Goal: Task Accomplishment & Management: Use online tool/utility

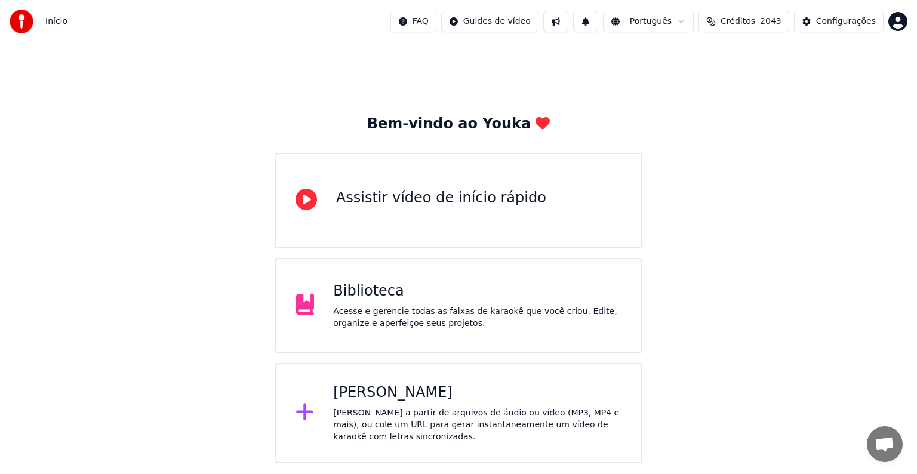
click at [387, 312] on div "Acesse e gerencie todas as faixas de karaokê que você criou. Edite, organize e …" at bounding box center [477, 318] width 288 height 24
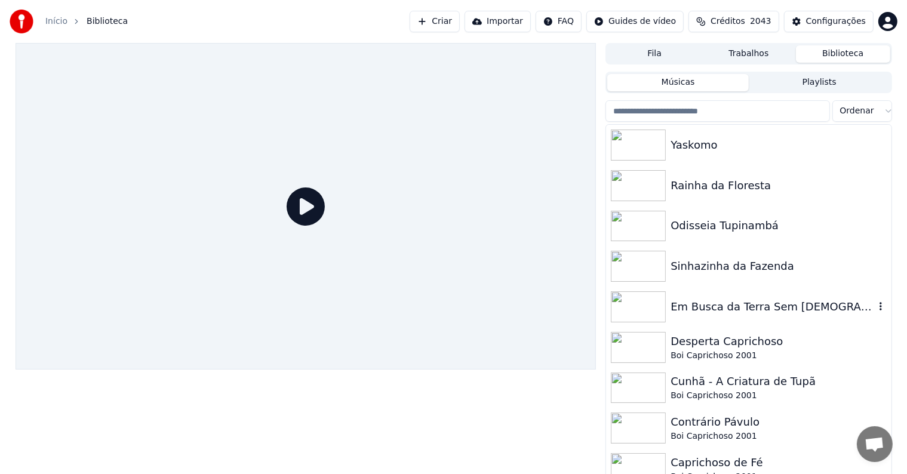
click at [685, 312] on div "Em Busca da Terra Sem [DEMOGRAPHIC_DATA]" at bounding box center [773, 307] width 204 height 17
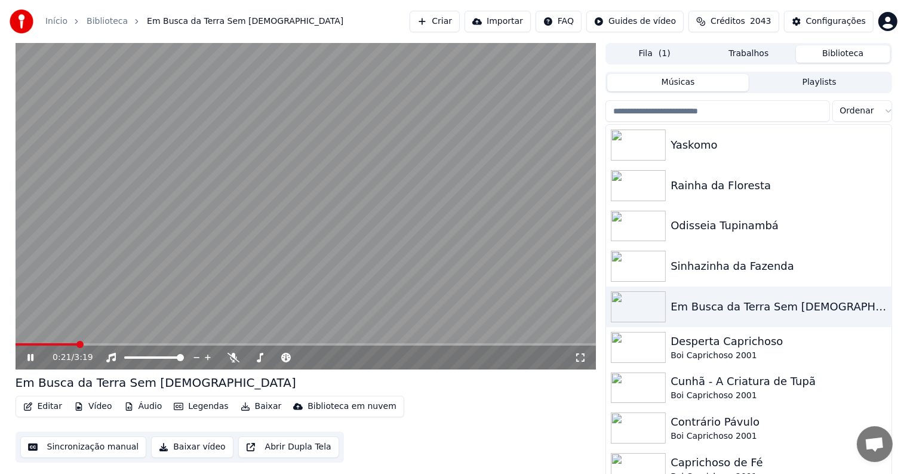
click at [147, 245] on video at bounding box center [306, 206] width 581 height 327
click at [205, 203] on video at bounding box center [306, 206] width 581 height 327
click at [91, 168] on video at bounding box center [306, 206] width 581 height 327
click at [49, 408] on button "Editar" at bounding box center [43, 406] width 48 height 17
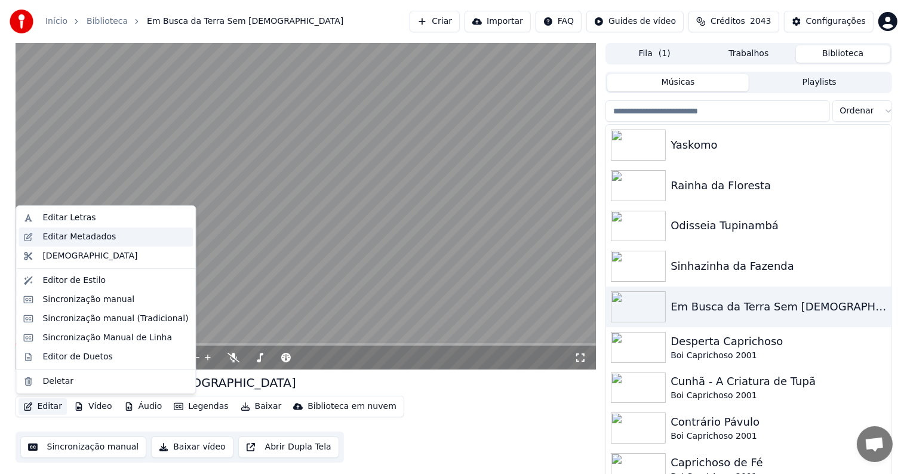
click at [66, 238] on div "Editar Metadados" at bounding box center [78, 237] width 73 height 12
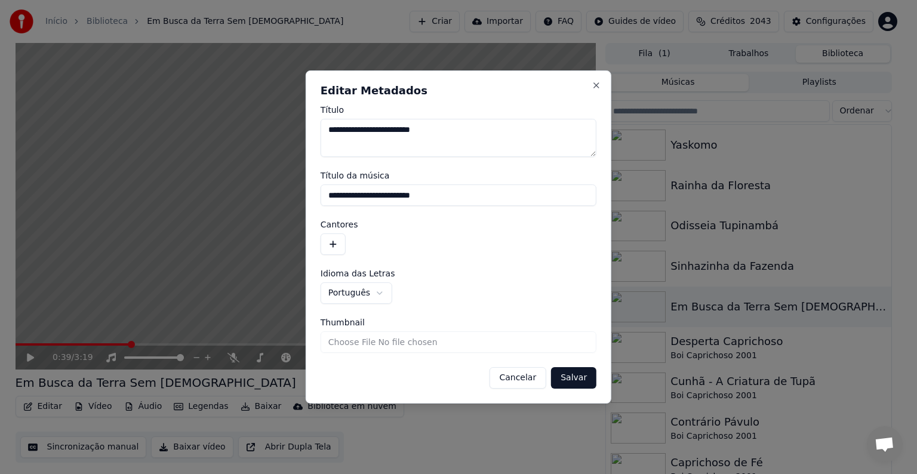
drag, startPoint x: 448, startPoint y: 198, endPoint x: 316, endPoint y: 193, distance: 132.6
click at [316, 193] on div "**********" at bounding box center [459, 236] width 306 height 333
click at [338, 247] on button "button" at bounding box center [333, 243] width 25 height 21
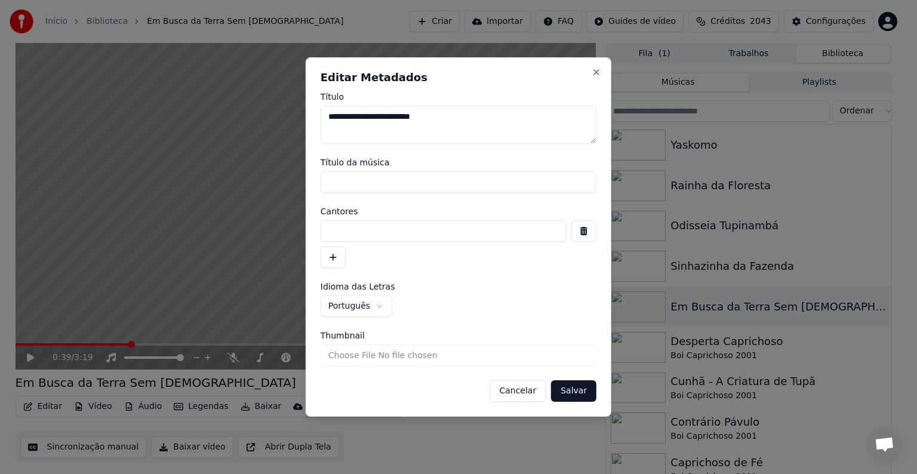
click at [334, 226] on input at bounding box center [444, 230] width 246 height 21
paste input "**********"
type input "**********"
click at [573, 387] on button "Salvar" at bounding box center [573, 390] width 45 height 21
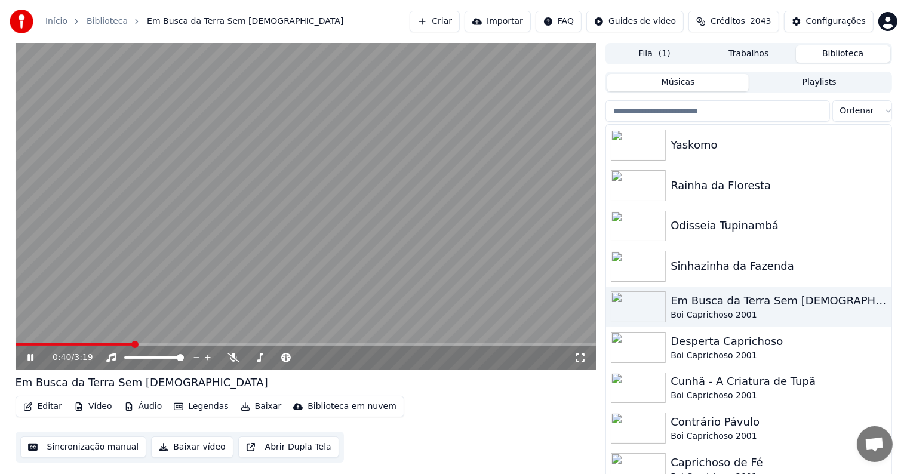
click at [359, 193] on video at bounding box center [306, 206] width 581 height 327
click at [68, 445] on button "Sincronização manual" at bounding box center [83, 446] width 127 height 21
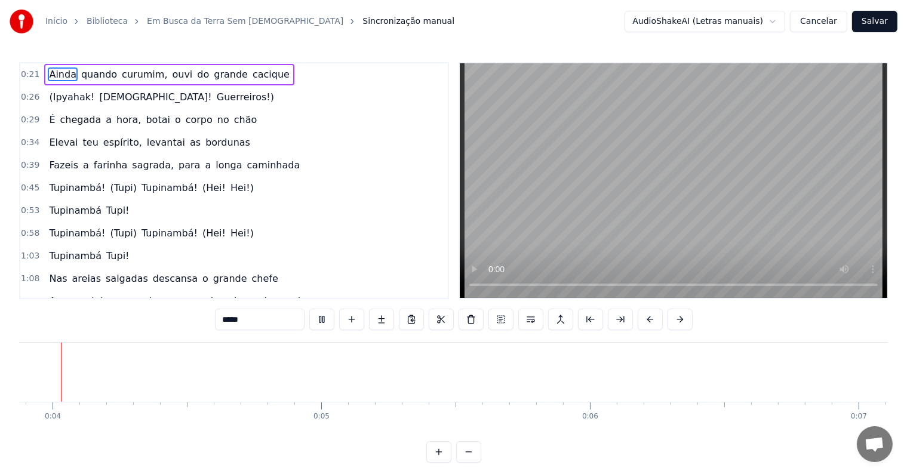
scroll to position [0, 924]
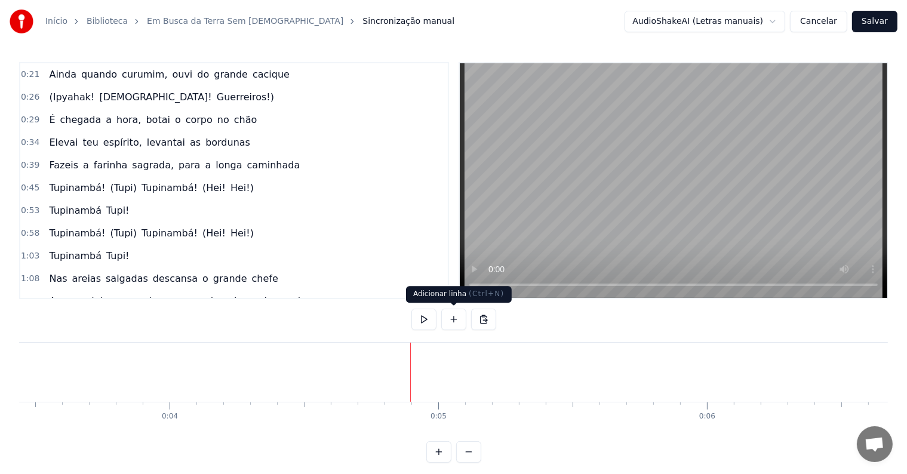
click at [453, 321] on button at bounding box center [453, 319] width 25 height 21
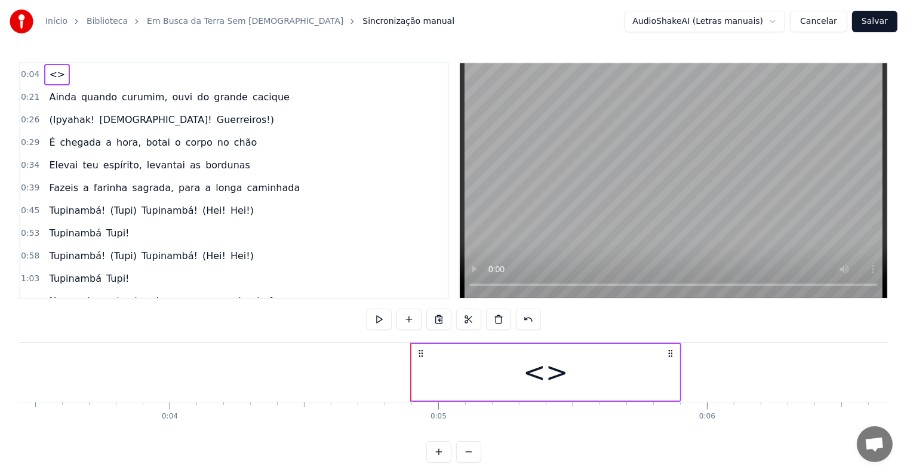
click at [445, 385] on div "<>" at bounding box center [546, 372] width 268 height 57
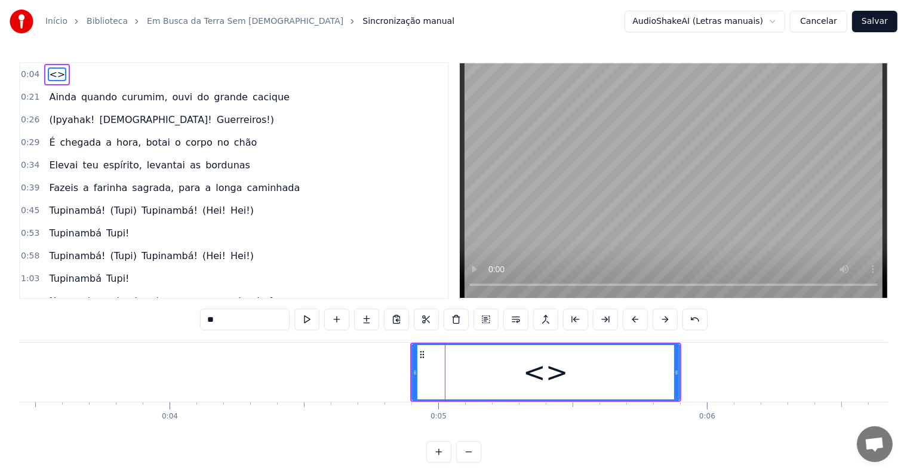
drag, startPoint x: 180, startPoint y: 325, endPoint x: 168, endPoint y: 325, distance: 12.0
click at [168, 325] on div "0:04 <> 0:21 Ainda quando [PERSON_NAME], ouvi do grande cacique 0:26 (Ipyahak! …" at bounding box center [453, 262] width 869 height 401
paste input "**********"
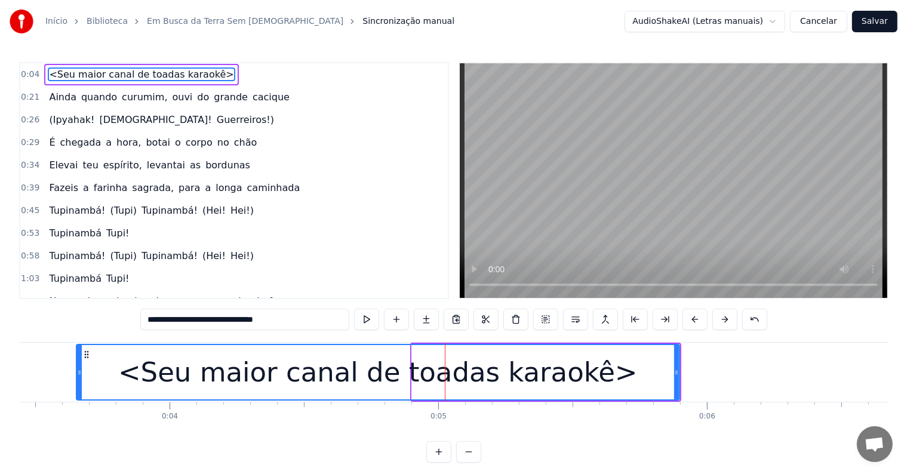
drag, startPoint x: 413, startPoint y: 370, endPoint x: 78, endPoint y: 371, distance: 335.6
click at [78, 371] on icon at bounding box center [79, 373] width 5 height 10
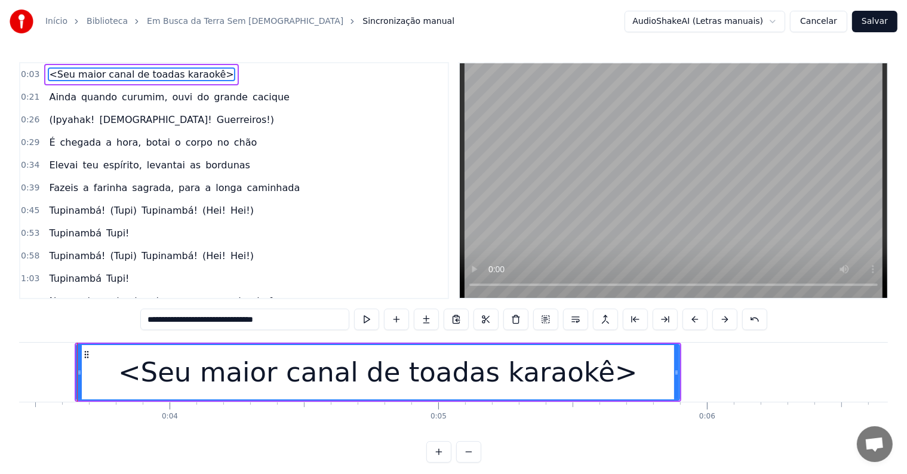
scroll to position [0, 922]
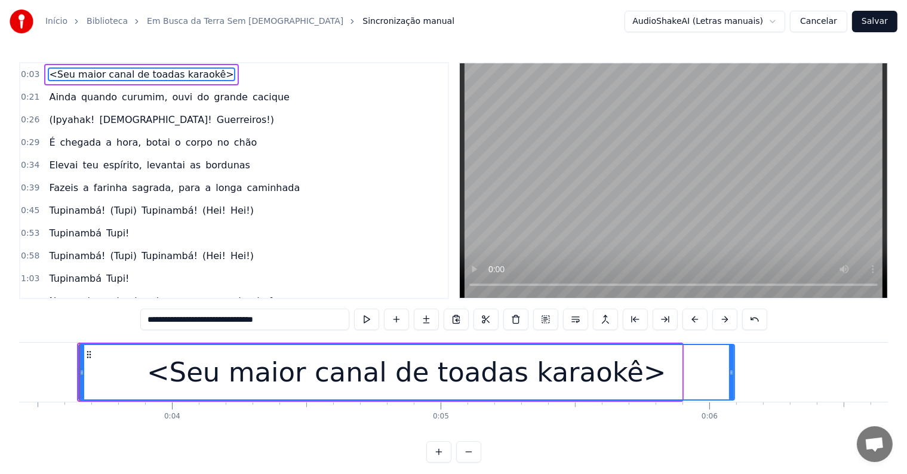
drag, startPoint x: 676, startPoint y: 371, endPoint x: 728, endPoint y: 375, distance: 52.7
click at [729, 375] on icon at bounding box center [731, 373] width 5 height 10
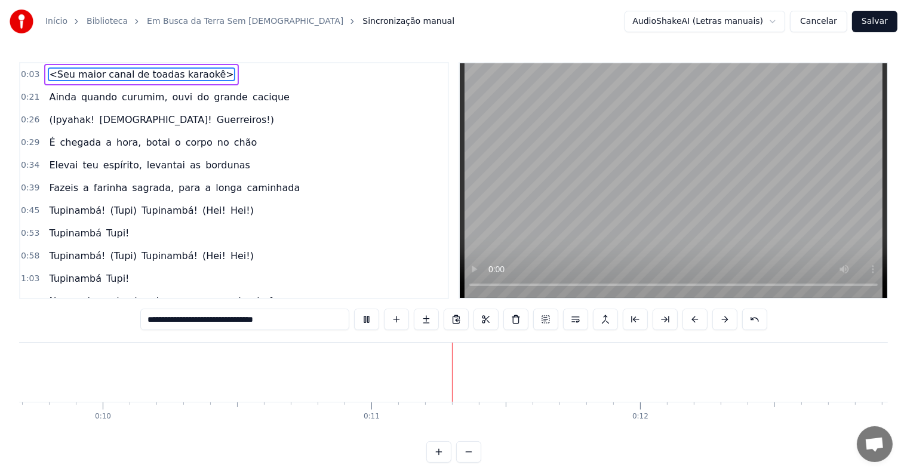
scroll to position [0, 2742]
click at [171, 98] on span "ouvi" at bounding box center [182, 97] width 23 height 14
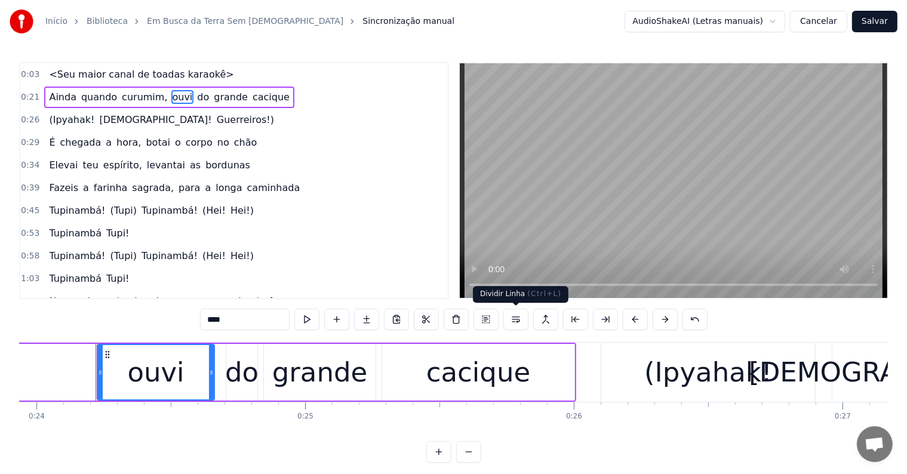
scroll to position [0, 6448]
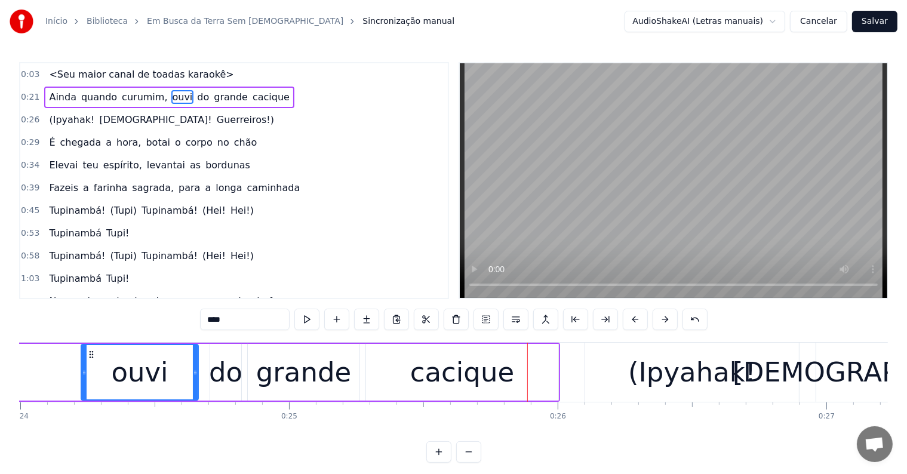
click at [52, 91] on span "Ainda" at bounding box center [63, 97] width 30 height 14
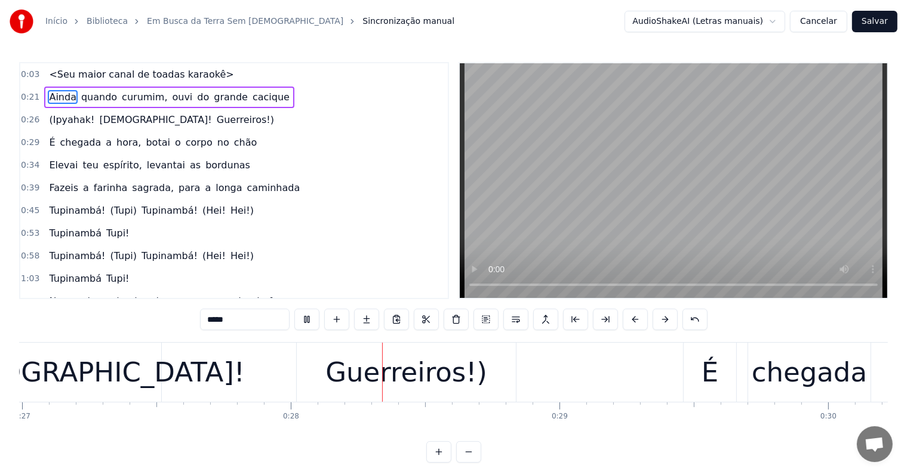
scroll to position [0, 7398]
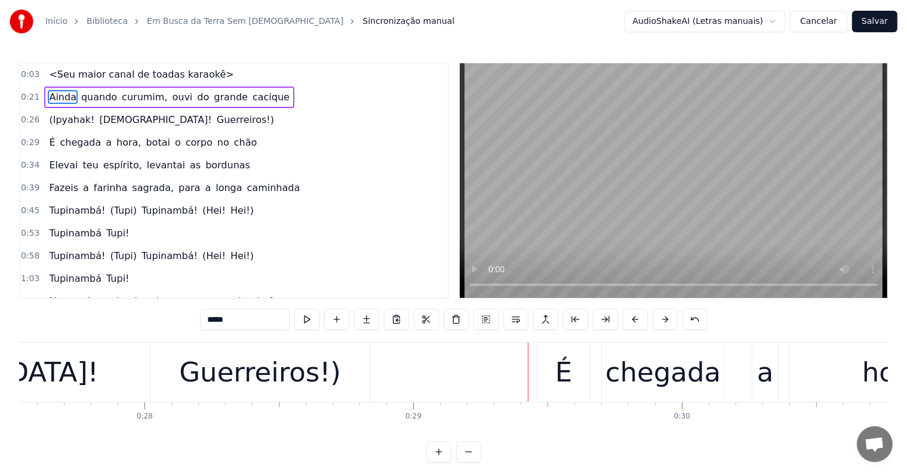
click at [235, 376] on div "Guerreiros!)" at bounding box center [260, 372] width 162 height 41
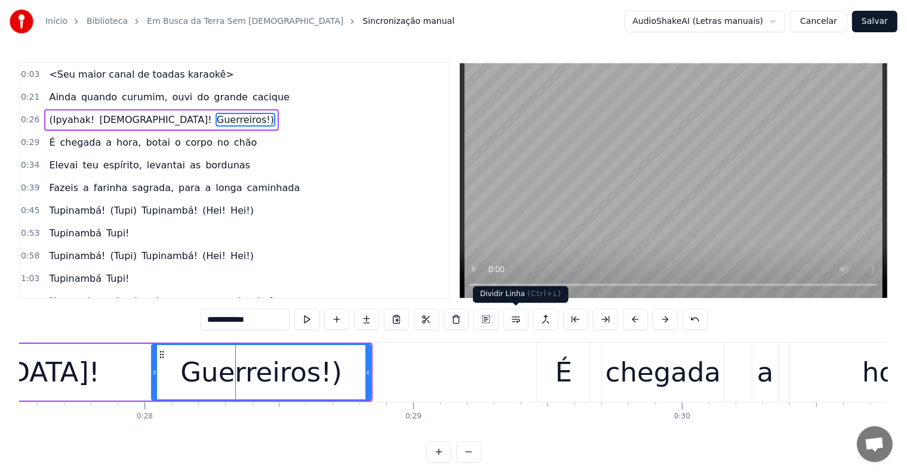
click at [514, 321] on button at bounding box center [515, 319] width 25 height 21
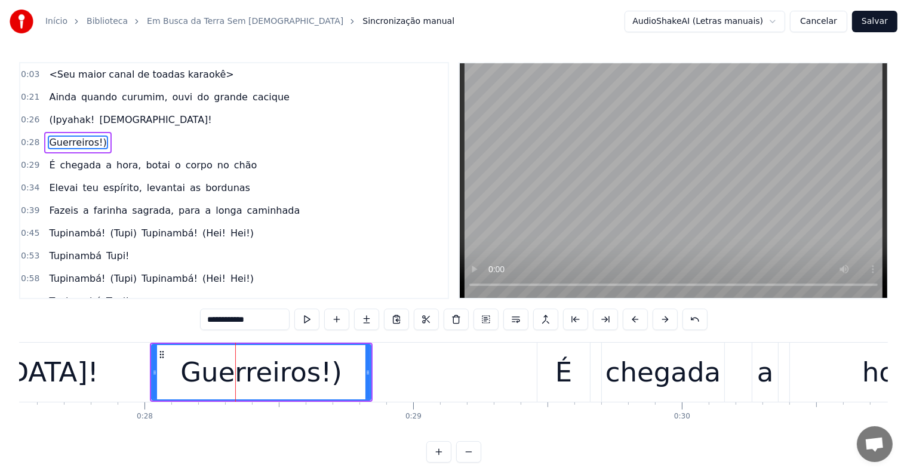
click at [101, 121] on span "[DEMOGRAPHIC_DATA]!" at bounding box center [155, 120] width 115 height 14
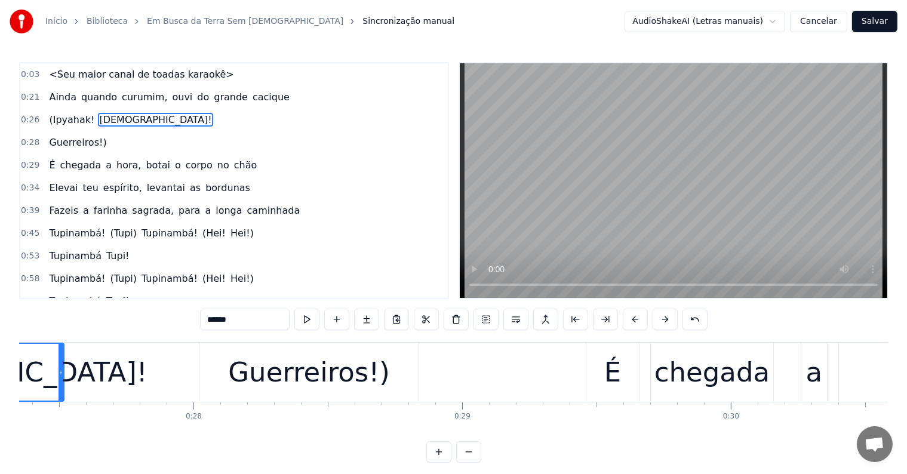
scroll to position [0, 7184]
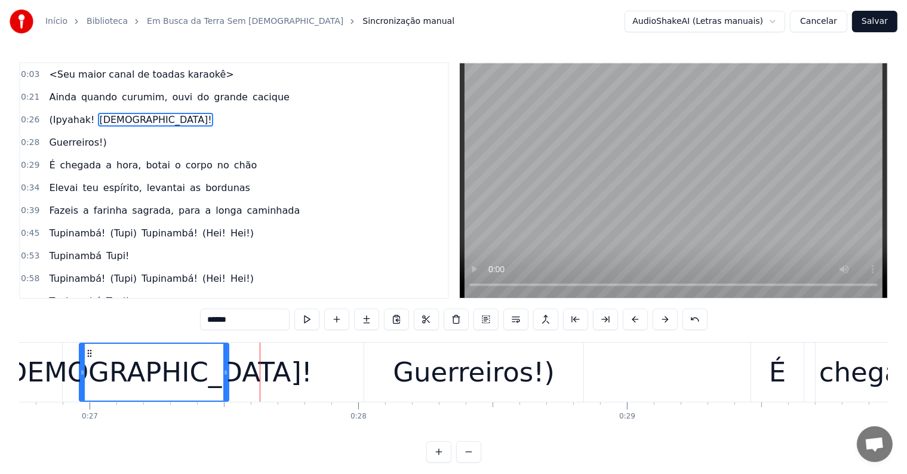
click at [103, 115] on span "[DEMOGRAPHIC_DATA]!" at bounding box center [155, 120] width 115 height 14
click at [514, 318] on button at bounding box center [515, 319] width 25 height 21
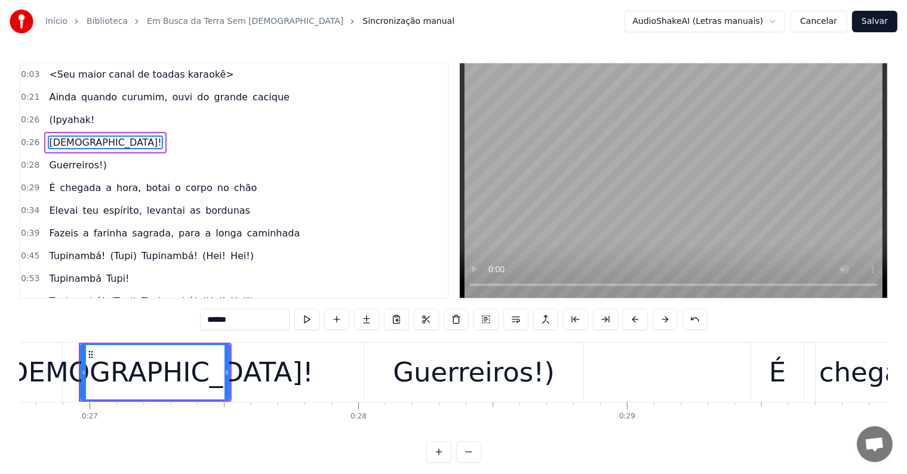
click at [78, 117] on span "(Ipyahak!" at bounding box center [72, 120] width 48 height 14
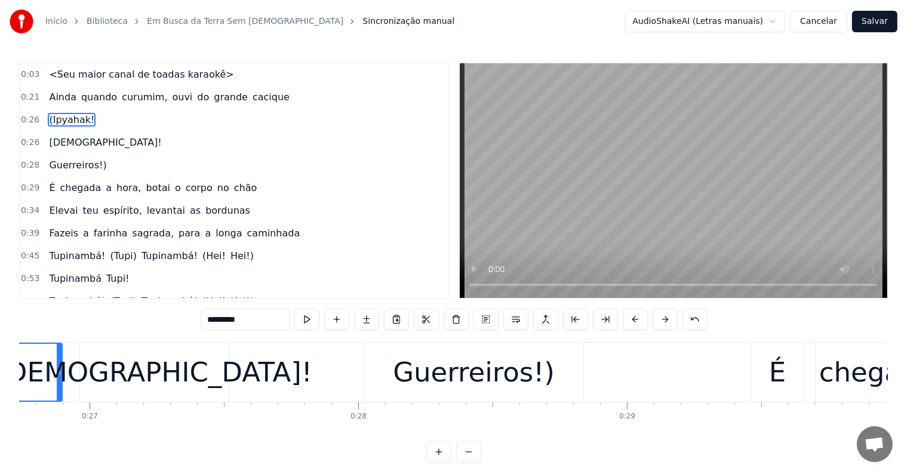
scroll to position [0, 6953]
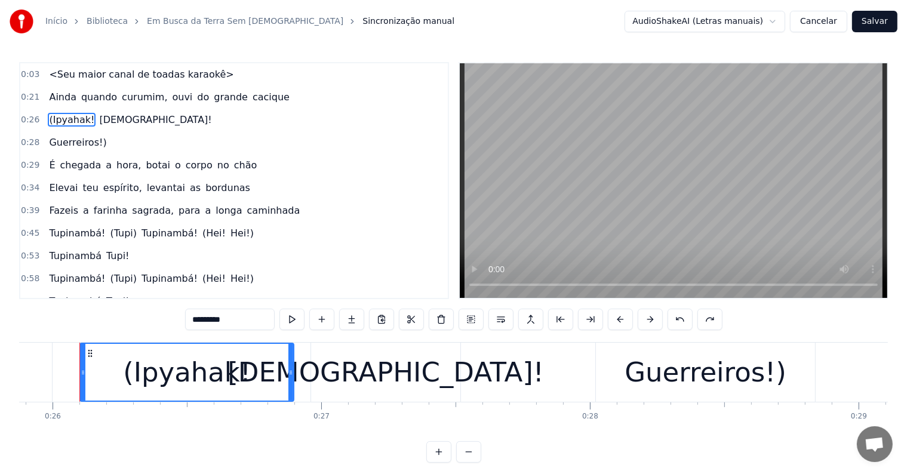
click at [57, 114] on span "(Ipyahak!" at bounding box center [72, 120] width 48 height 14
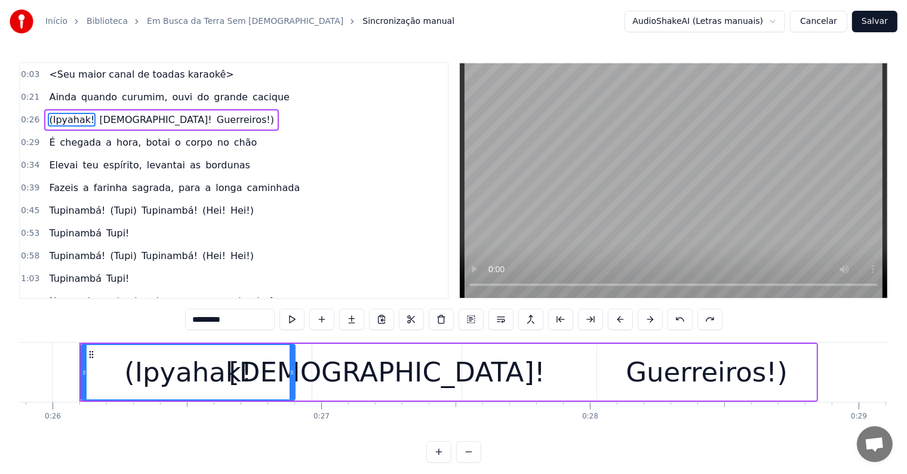
click at [98, 120] on span "[DEMOGRAPHIC_DATA]!" at bounding box center [155, 120] width 115 height 14
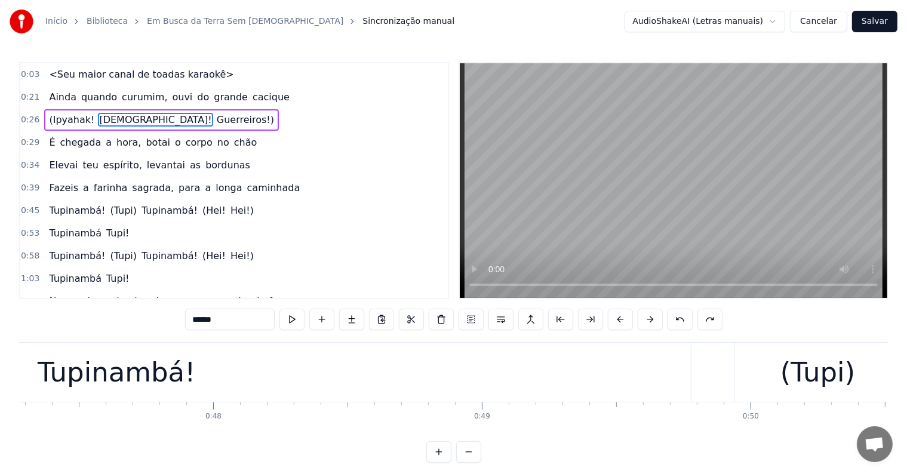
scroll to position [0, 12702]
click at [96, 380] on div "Tupinambá!" at bounding box center [118, 372] width 158 height 41
type input "**********"
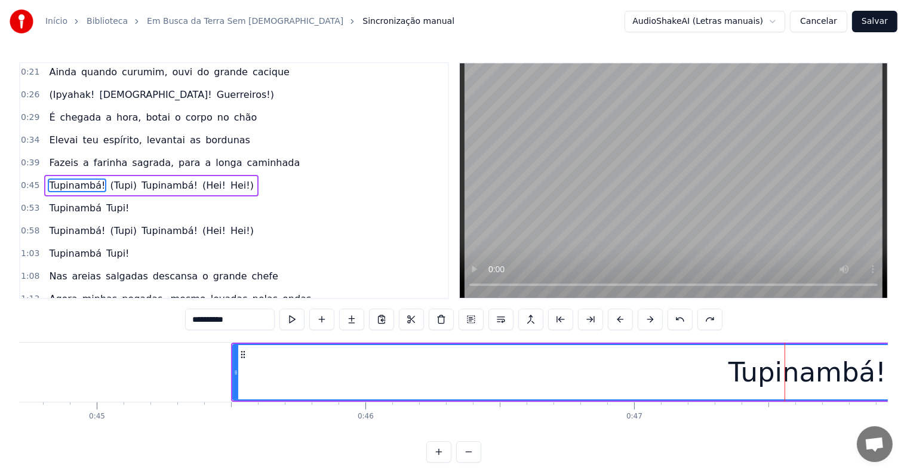
scroll to position [0, 12010]
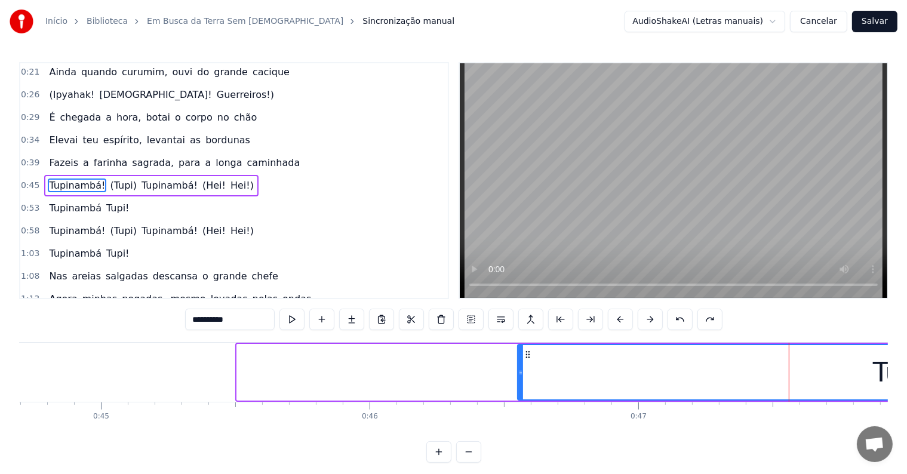
drag, startPoint x: 239, startPoint y: 373, endPoint x: 521, endPoint y: 372, distance: 281.2
click at [521, 372] on icon at bounding box center [520, 373] width 5 height 10
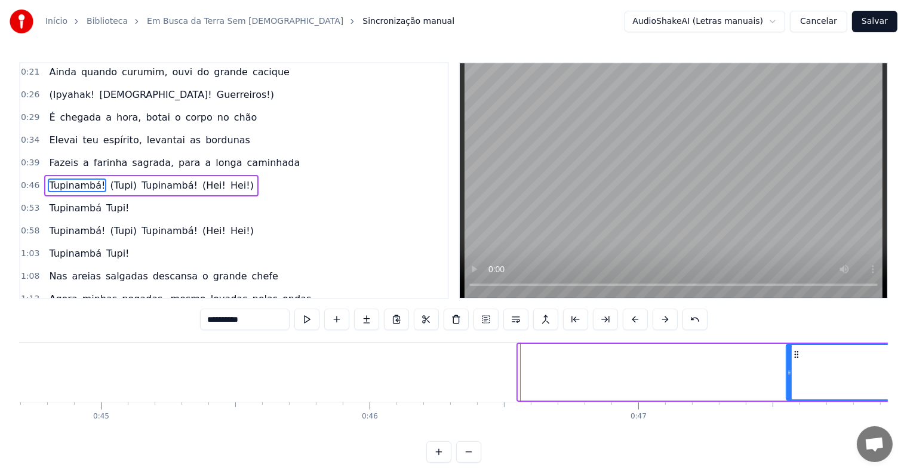
drag, startPoint x: 522, startPoint y: 370, endPoint x: 790, endPoint y: 370, distance: 268.1
click at [790, 370] on icon at bounding box center [789, 373] width 5 height 10
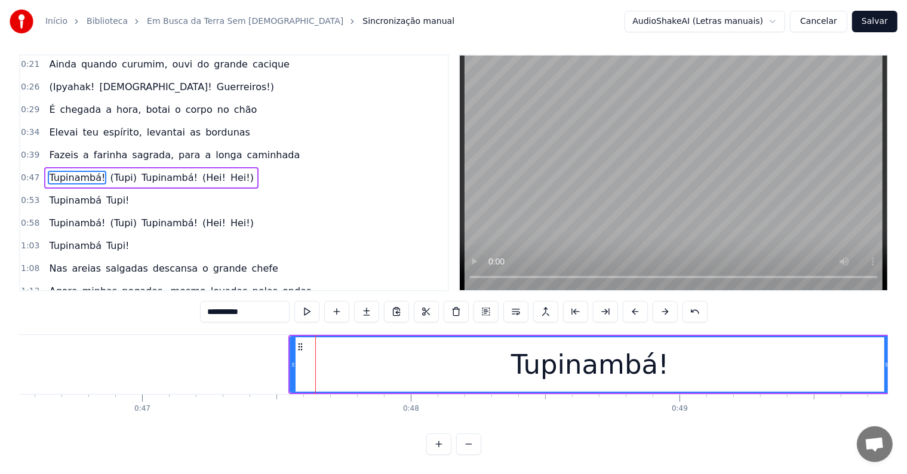
scroll to position [0, 12511]
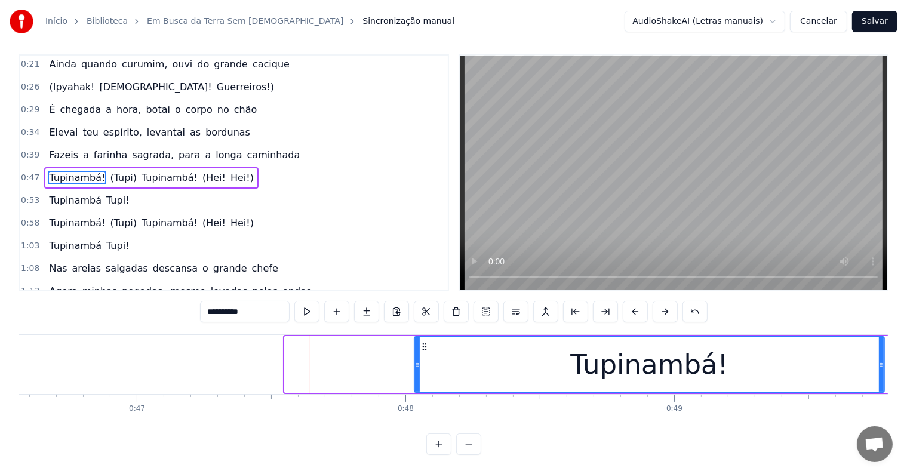
drag, startPoint x: 286, startPoint y: 353, endPoint x: 416, endPoint y: 354, distance: 129.6
click at [416, 360] on icon at bounding box center [417, 365] width 5 height 10
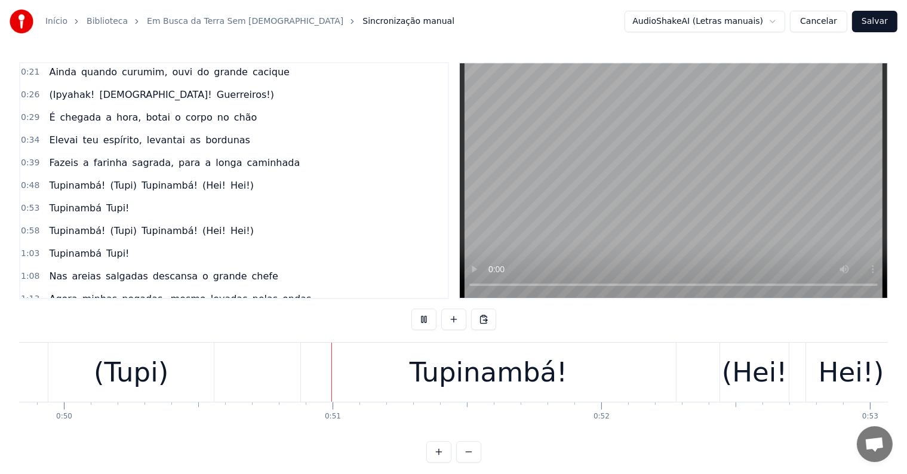
scroll to position [0, 13458]
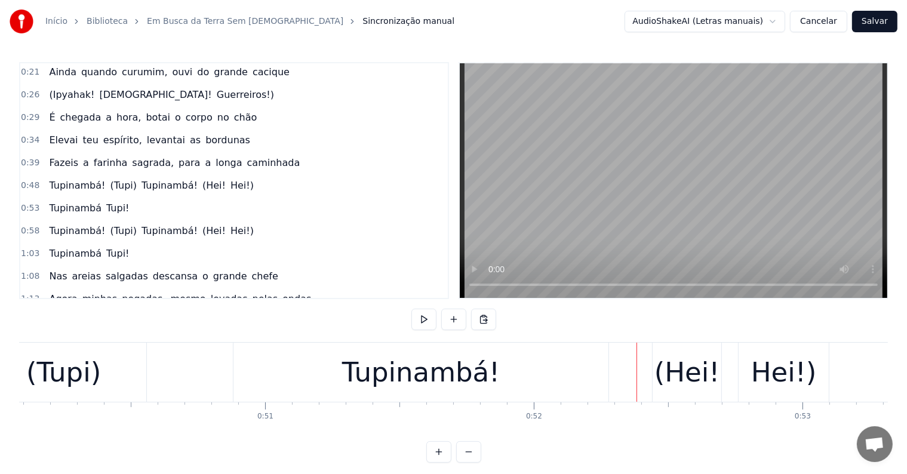
click at [351, 377] on div "Tupinambá!" at bounding box center [421, 372] width 158 height 41
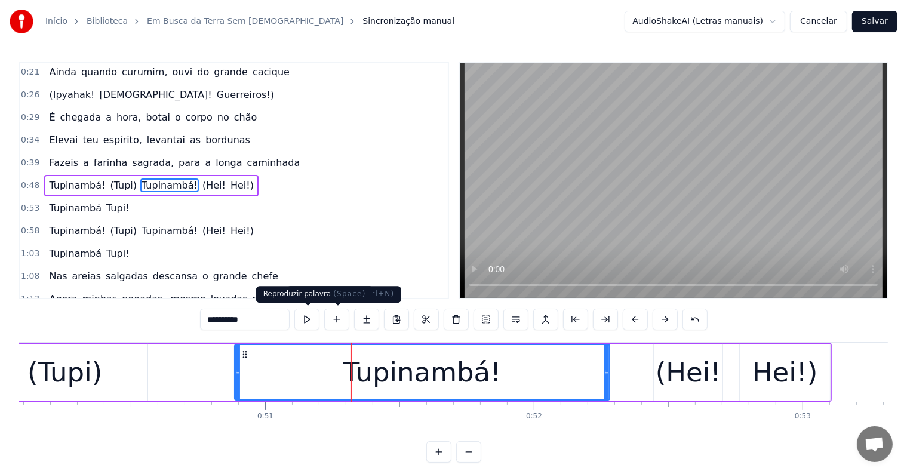
click at [304, 318] on button at bounding box center [306, 319] width 25 height 21
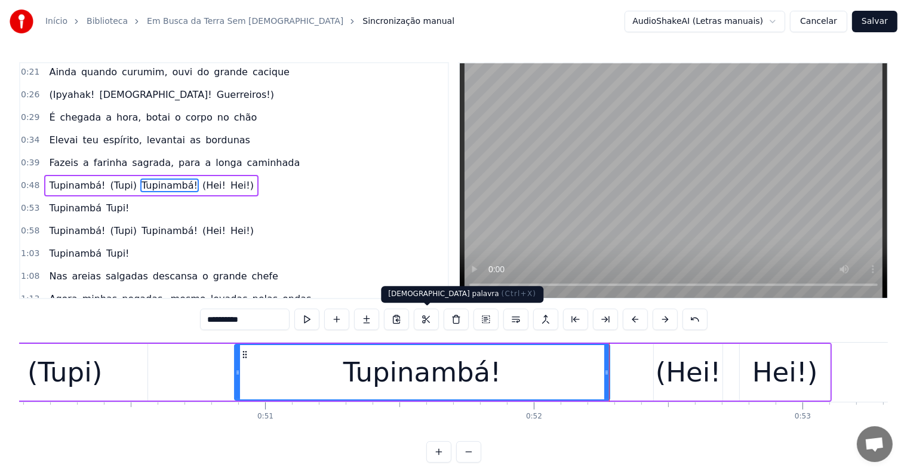
click at [425, 368] on div "Tupinambá!" at bounding box center [422, 372] width 158 height 41
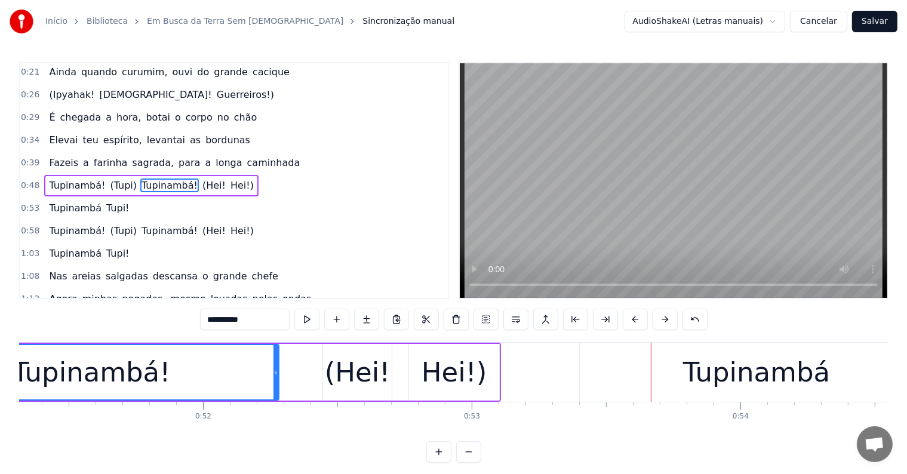
scroll to position [0, 13765]
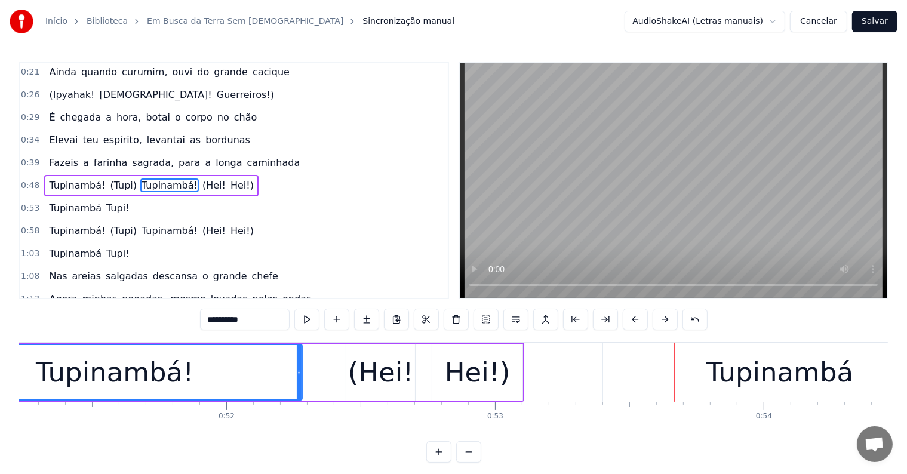
click at [364, 373] on div "(Hei!" at bounding box center [381, 372] width 66 height 41
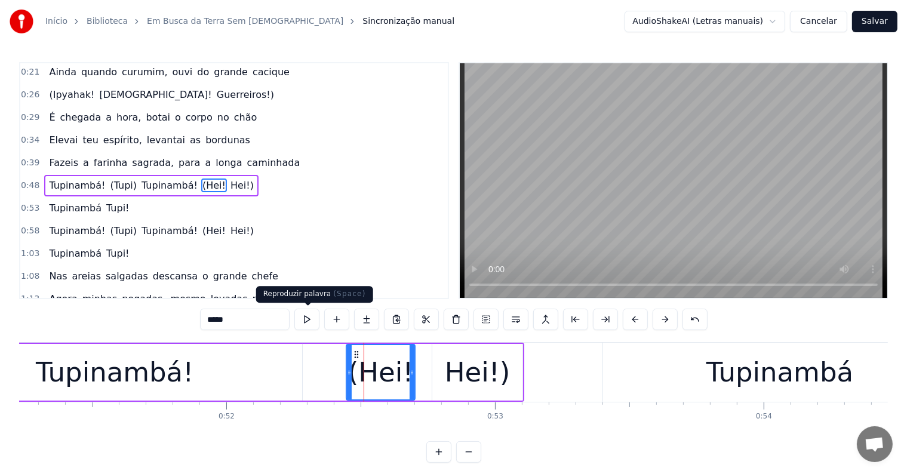
click at [309, 319] on button at bounding box center [306, 319] width 25 height 21
click at [447, 384] on div "Hei!)" at bounding box center [477, 372] width 90 height 57
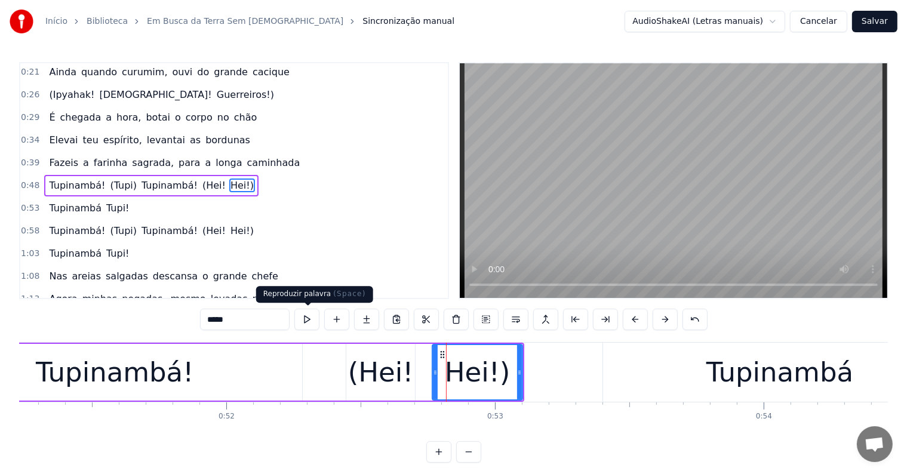
click at [308, 319] on button at bounding box center [306, 319] width 25 height 21
click at [395, 370] on div "(Hei!" at bounding box center [381, 372] width 66 height 41
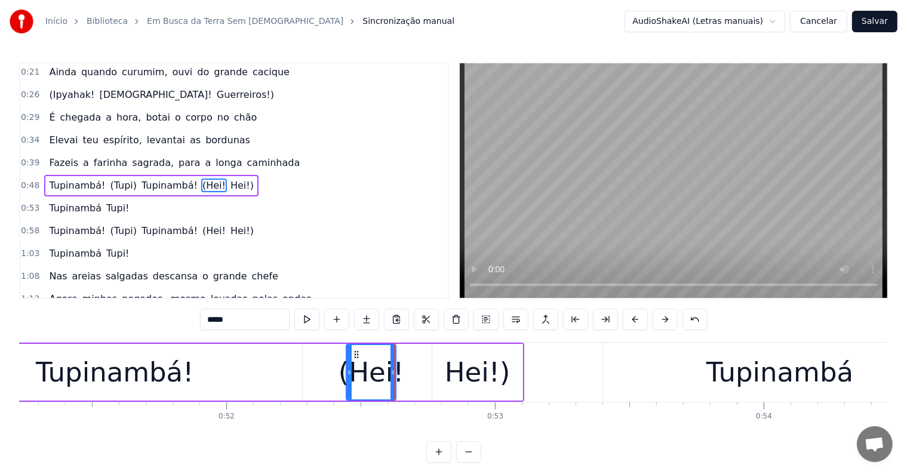
drag, startPoint x: 411, startPoint y: 373, endPoint x: 391, endPoint y: 373, distance: 19.7
click at [392, 374] on circle at bounding box center [392, 374] width 1 height 1
click at [456, 377] on div "Hei!)" at bounding box center [478, 372] width 66 height 41
type input "*****"
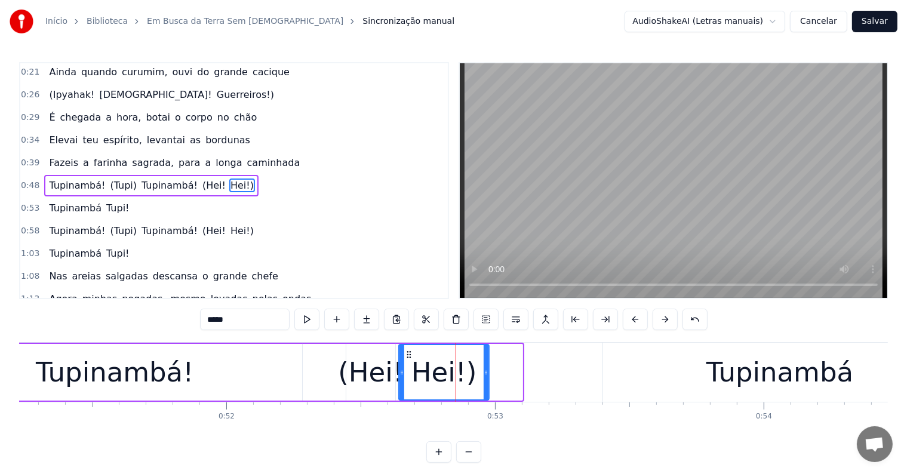
drag, startPoint x: 442, startPoint y: 352, endPoint x: 409, endPoint y: 357, distance: 33.8
click at [409, 357] on icon at bounding box center [409, 355] width 10 height 10
drag, startPoint x: 485, startPoint y: 369, endPoint x: 455, endPoint y: 370, distance: 29.9
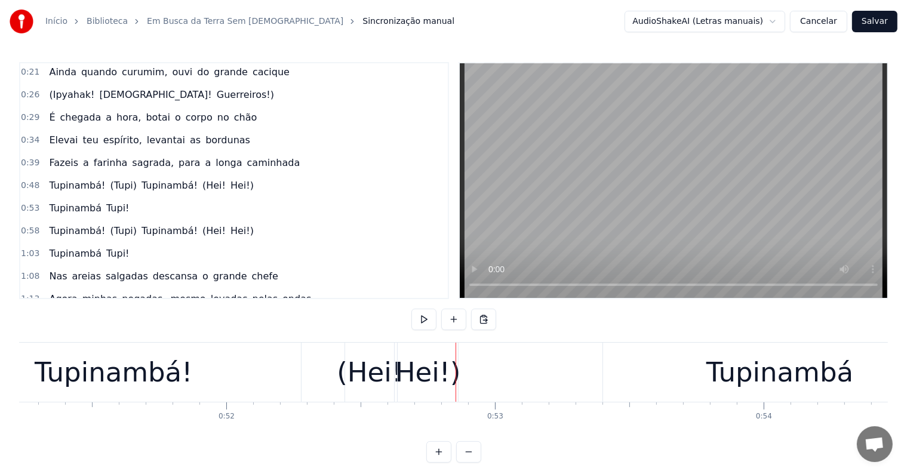
click at [284, 375] on div "Tupinambá!" at bounding box center [113, 372] width 375 height 59
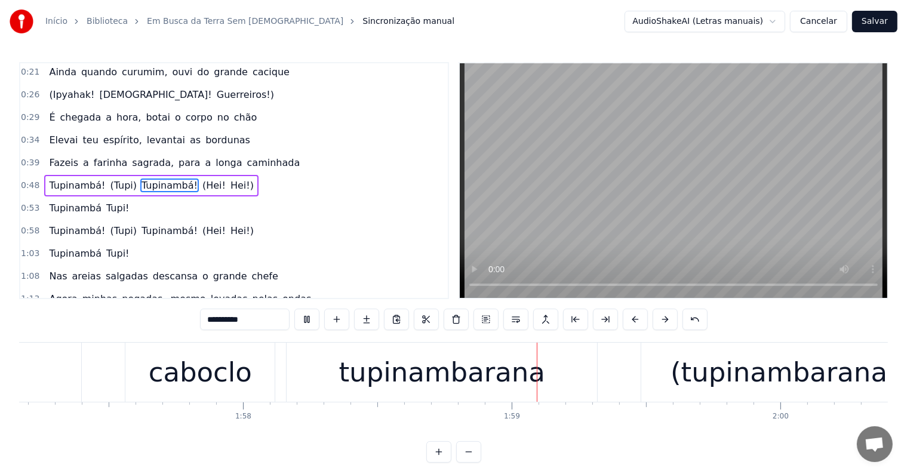
scroll to position [0, 31666]
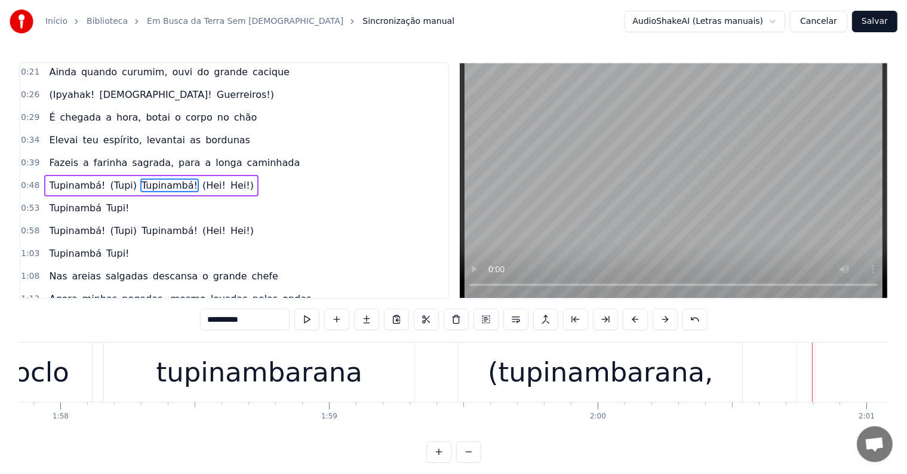
click at [504, 377] on div "(tupinambarana," at bounding box center [600, 372] width 225 height 41
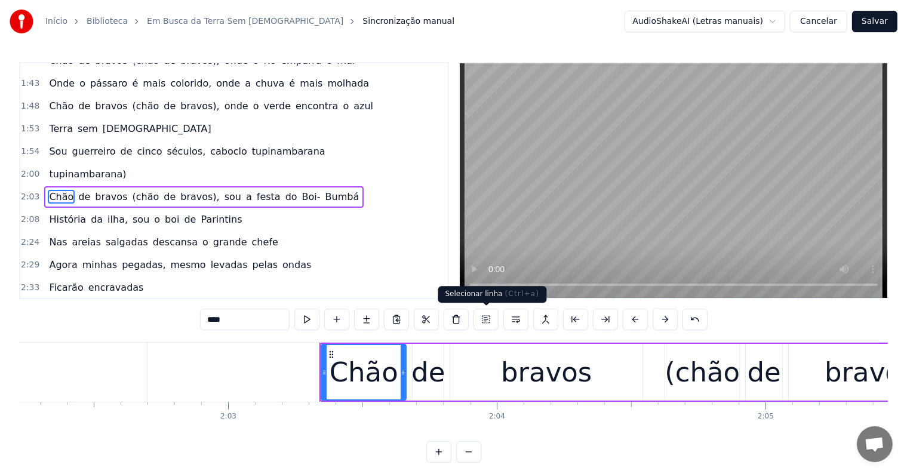
scroll to position [0, 33082]
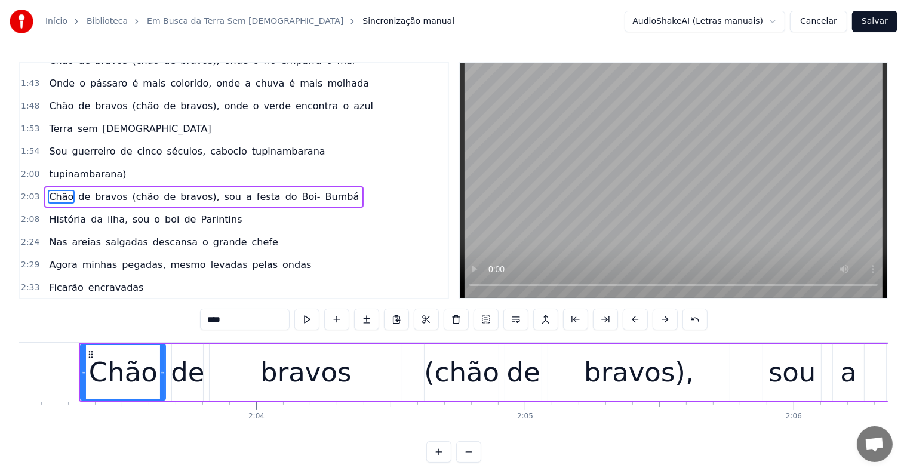
click at [74, 167] on span "tupinambarana)" at bounding box center [87, 174] width 79 height 14
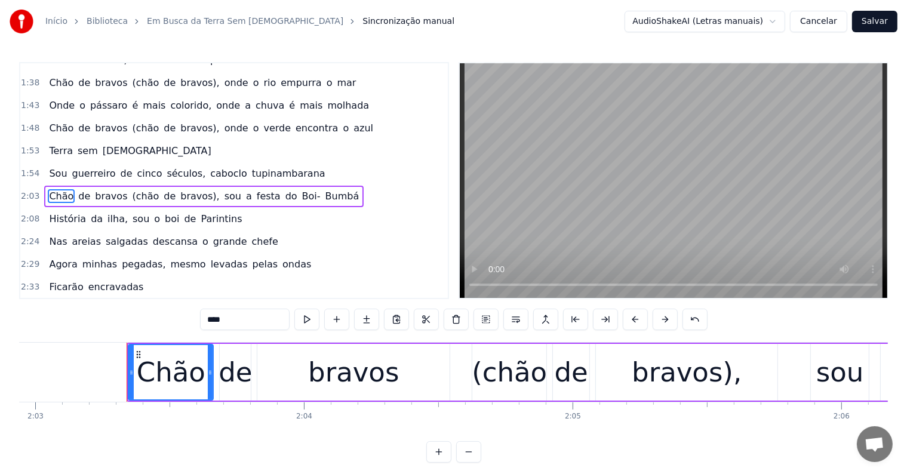
scroll to position [0, 32383]
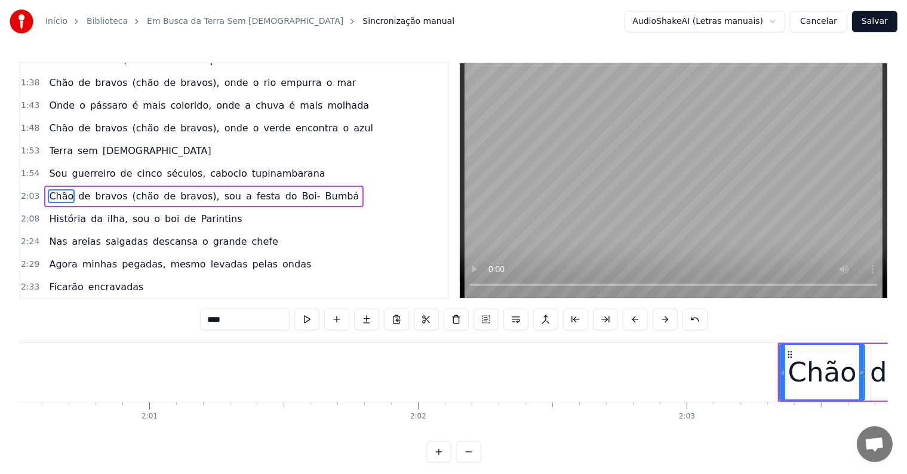
click at [74, 167] on span "guerreiro" at bounding box center [94, 174] width 46 height 14
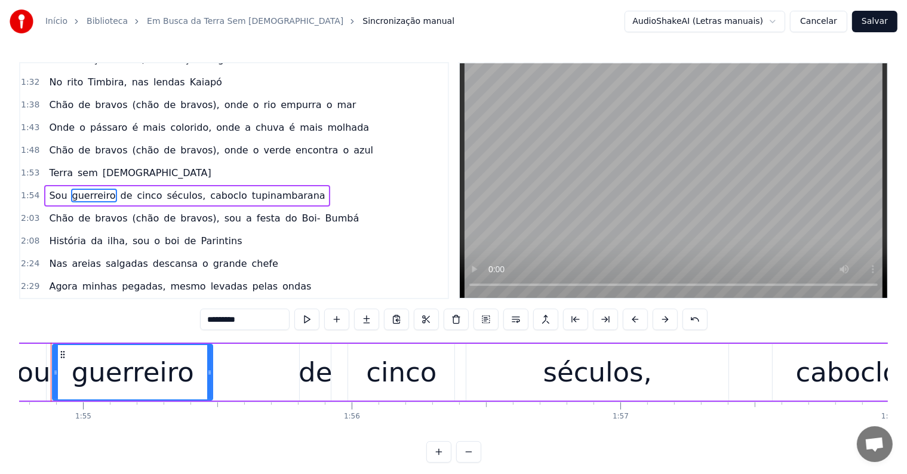
scroll to position [0, 30809]
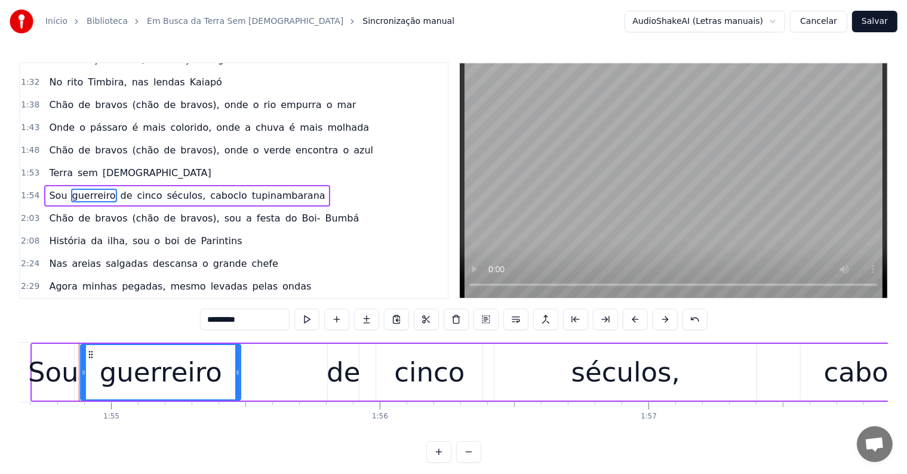
click at [209, 189] on span "caboclo" at bounding box center [228, 196] width 39 height 14
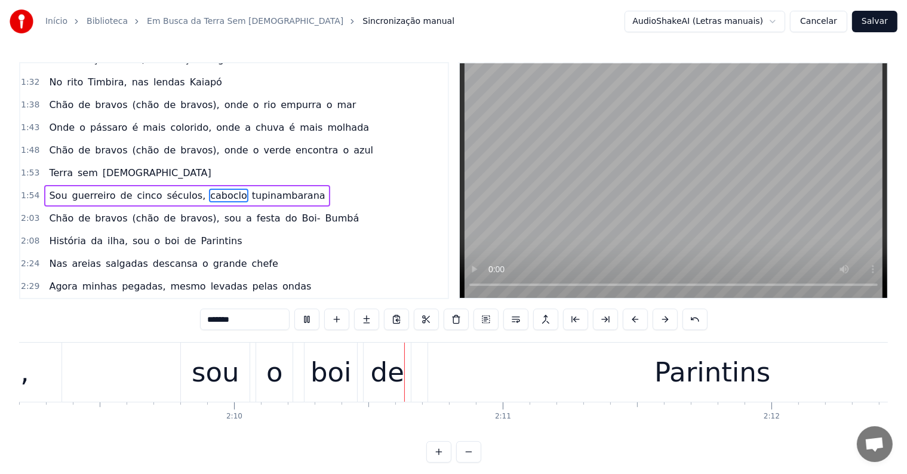
scroll to position [0, 34844]
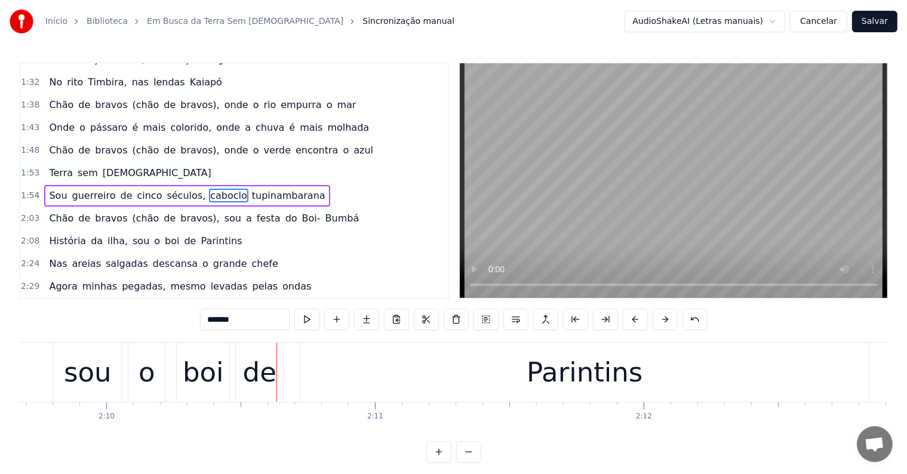
click at [100, 380] on div "sou" at bounding box center [88, 372] width 48 height 41
type input "***"
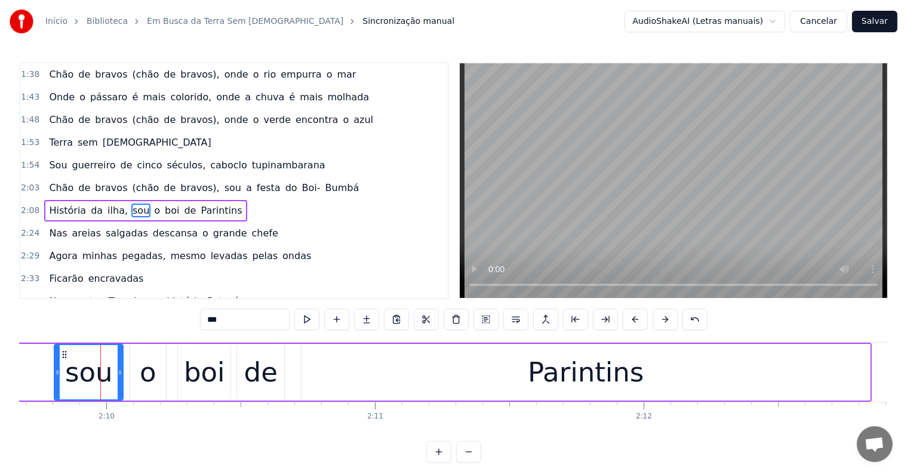
scroll to position [377, 0]
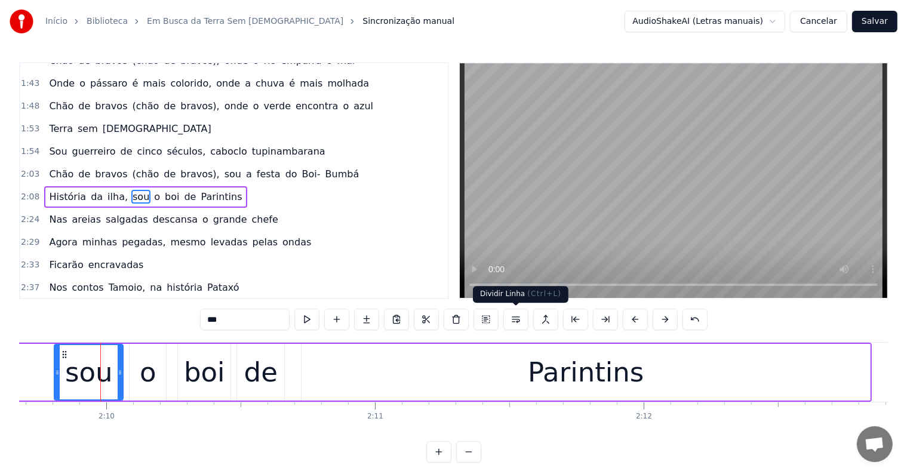
click at [512, 318] on button at bounding box center [515, 319] width 25 height 21
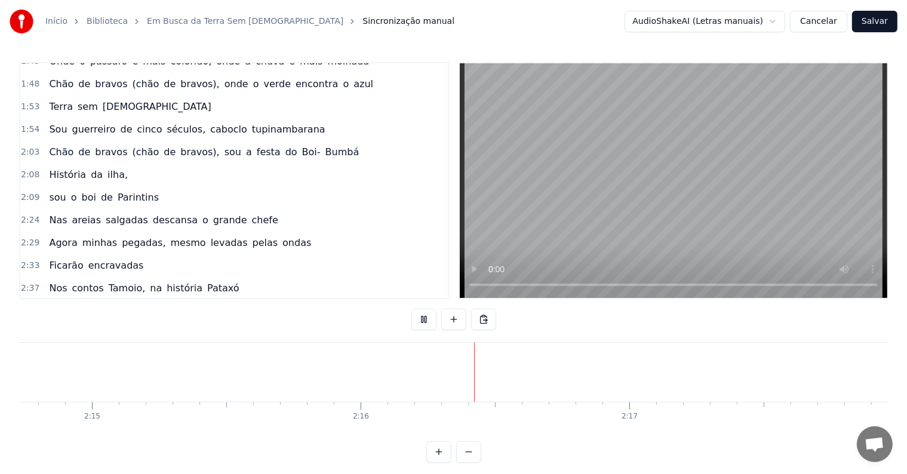
scroll to position [0, 36441]
click at [452, 312] on button at bounding box center [453, 319] width 25 height 21
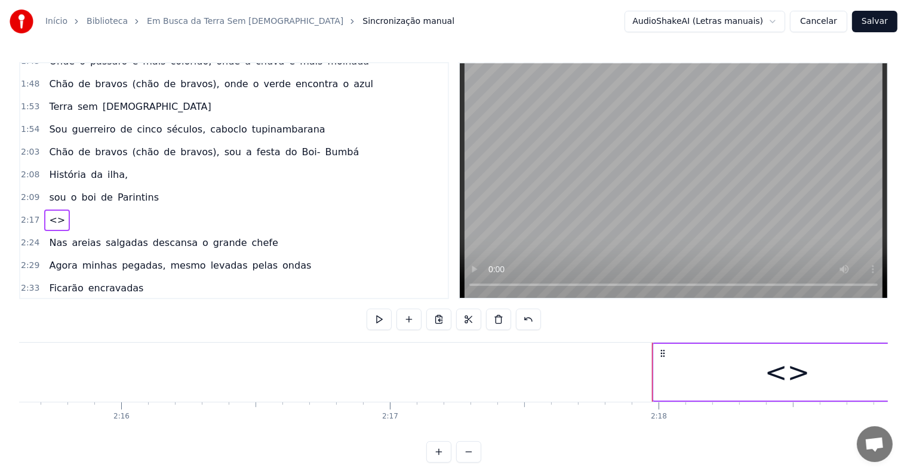
click at [662, 376] on div "<>" at bounding box center [788, 372] width 268 height 57
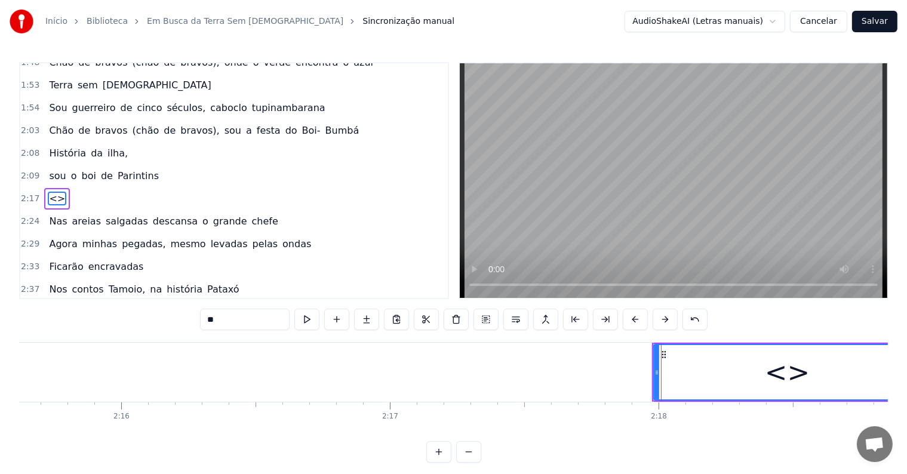
drag, startPoint x: 248, startPoint y: 319, endPoint x: 185, endPoint y: 315, distance: 64.1
click at [185, 315] on div "0:03 <Seu maior canal de toadas karaokê> 0:21 Ainda quando [PERSON_NAME], ouvi …" at bounding box center [453, 262] width 869 height 401
paste input "**********"
type input "**********"
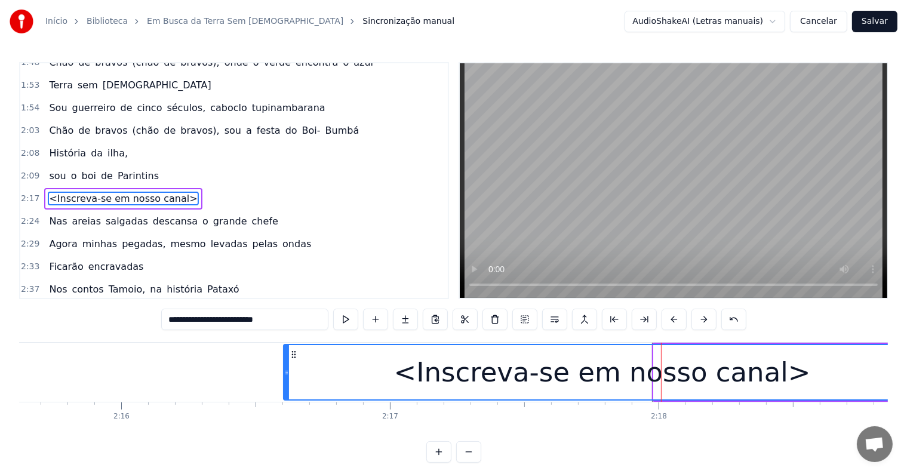
drag, startPoint x: 654, startPoint y: 371, endPoint x: 284, endPoint y: 355, distance: 370.6
click at [284, 355] on div at bounding box center [286, 372] width 5 height 54
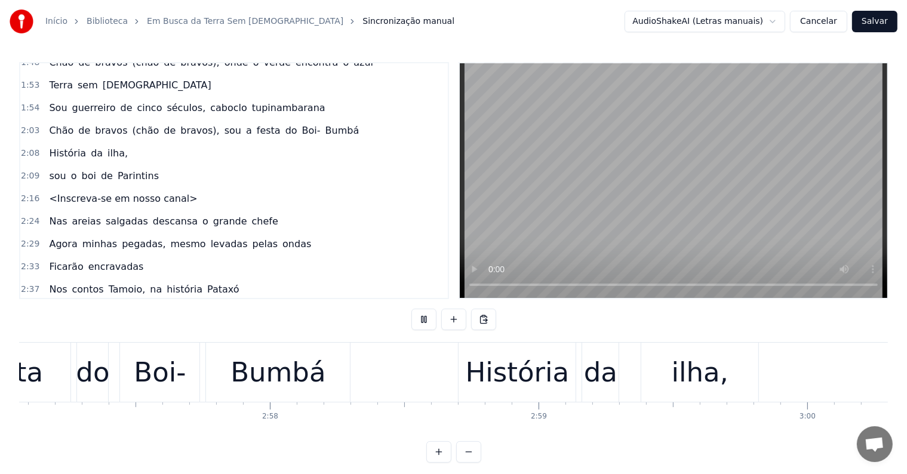
scroll to position [0, 48268]
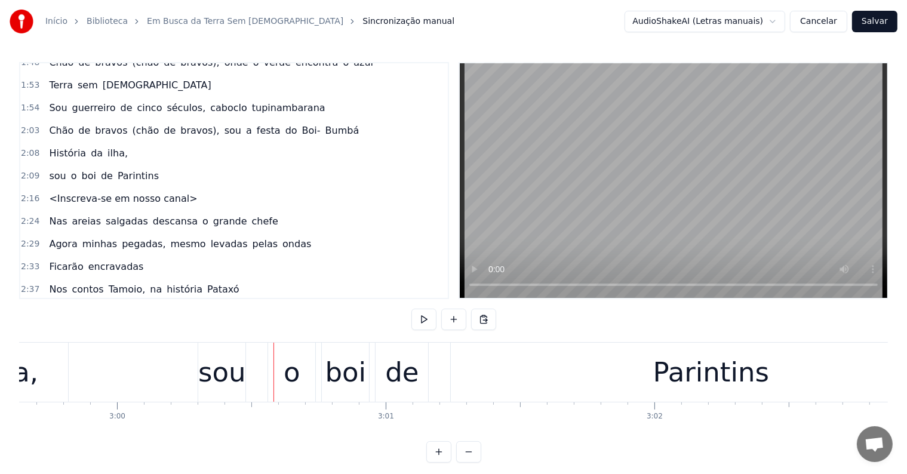
click at [225, 371] on div "sou" at bounding box center [222, 372] width 48 height 41
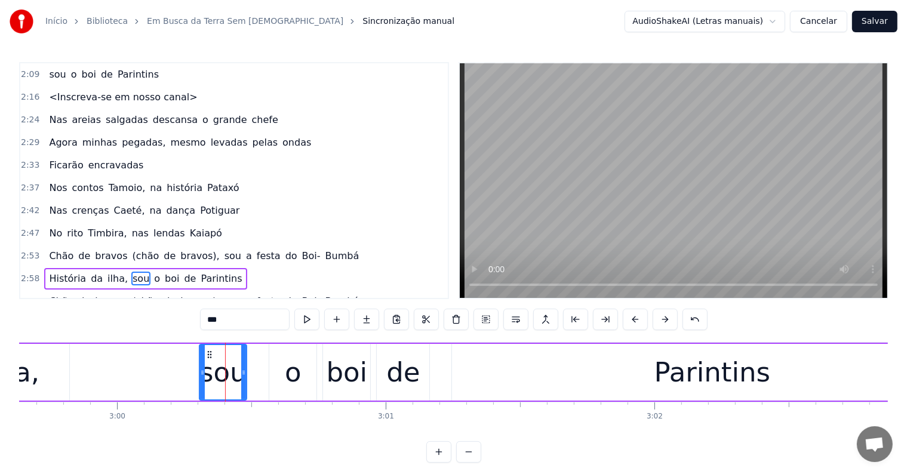
scroll to position [556, 0]
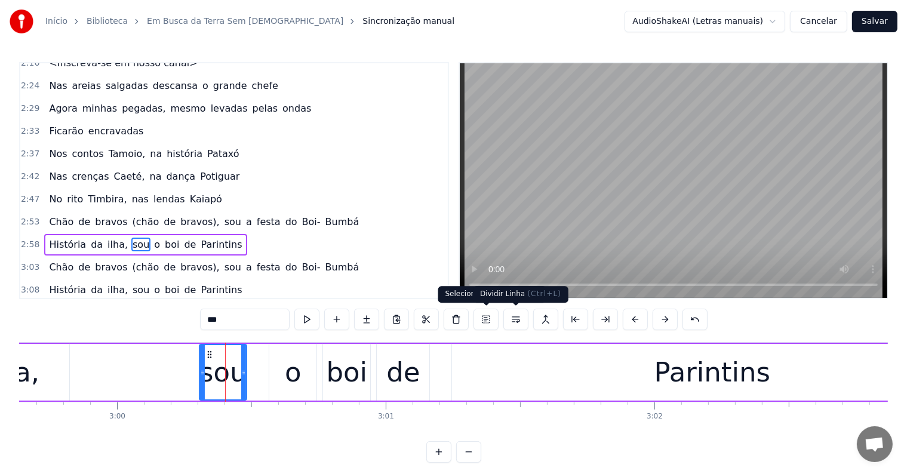
click at [514, 322] on button at bounding box center [515, 319] width 25 height 21
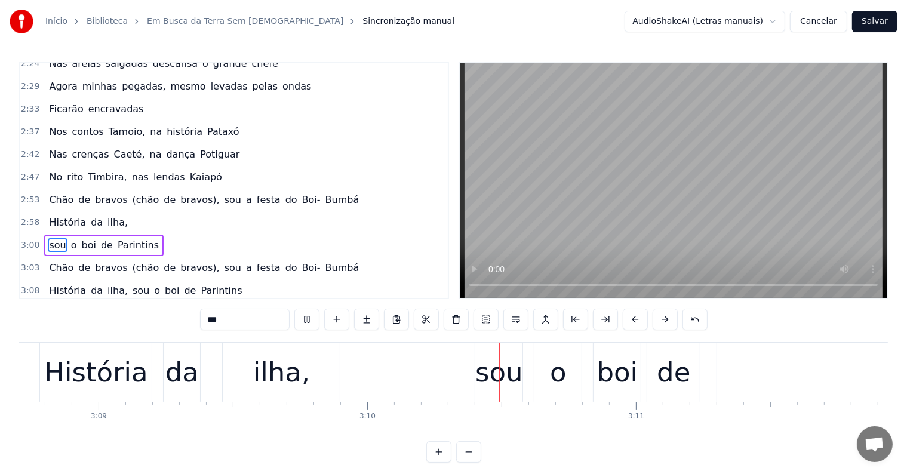
scroll to position [0, 50746]
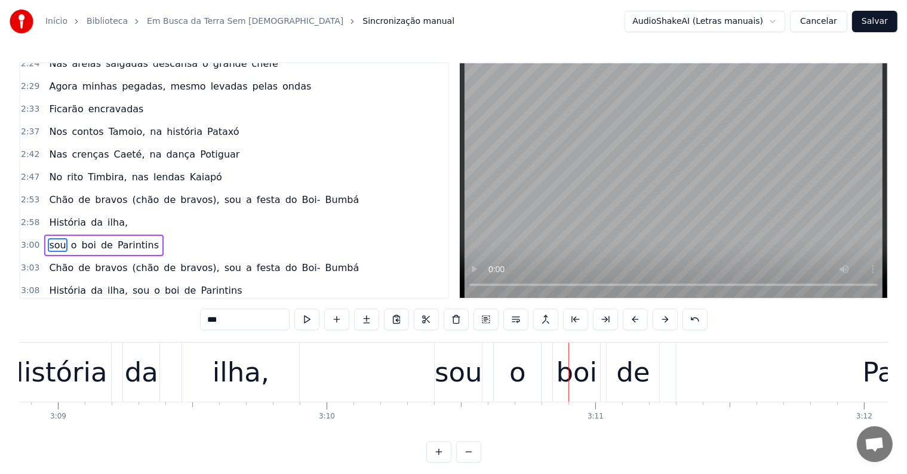
click at [454, 371] on div "sou" at bounding box center [459, 372] width 48 height 41
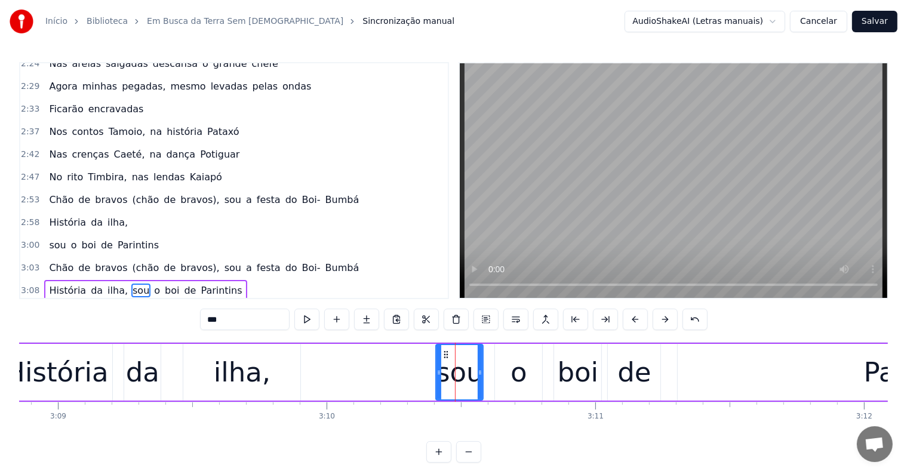
scroll to position [18, 0]
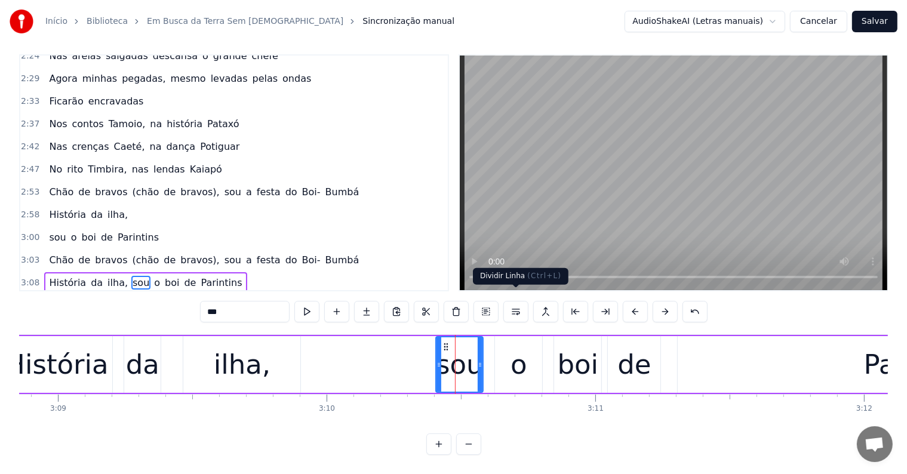
click at [519, 303] on button at bounding box center [515, 311] width 25 height 21
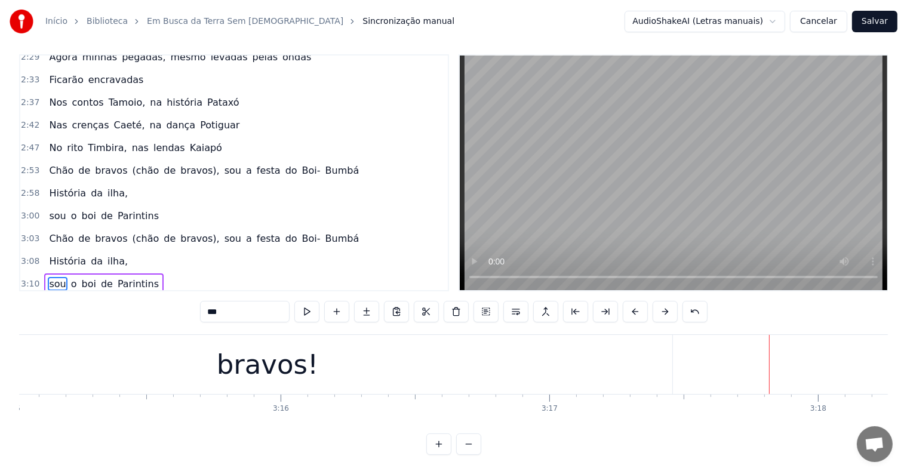
scroll to position [0, 52396]
click at [637, 362] on div "bravos!" at bounding box center [275, 364] width 810 height 59
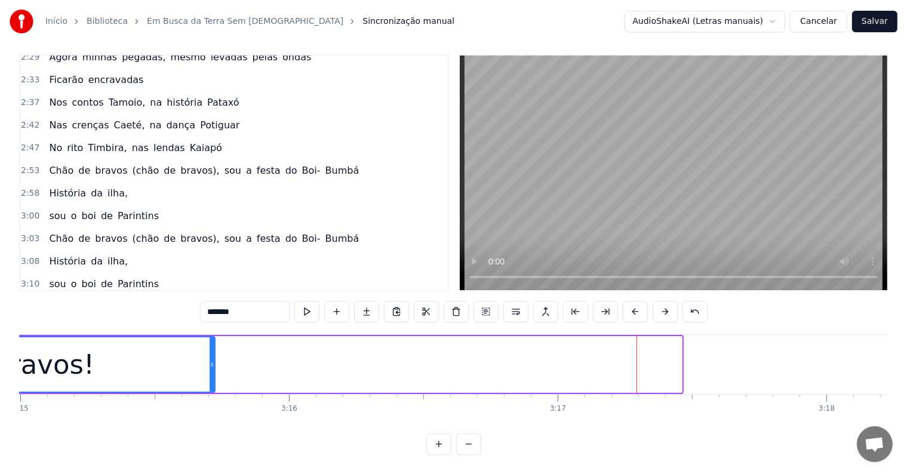
drag, startPoint x: 680, startPoint y: 352, endPoint x: 213, endPoint y: 356, distance: 467.0
click at [213, 360] on icon at bounding box center [212, 365] width 5 height 10
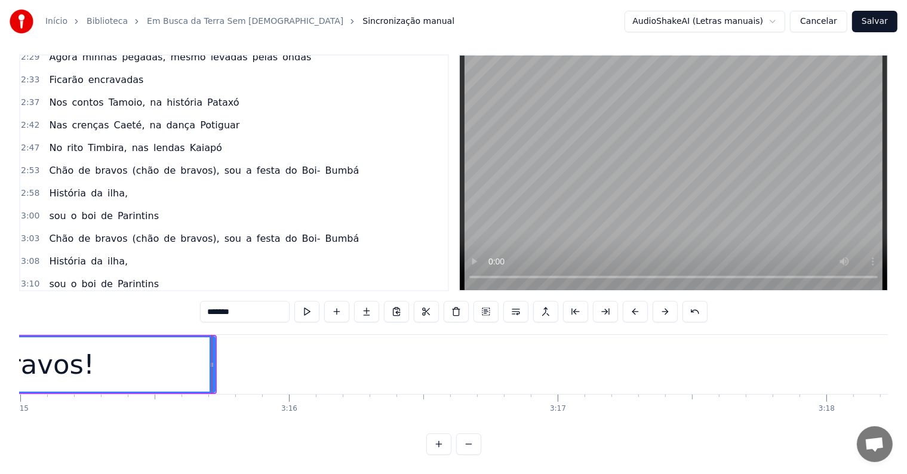
click at [57, 300] on span "Chão" at bounding box center [61, 307] width 27 height 14
type input "****"
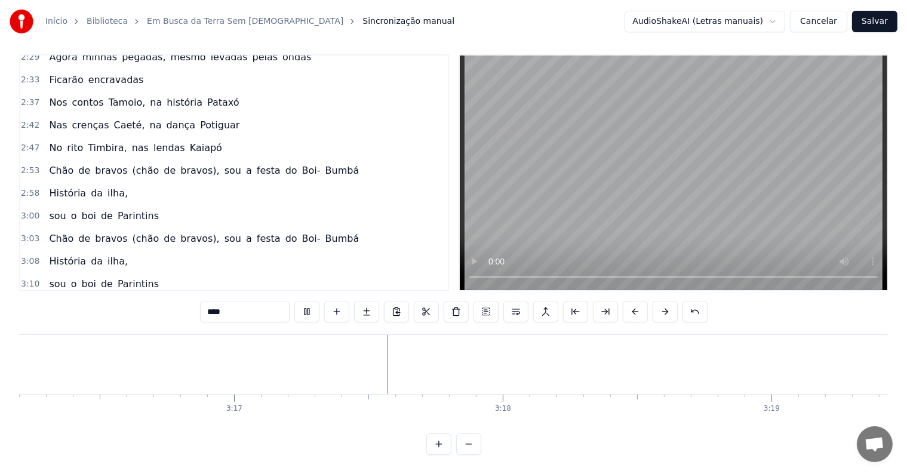
scroll to position [0, 52809]
click at [869, 17] on button "Salvar" at bounding box center [874, 21] width 45 height 21
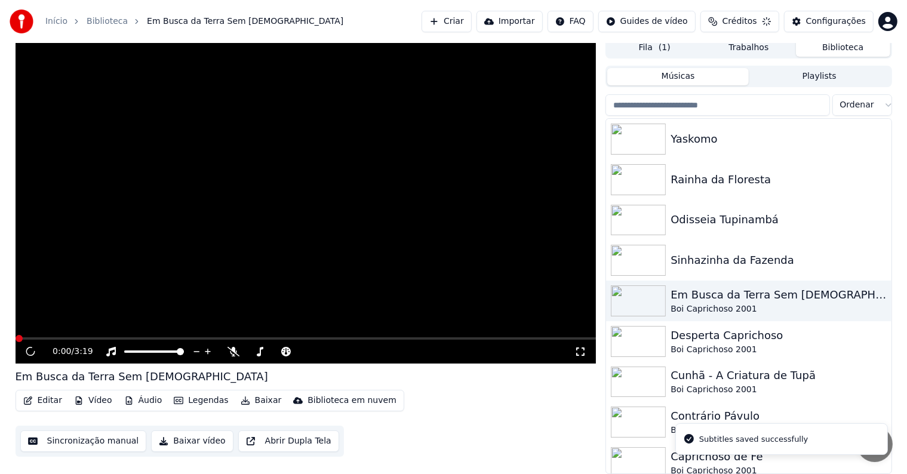
scroll to position [5, 0]
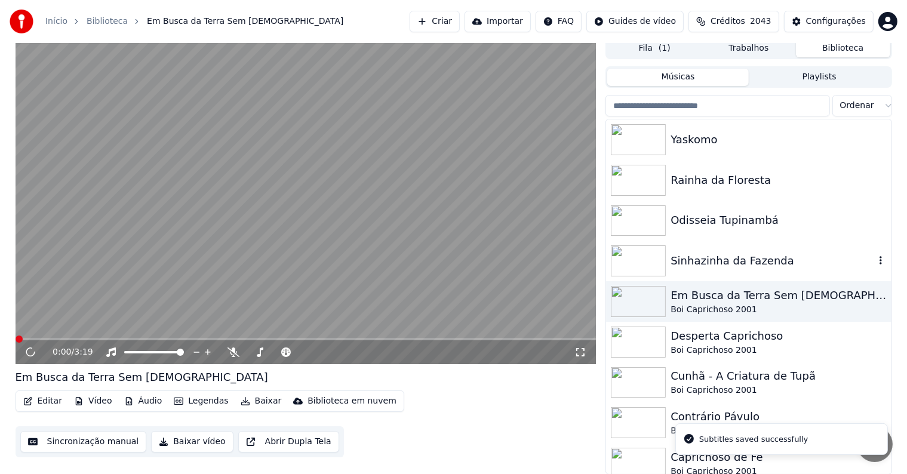
click at [716, 263] on div "Sinhazinha da Fazenda" at bounding box center [773, 261] width 204 height 17
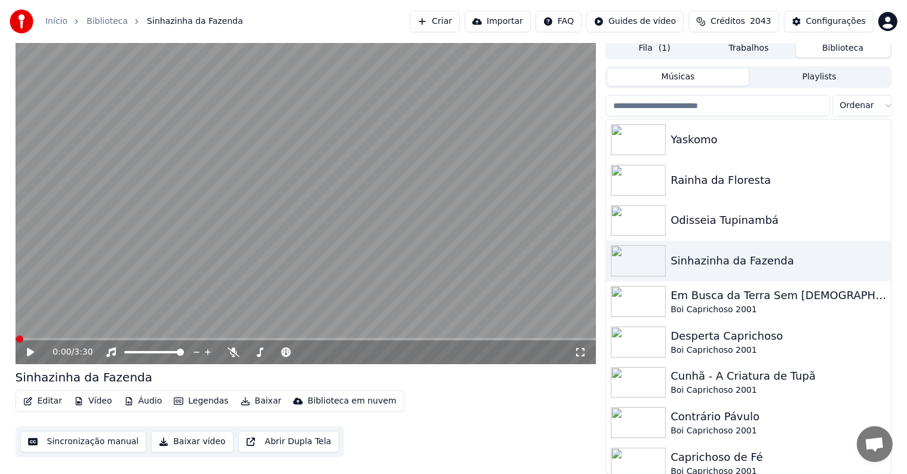
click at [231, 280] on video at bounding box center [306, 201] width 581 height 327
click at [112, 277] on video at bounding box center [306, 201] width 581 height 327
click at [48, 400] on button "Editar" at bounding box center [43, 401] width 48 height 17
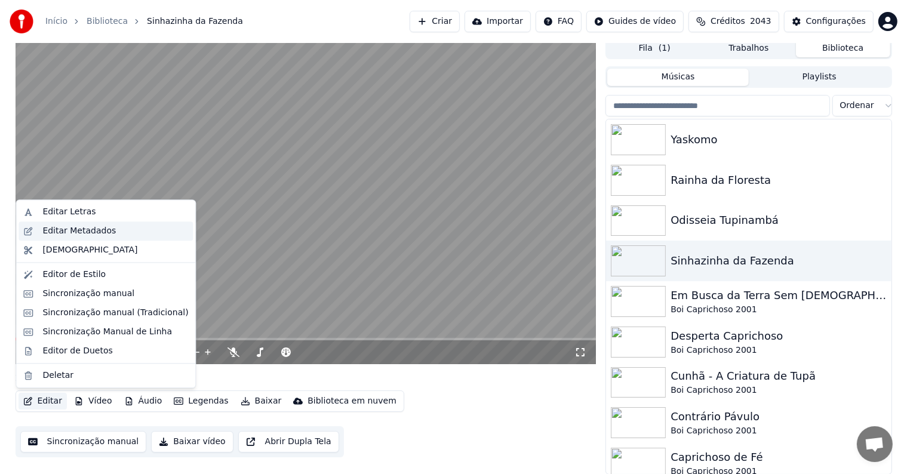
click at [73, 229] on div "Editar Metadados" at bounding box center [78, 231] width 73 height 12
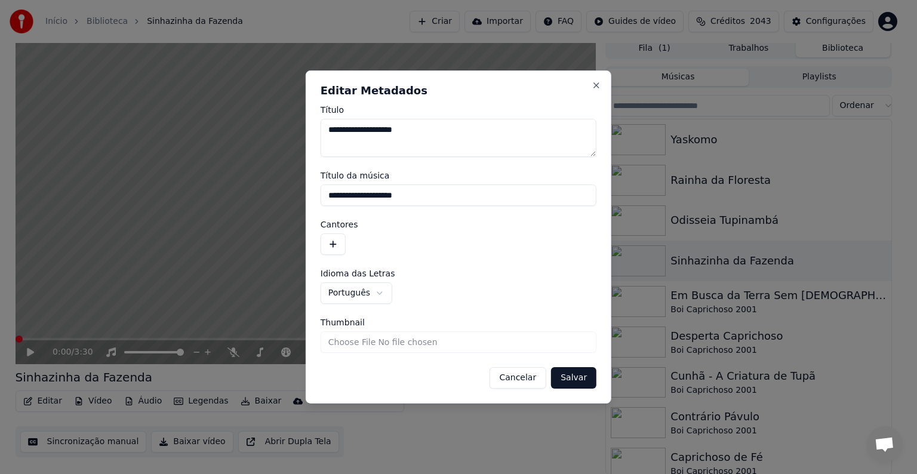
drag, startPoint x: 423, startPoint y: 190, endPoint x: 287, endPoint y: 194, distance: 136.2
click at [287, 194] on body "**********" at bounding box center [453, 232] width 907 height 474
click at [332, 241] on button "button" at bounding box center [333, 243] width 25 height 21
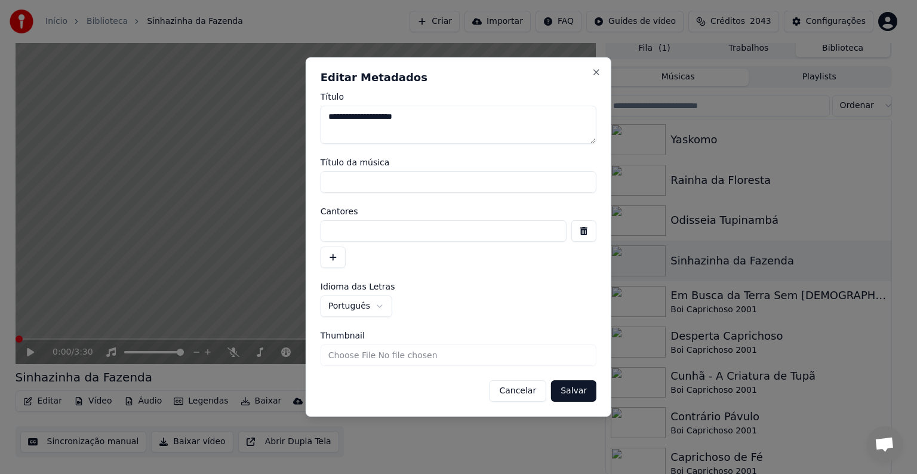
click at [337, 229] on input at bounding box center [444, 230] width 246 height 21
paste input "**********"
type input "**********"
click at [589, 395] on button "Salvar" at bounding box center [573, 390] width 45 height 21
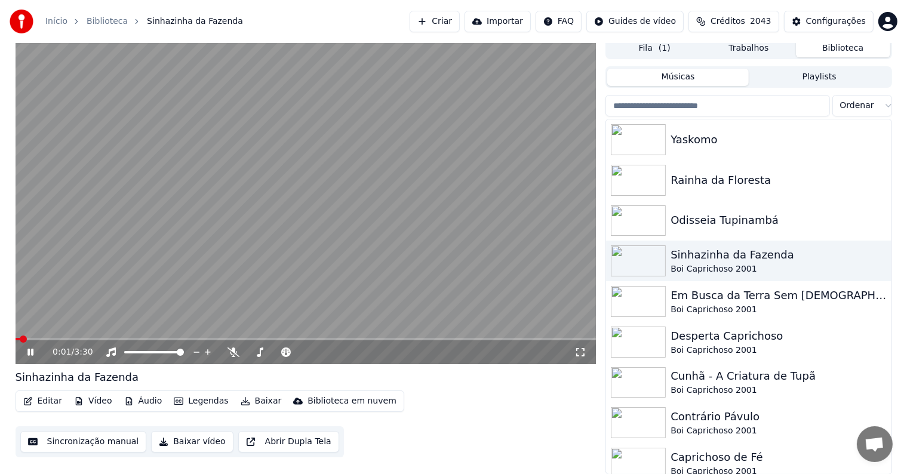
click at [285, 272] on video at bounding box center [306, 201] width 581 height 327
click at [60, 446] on button "Sincronização manual" at bounding box center [83, 441] width 127 height 21
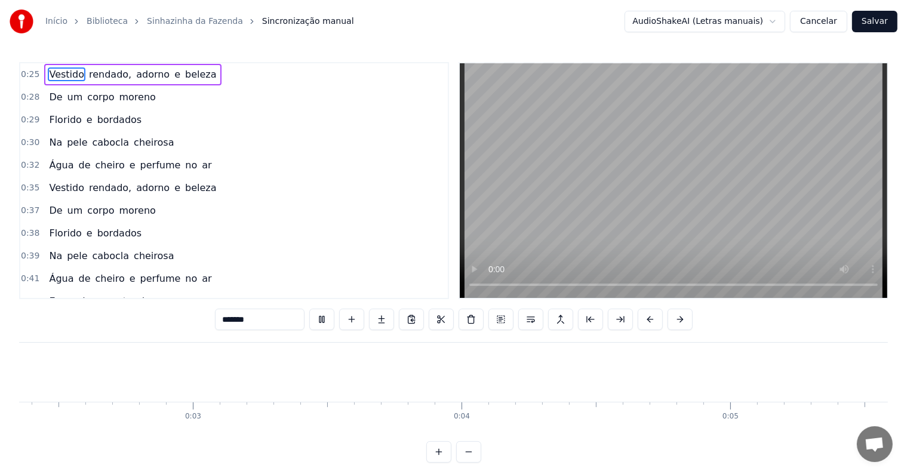
scroll to position [0, 1229]
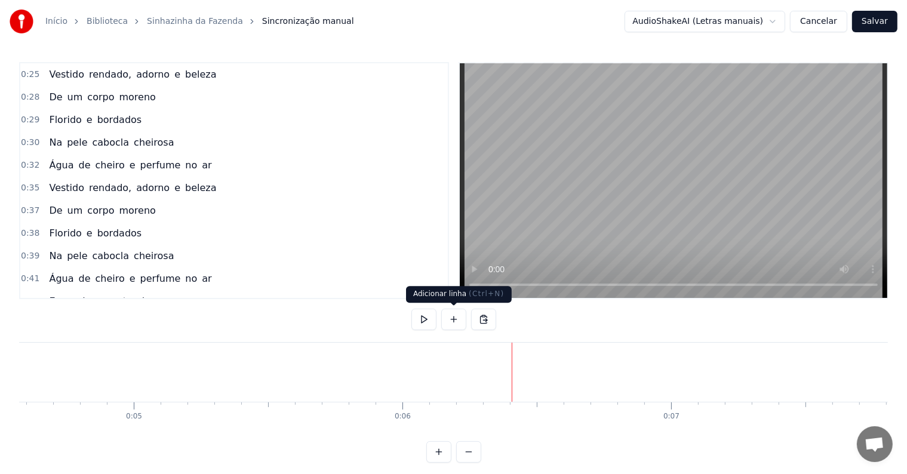
click at [450, 320] on button at bounding box center [453, 319] width 25 height 21
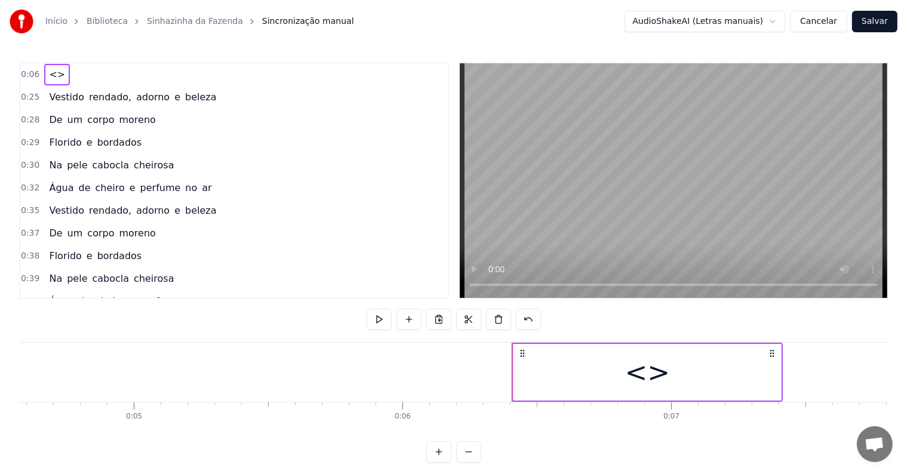
click at [545, 379] on div "<>" at bounding box center [648, 372] width 268 height 57
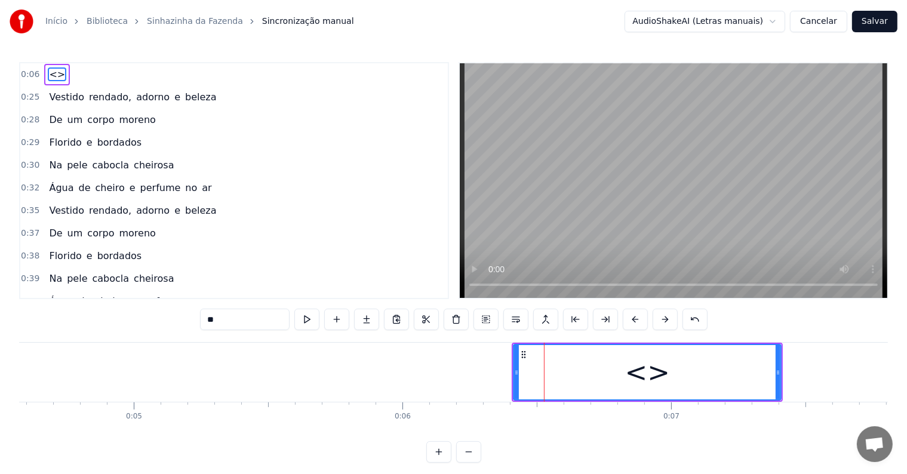
drag, startPoint x: 265, startPoint y: 318, endPoint x: 172, endPoint y: 310, distance: 92.8
click at [172, 310] on div "0:06 <> 0:25 Vestido rendado, adorno e beleza 0:28 De um corpo moreno 0:29 Flor…" at bounding box center [453, 262] width 869 height 401
paste input "**********"
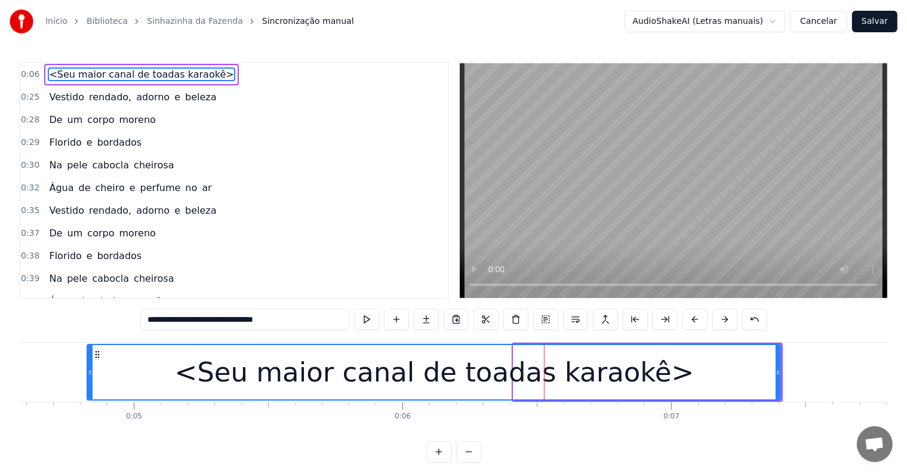
drag, startPoint x: 514, startPoint y: 374, endPoint x: 88, endPoint y: 361, distance: 426.5
click at [88, 361] on div at bounding box center [90, 372] width 5 height 54
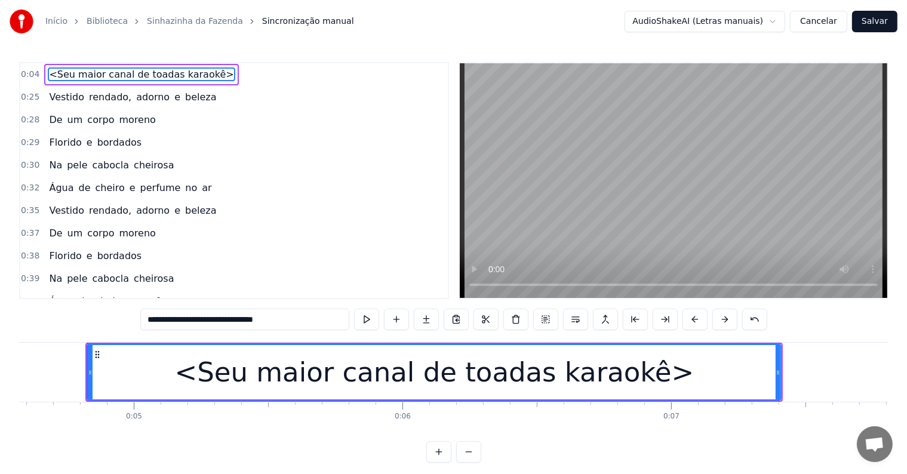
type input "**********"
click at [306, 396] on div "<Seu maior canal de toadas karaokê>" at bounding box center [434, 372] width 693 height 54
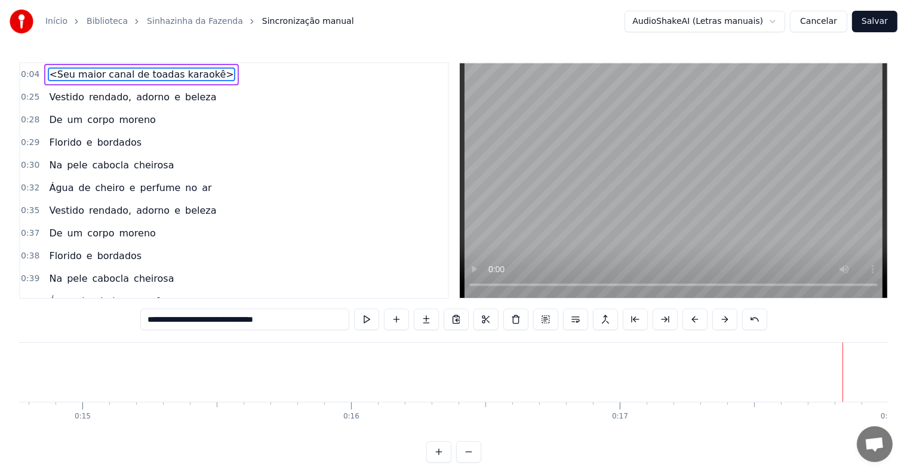
scroll to position [0, 3946]
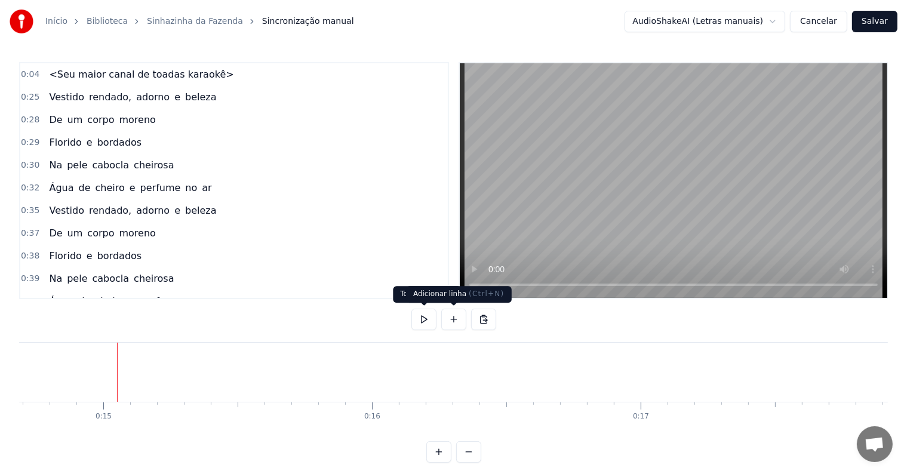
click at [454, 317] on button at bounding box center [453, 319] width 25 height 21
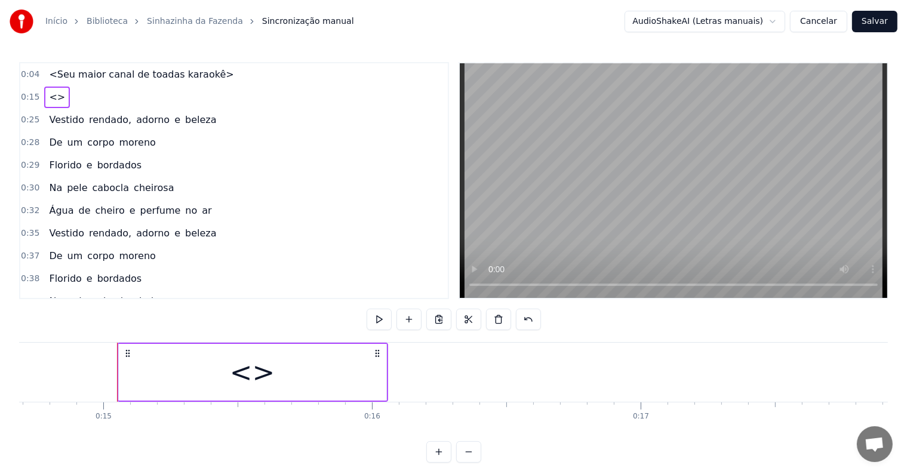
click at [309, 380] on div "<>" at bounding box center [253, 372] width 268 height 57
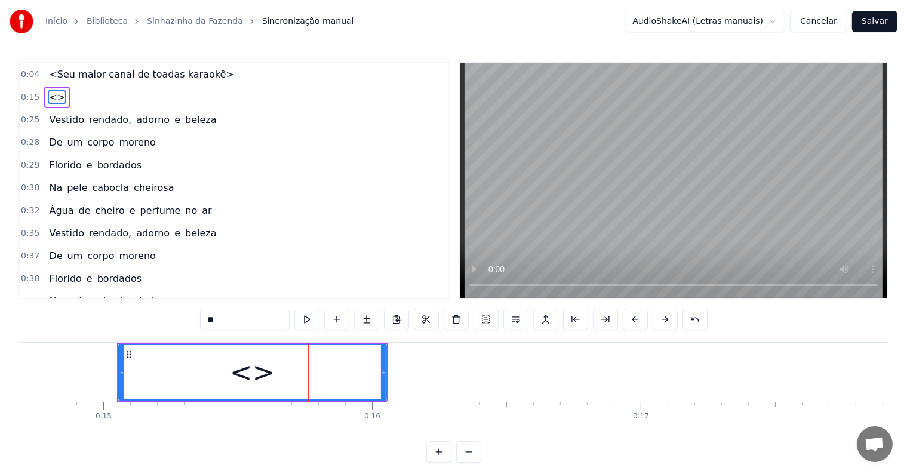
drag, startPoint x: 272, startPoint y: 316, endPoint x: 170, endPoint y: 307, distance: 102.5
click at [170, 307] on div "0:04 <Seu maior canal de toadas karaokê> 0:15 <> 0:25 Vestido rendado, adorno e…" at bounding box center [453, 262] width 869 height 401
paste input "**********"
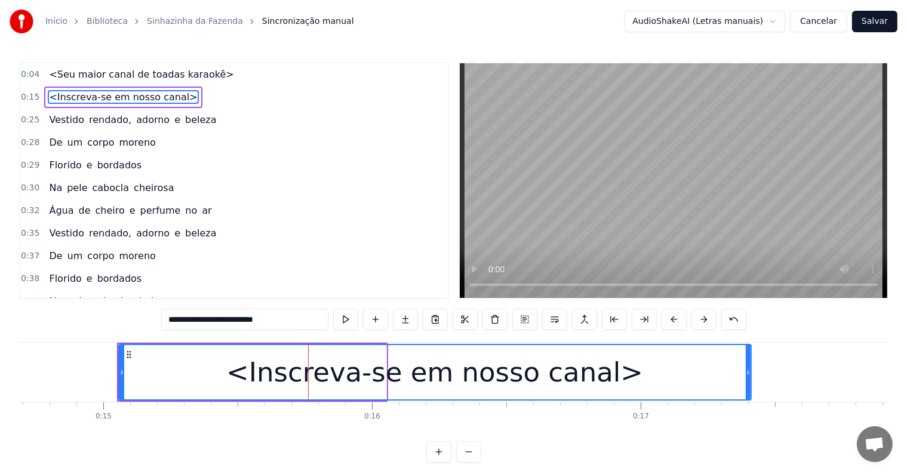
drag, startPoint x: 383, startPoint y: 369, endPoint x: 748, endPoint y: 383, distance: 365.1
click at [748, 383] on div at bounding box center [748, 372] width 5 height 54
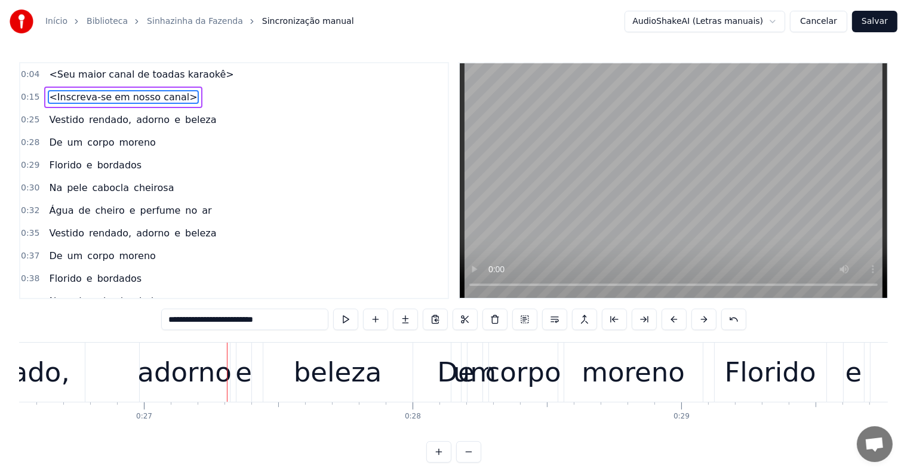
scroll to position [0, 7278]
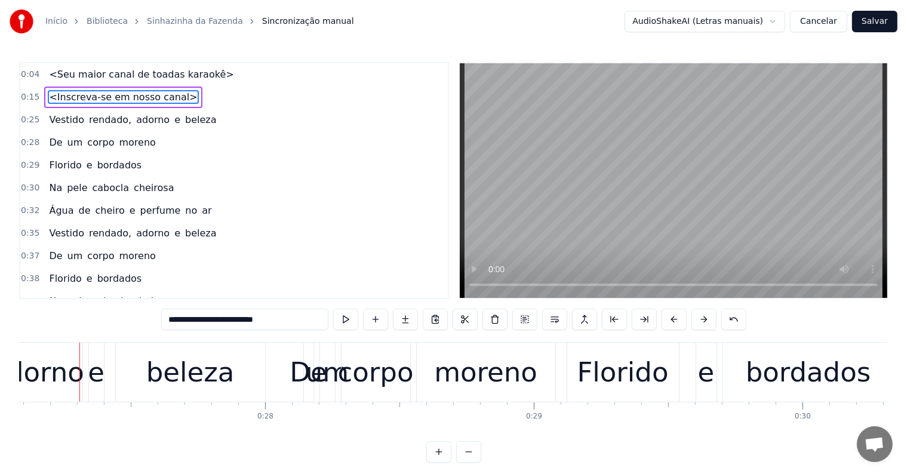
click at [97, 116] on span "rendado," at bounding box center [110, 120] width 45 height 14
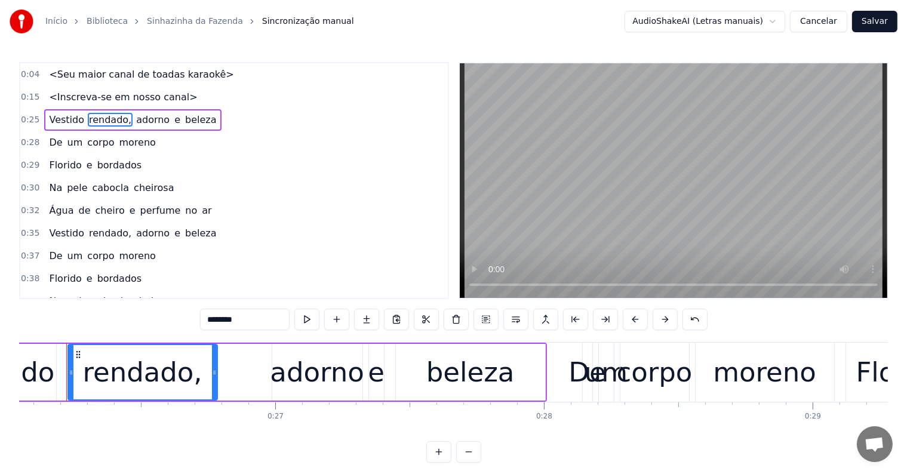
scroll to position [0, 6986]
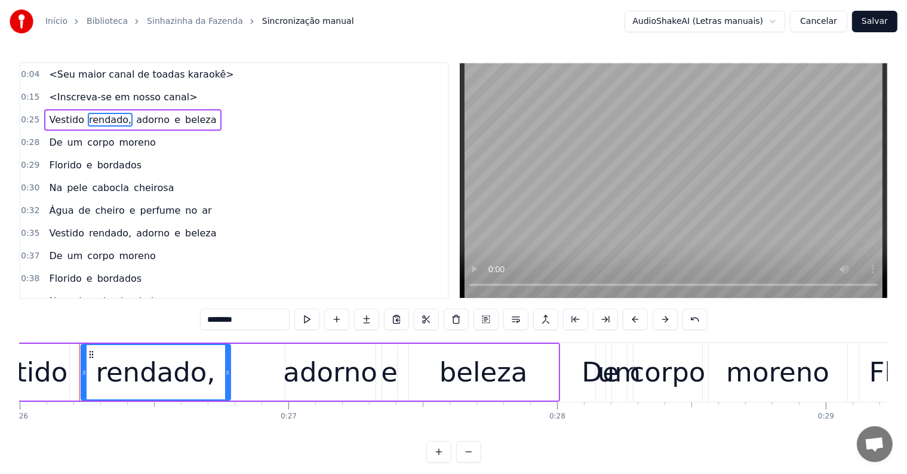
click at [184, 123] on span "beleza" at bounding box center [201, 120] width 34 height 14
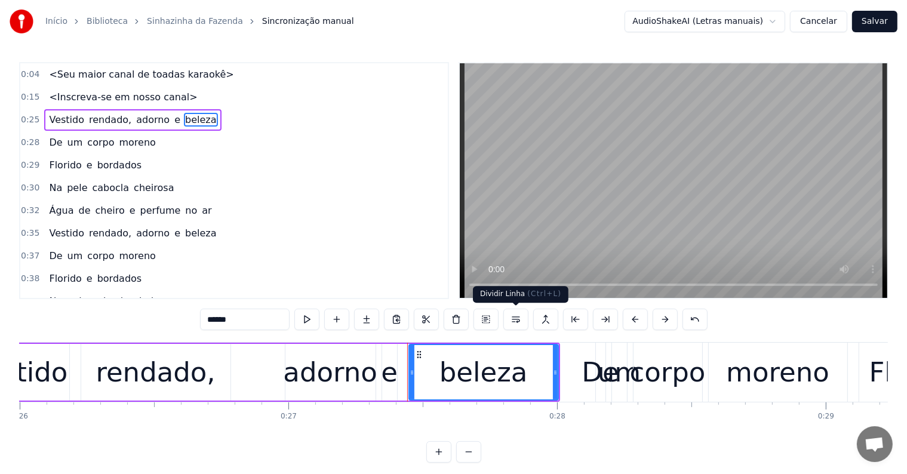
click at [516, 321] on button at bounding box center [515, 319] width 25 height 21
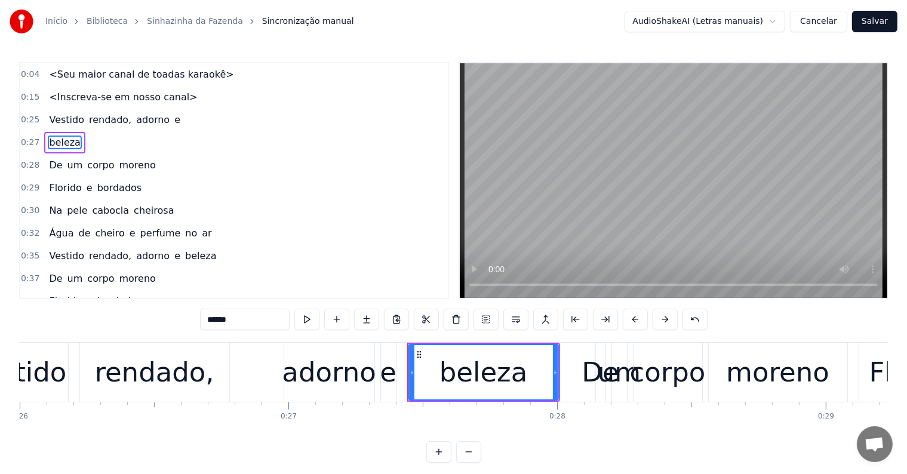
click at [135, 113] on span "adorno" at bounding box center [153, 120] width 36 height 14
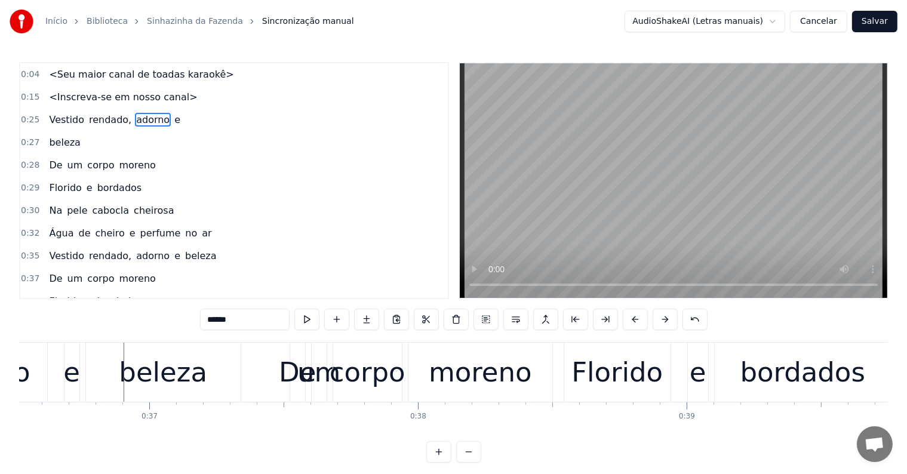
scroll to position [0, 9857]
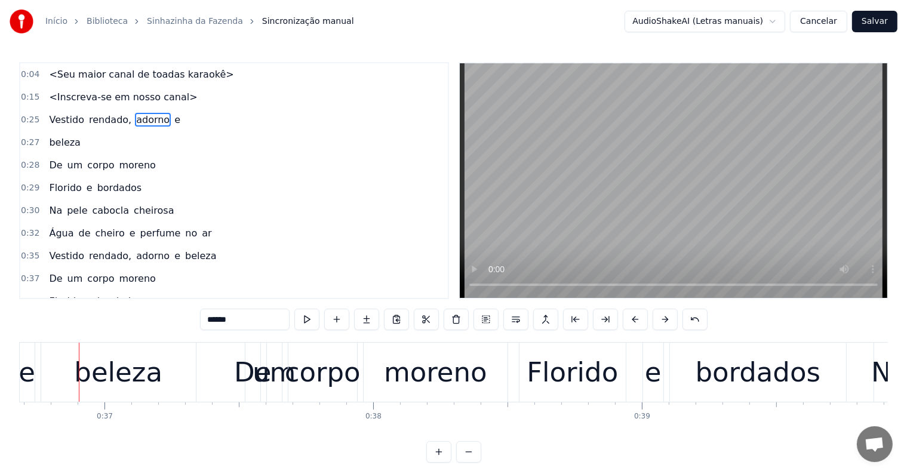
click at [133, 371] on div "beleza" at bounding box center [118, 372] width 88 height 41
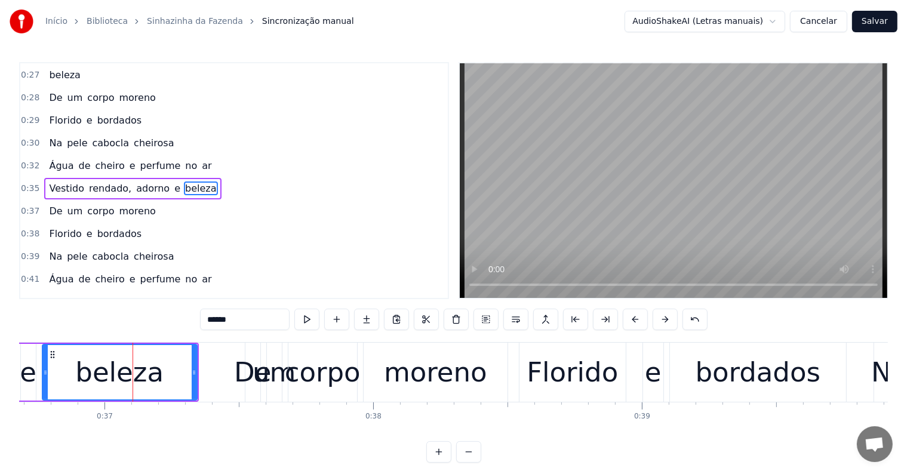
scroll to position [69, 0]
click at [517, 323] on button at bounding box center [515, 319] width 25 height 21
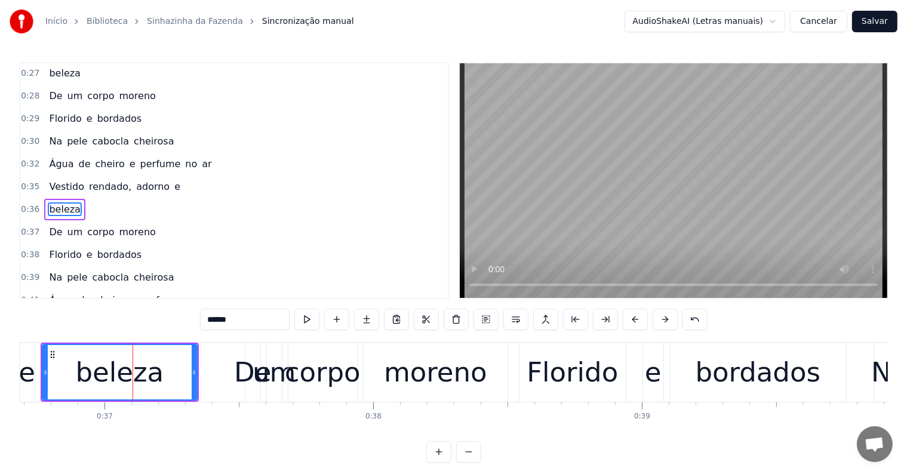
scroll to position [91, 0]
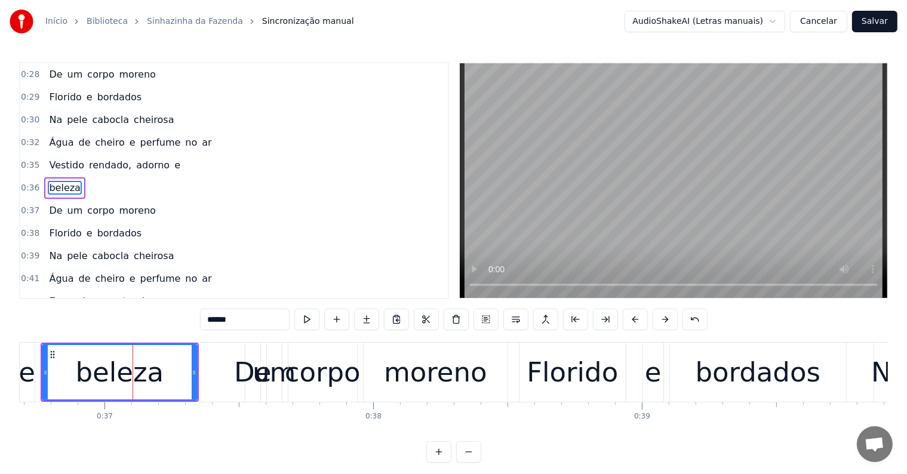
click at [142, 161] on span "adorno" at bounding box center [153, 165] width 36 height 14
type input "******"
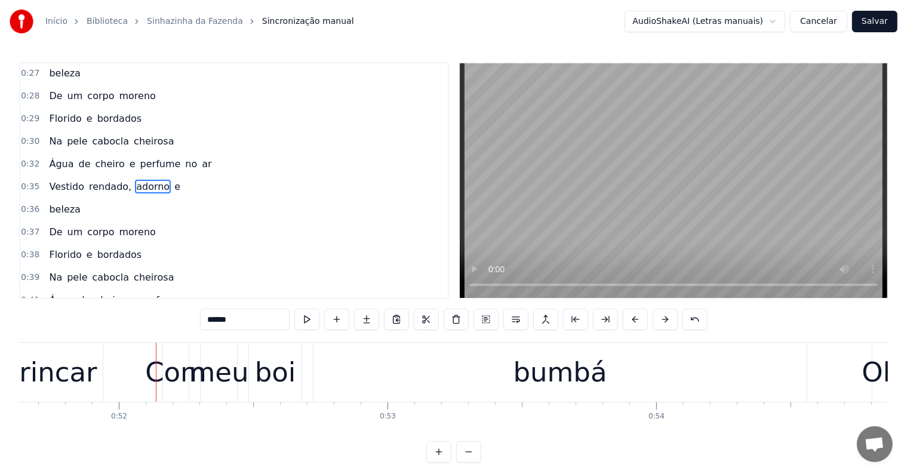
scroll to position [0, 13949]
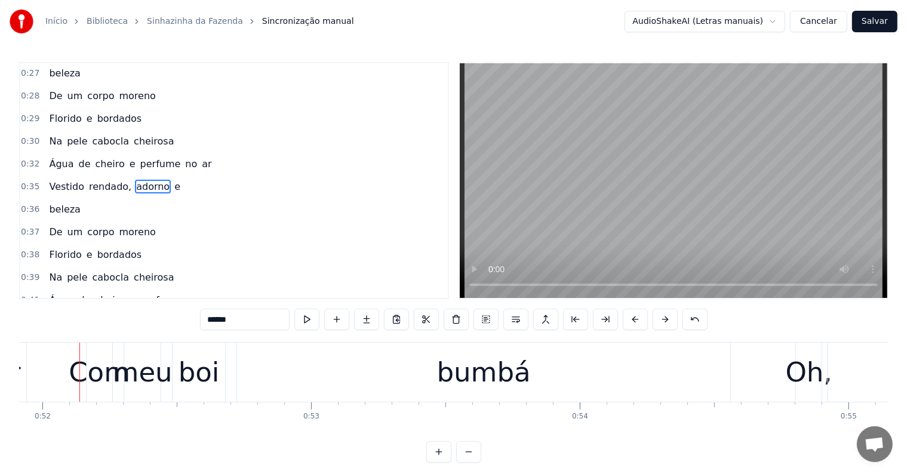
click at [79, 368] on div at bounding box center [79, 372] width 1 height 59
click at [100, 380] on div "Com" at bounding box center [100, 372] width 62 height 41
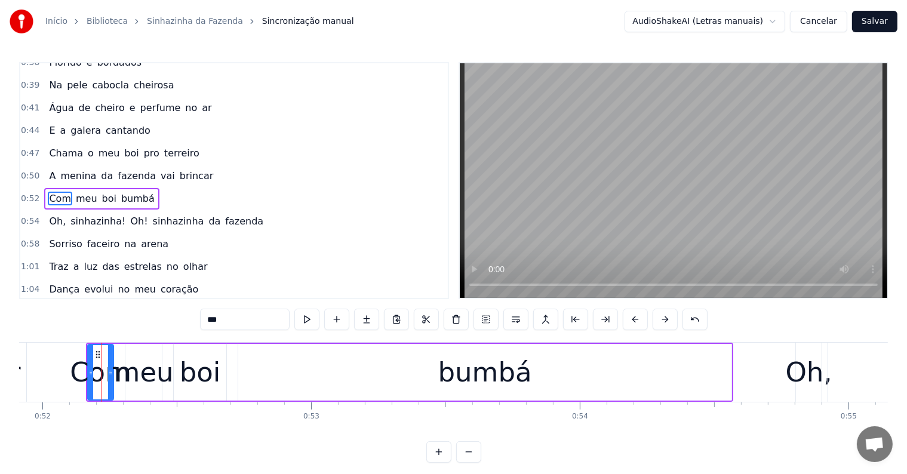
scroll to position [267, 0]
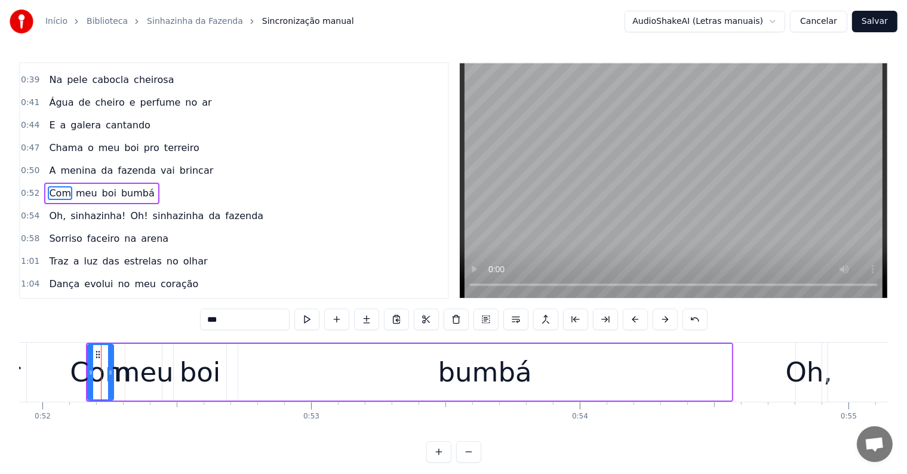
click at [179, 164] on span "brincar" at bounding box center [197, 171] width 36 height 14
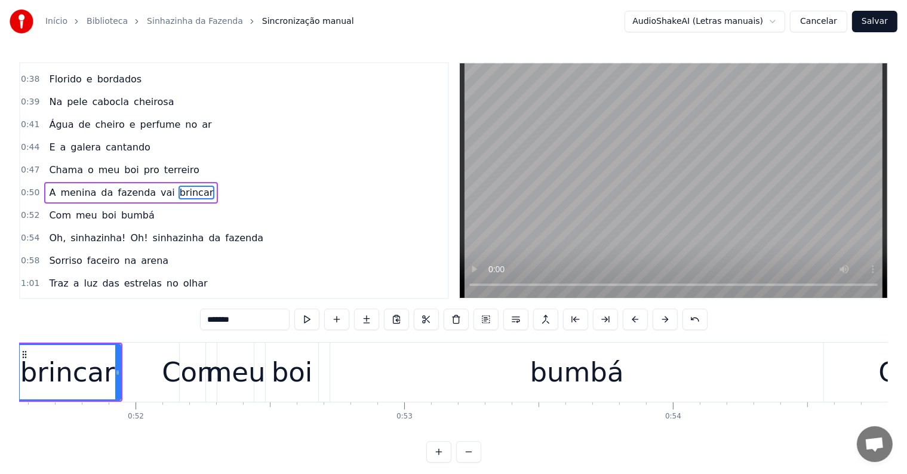
scroll to position [0, 13789]
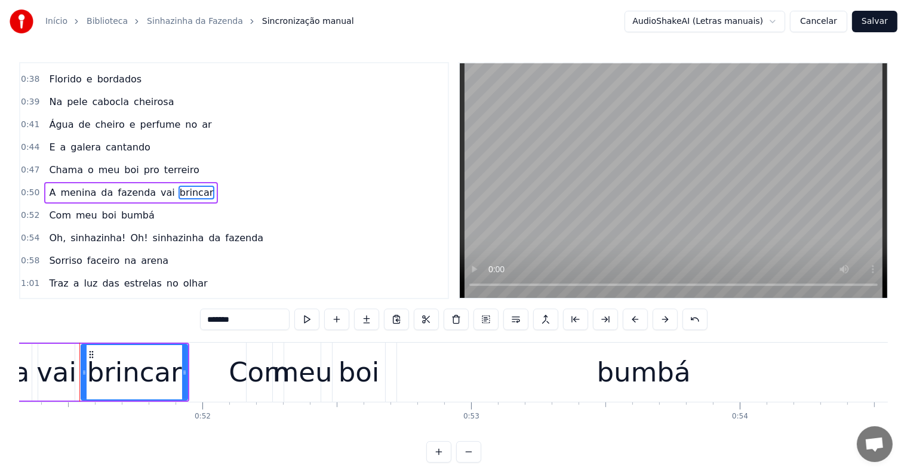
drag, startPoint x: 245, startPoint y: 325, endPoint x: 190, endPoint y: 317, distance: 56.1
click at [190, 317] on div "0:04 <Seu maior canal de toadas karaokê> 0:15 <Inscreva-se em nosso canal> 0:25…" at bounding box center [453, 262] width 869 height 401
click at [129, 373] on div "bailar" at bounding box center [134, 372] width 76 height 41
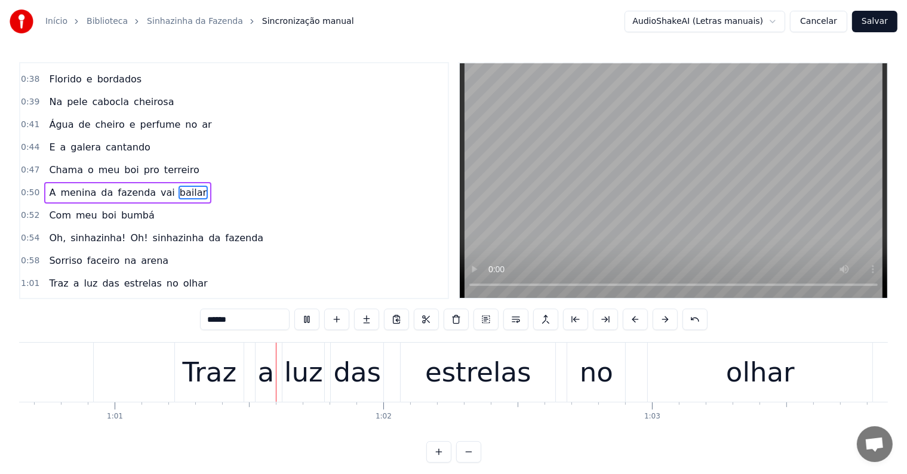
scroll to position [0, 16318]
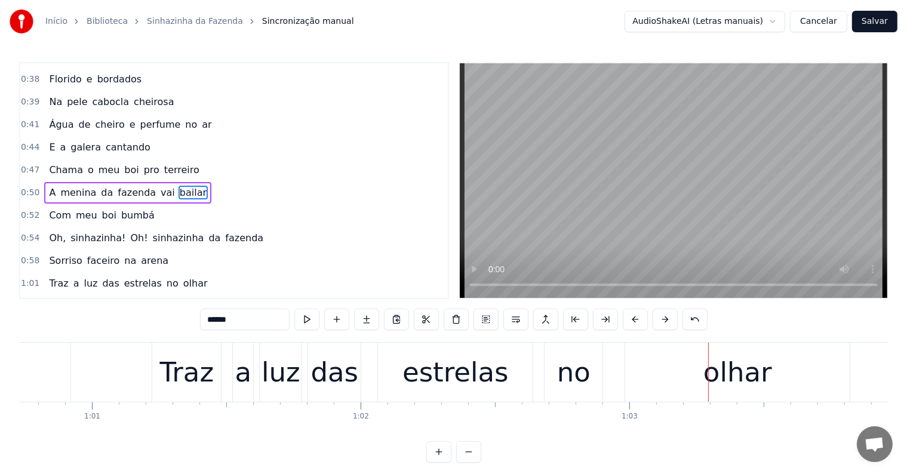
click at [198, 376] on div "Traz" at bounding box center [187, 372] width 54 height 41
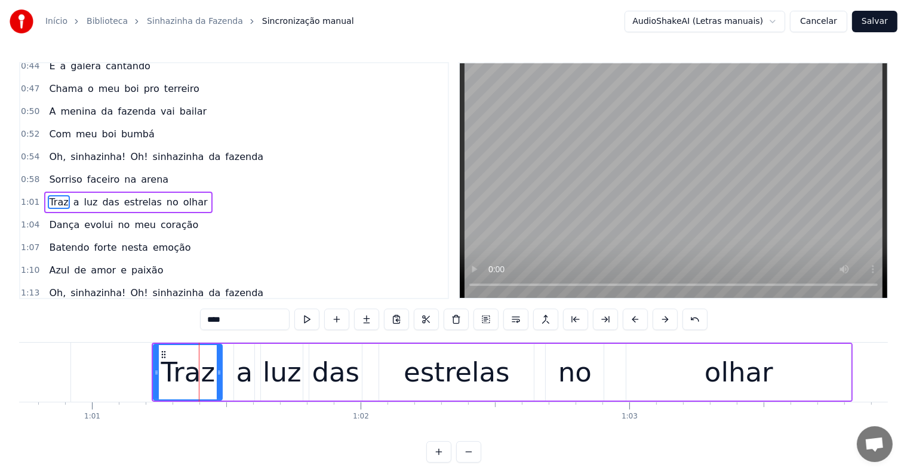
scroll to position [333, 0]
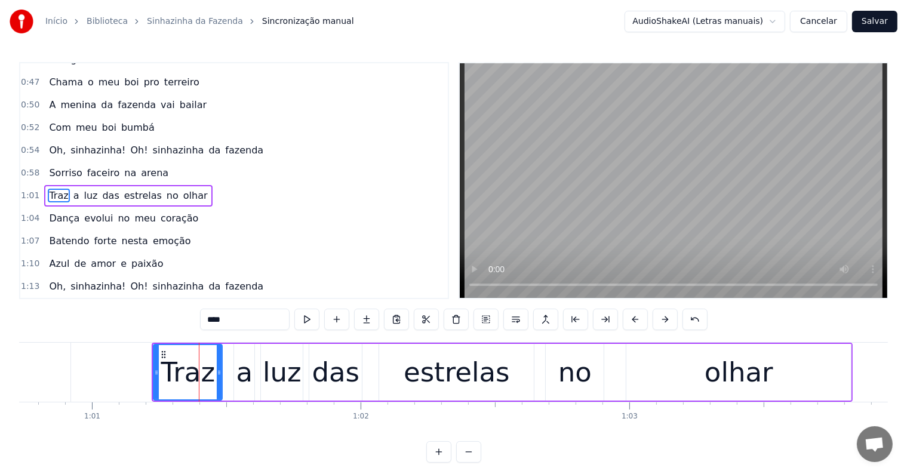
click at [182, 189] on span "olhar" at bounding box center [195, 196] width 27 height 14
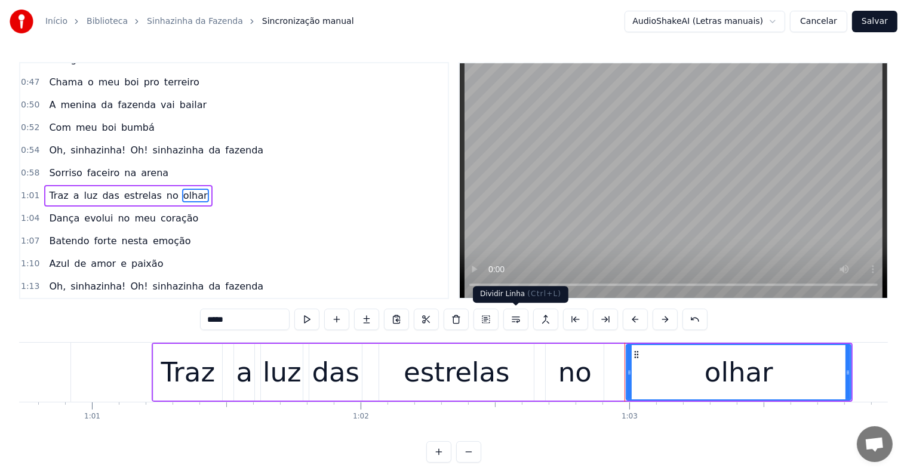
click at [516, 319] on button at bounding box center [515, 319] width 25 height 21
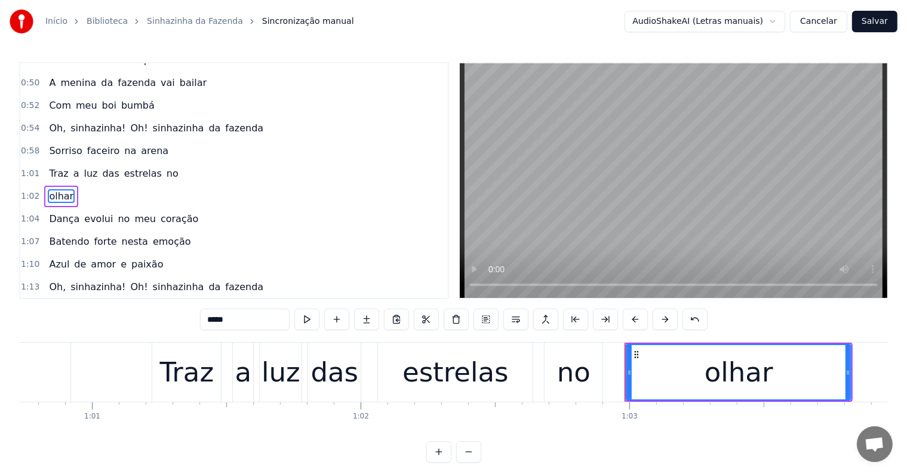
click at [165, 167] on span "no" at bounding box center [172, 174] width 14 height 14
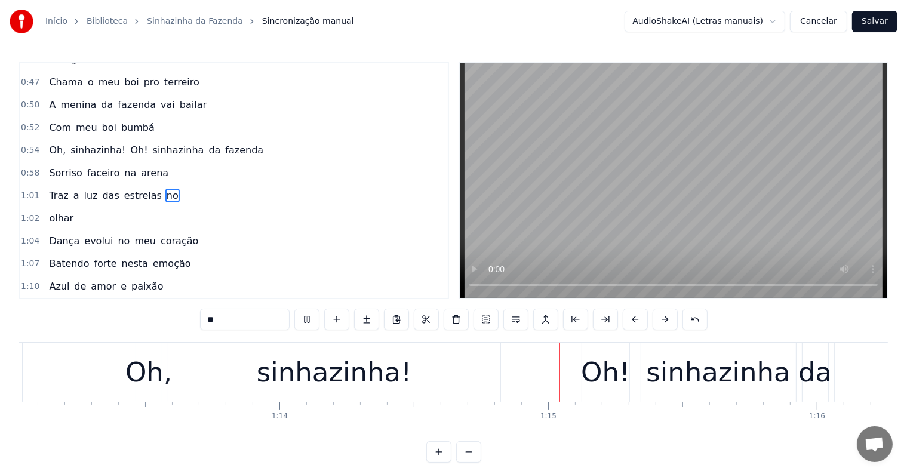
scroll to position [0, 19838]
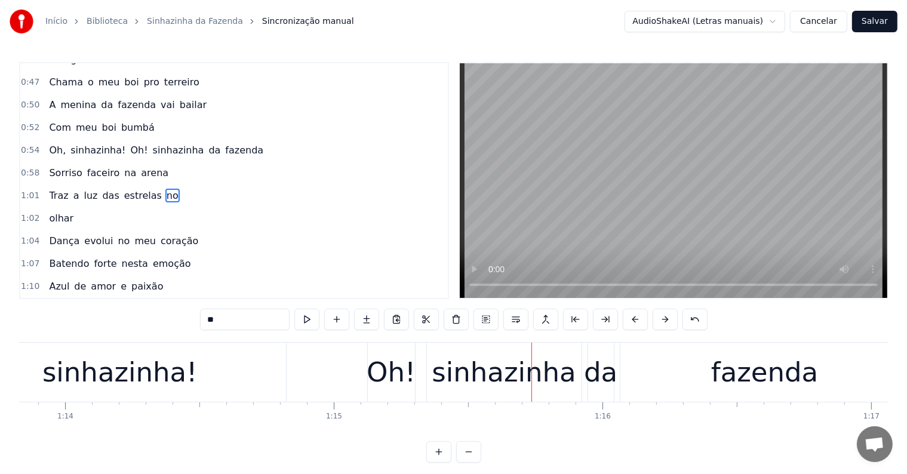
click at [391, 396] on div "Oh!" at bounding box center [391, 372] width 47 height 59
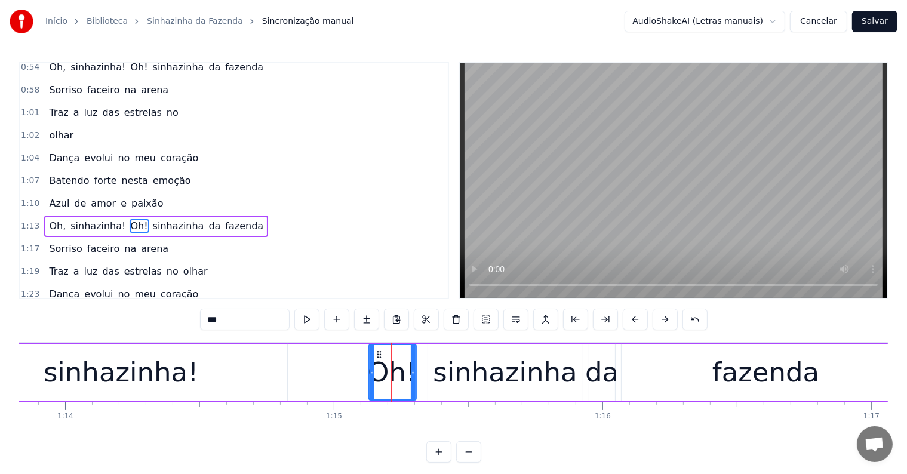
scroll to position [442, 0]
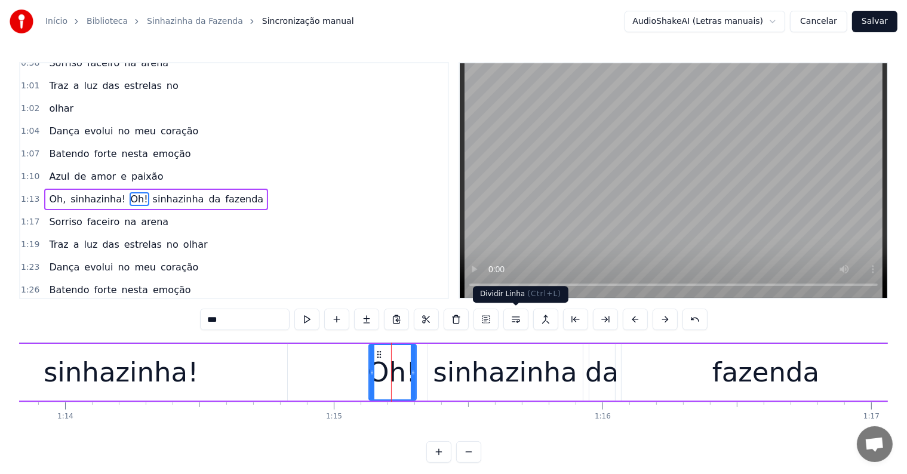
click at [514, 322] on button at bounding box center [515, 319] width 25 height 21
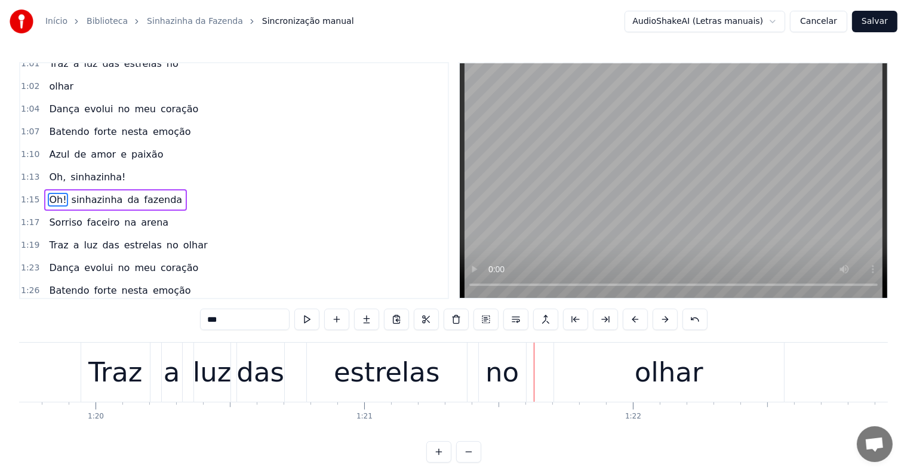
scroll to position [0, 21640]
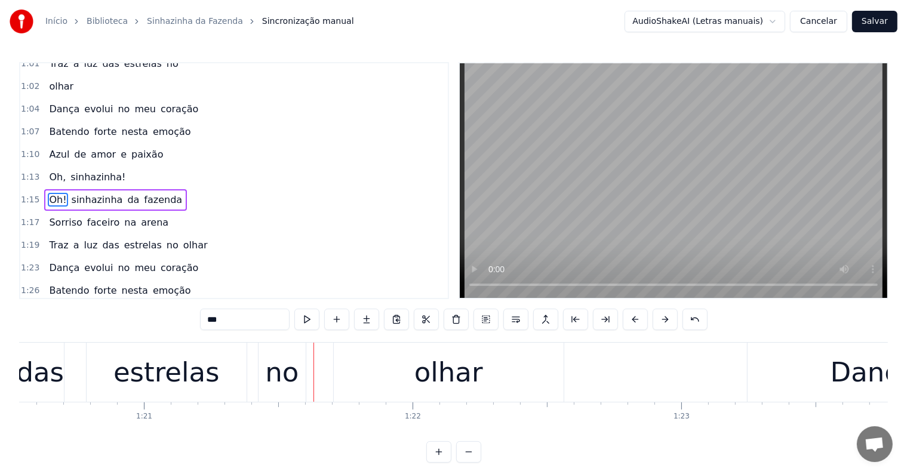
click at [431, 379] on div "olhar" at bounding box center [448, 372] width 69 height 41
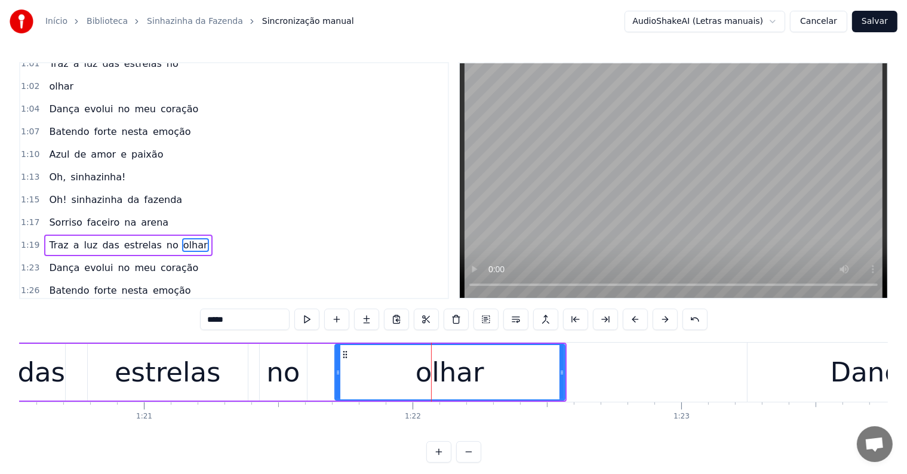
scroll to position [509, 0]
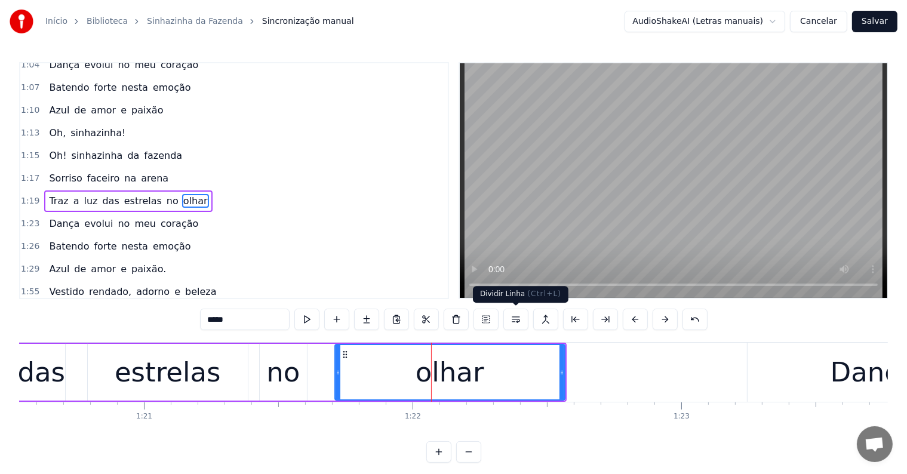
click at [515, 318] on button at bounding box center [515, 319] width 25 height 21
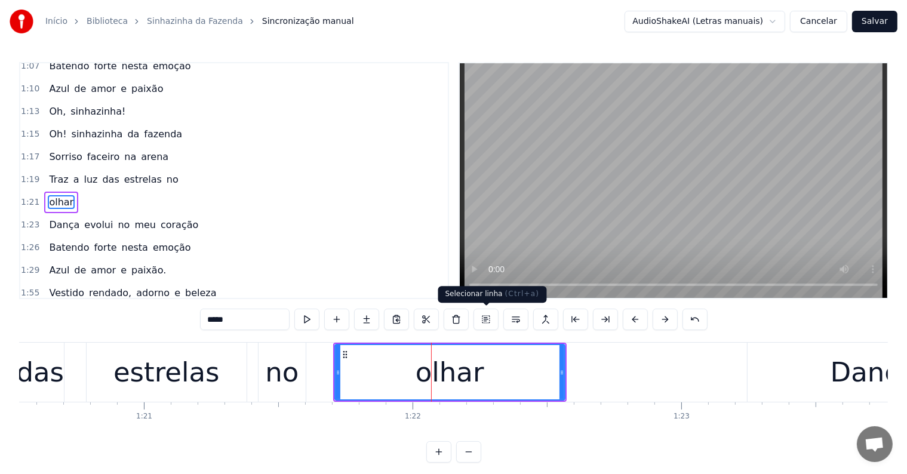
click at [305, 375] on div "no" at bounding box center [282, 372] width 48 height 59
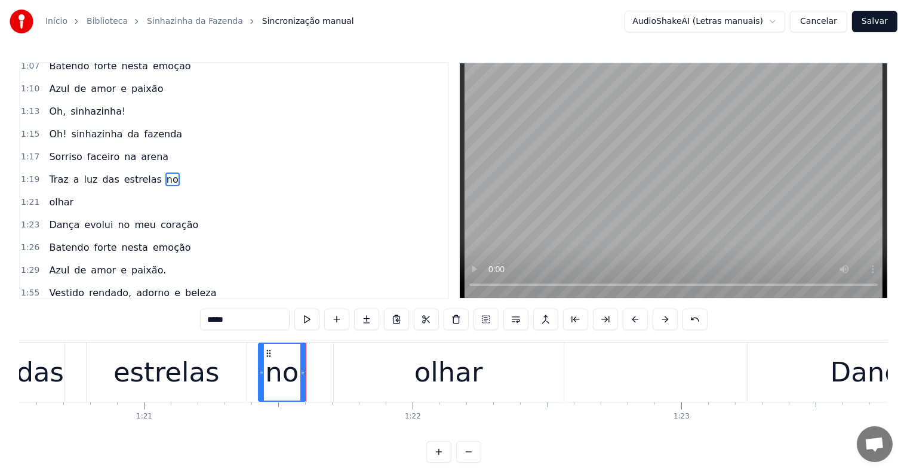
type input "**"
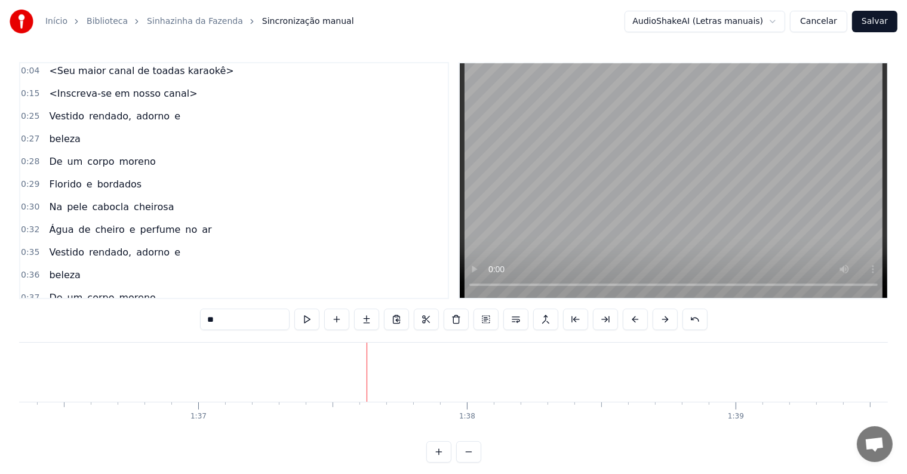
scroll to position [0, 0]
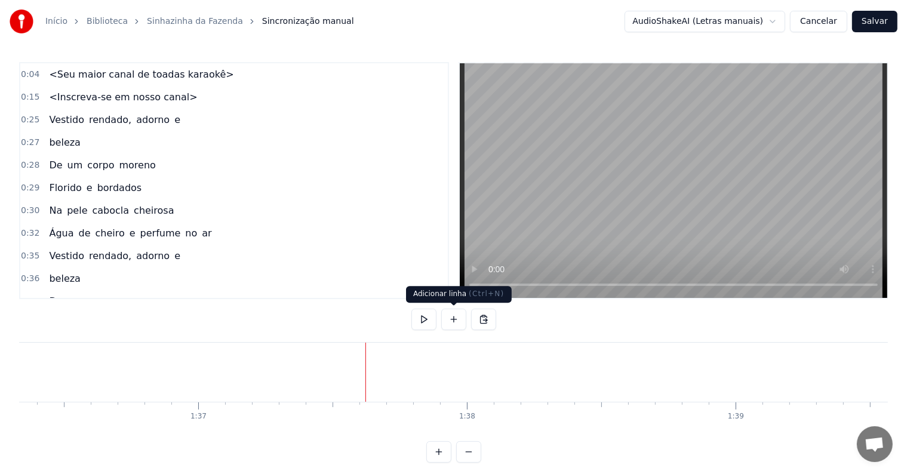
click at [454, 321] on button at bounding box center [453, 319] width 25 height 21
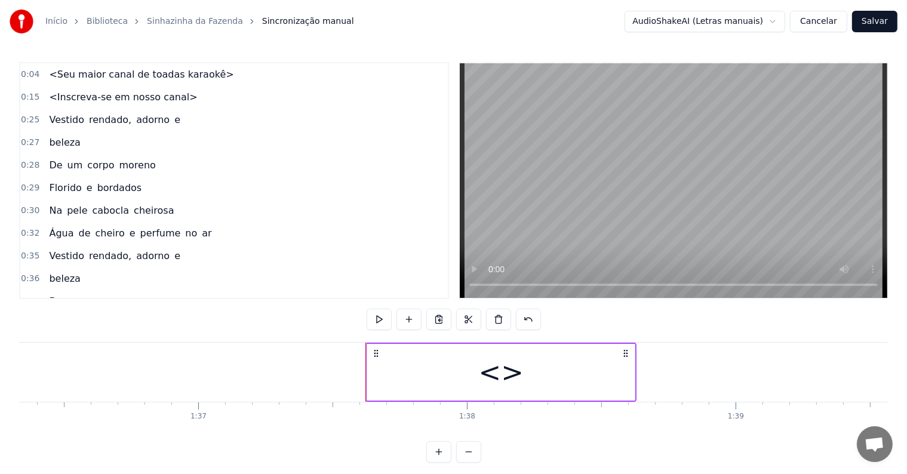
click at [441, 383] on div "<>" at bounding box center [501, 372] width 268 height 57
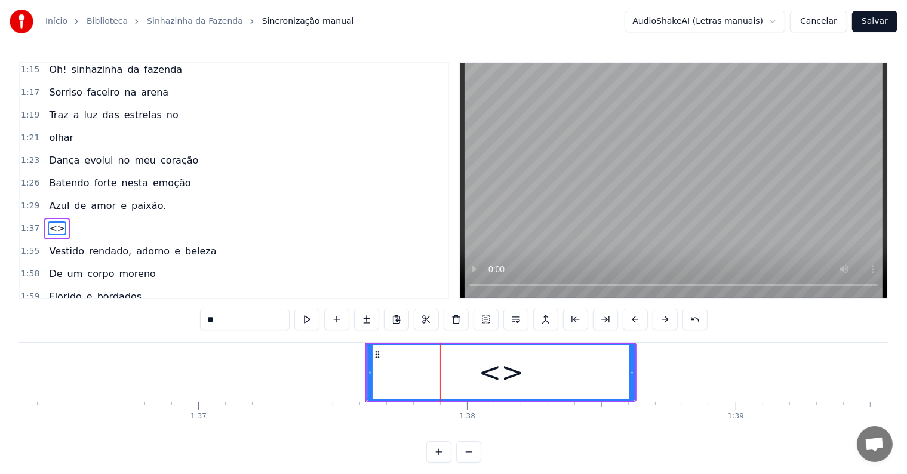
scroll to position [619, 0]
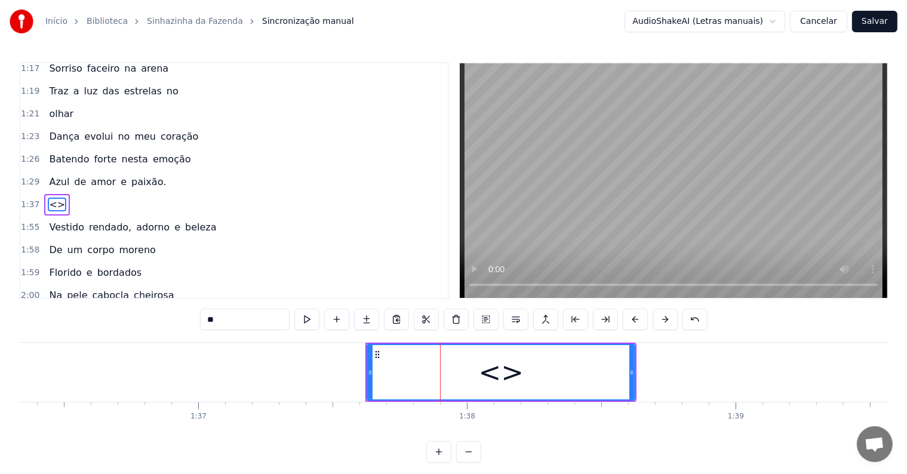
drag, startPoint x: 233, startPoint y: 315, endPoint x: 191, endPoint y: 315, distance: 42.4
click at [191, 315] on div "0:04 <Seu maior canal de toadas karaokê> 0:15 <Inscreva-se em nosso canal> 0:25…" at bounding box center [453, 262] width 869 height 401
paste input "**********"
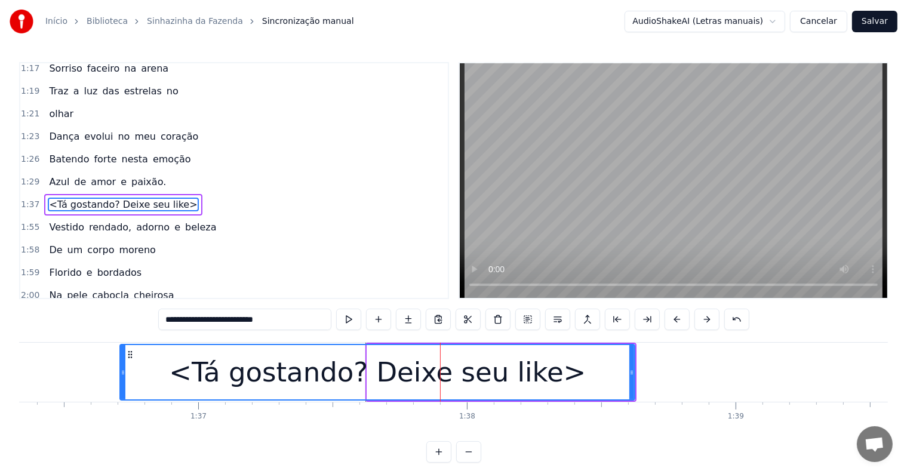
drag, startPoint x: 368, startPoint y: 368, endPoint x: 121, endPoint y: 364, distance: 247.2
click at [121, 364] on div at bounding box center [123, 372] width 5 height 54
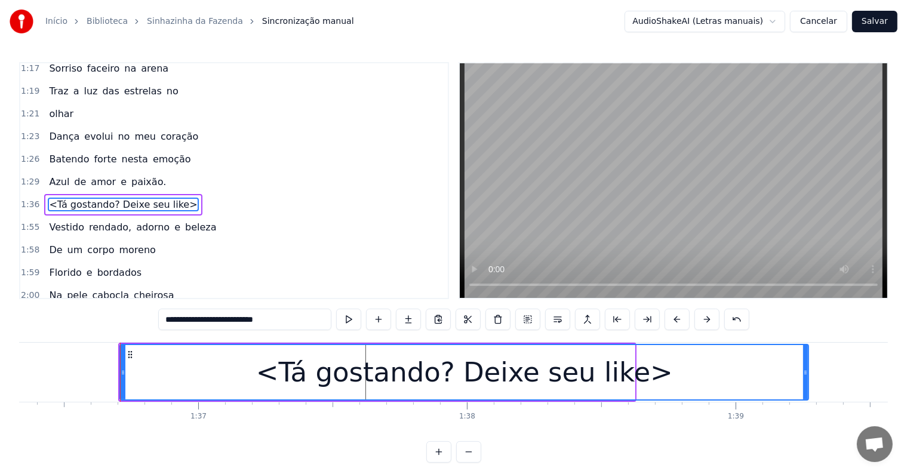
drag, startPoint x: 631, startPoint y: 371, endPoint x: 805, endPoint y: 385, distance: 174.3
click at [805, 385] on div at bounding box center [805, 372] width 5 height 54
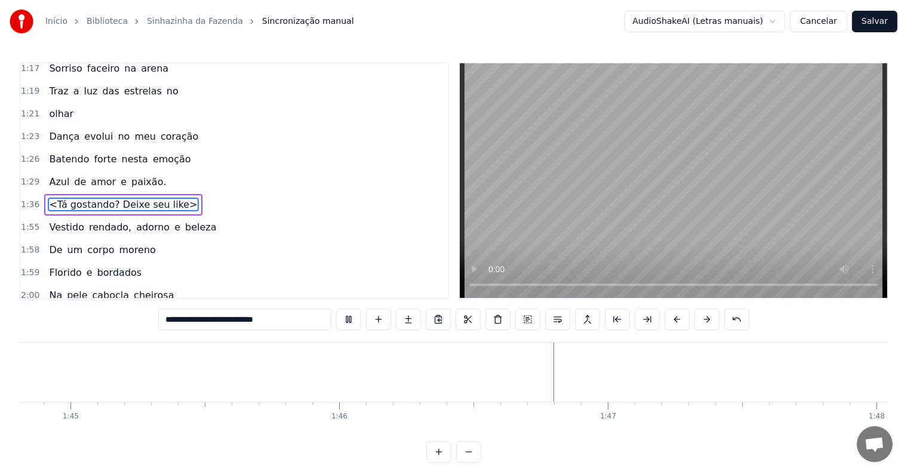
scroll to position [0, 28382]
click at [48, 220] on span "Vestido" at bounding box center [67, 227] width 38 height 14
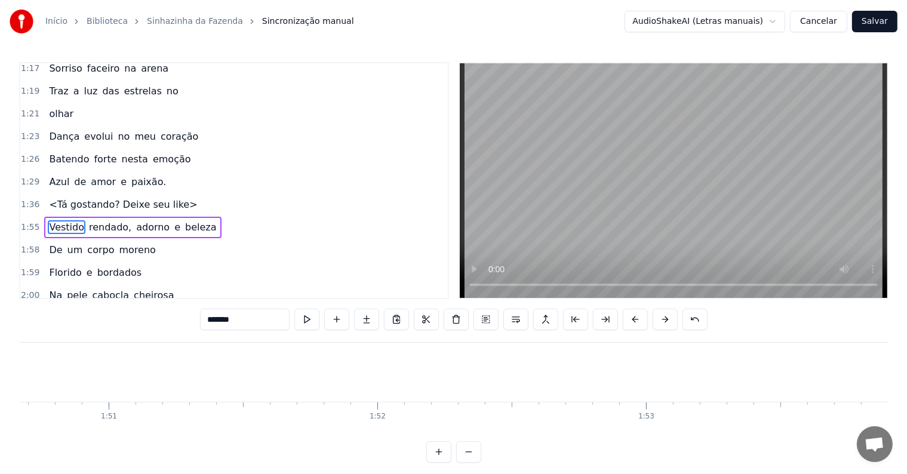
scroll to position [0, 31089]
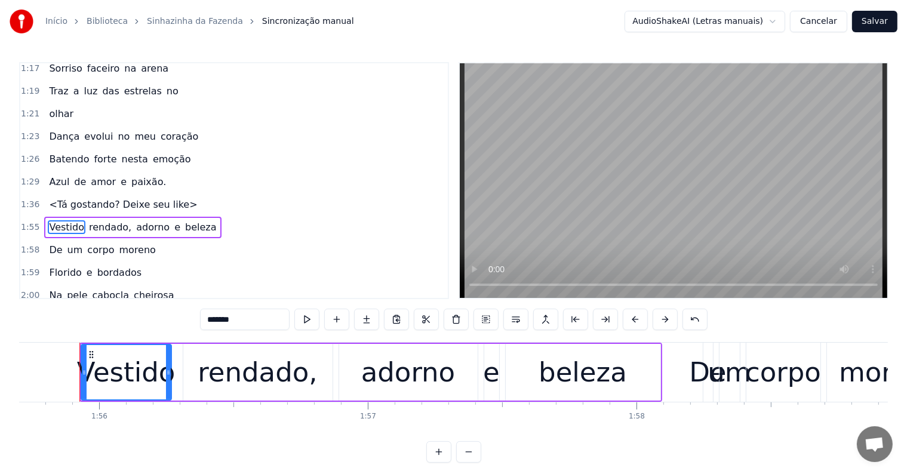
click at [184, 220] on span "beleza" at bounding box center [201, 227] width 34 height 14
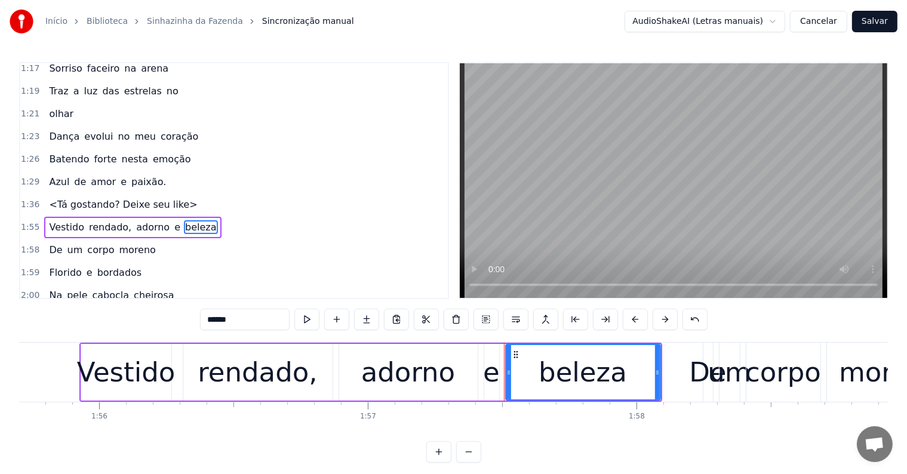
scroll to position [640, 0]
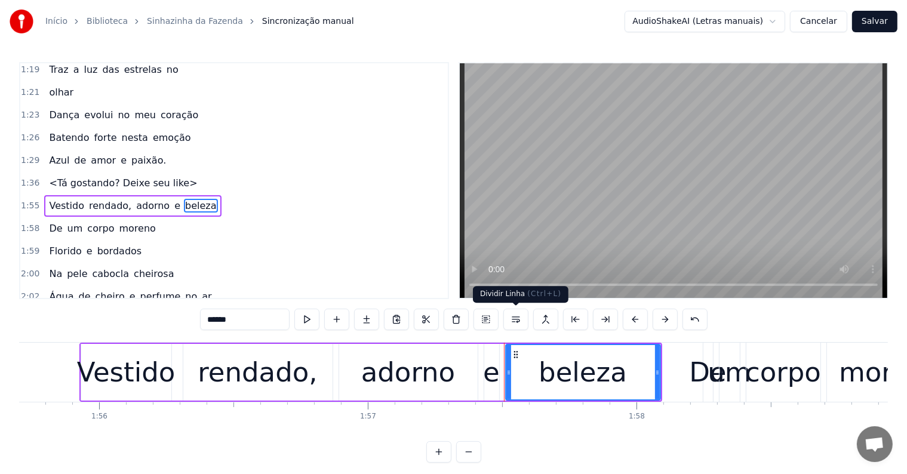
click at [518, 321] on button at bounding box center [515, 319] width 25 height 21
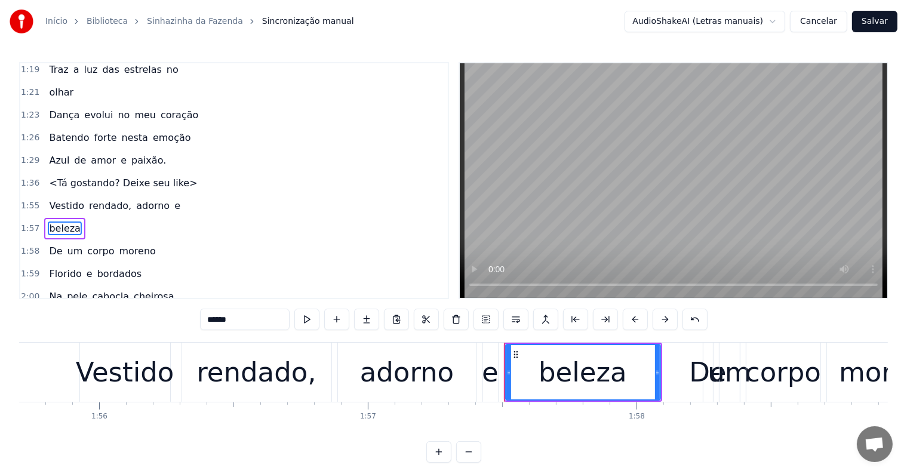
scroll to position [662, 0]
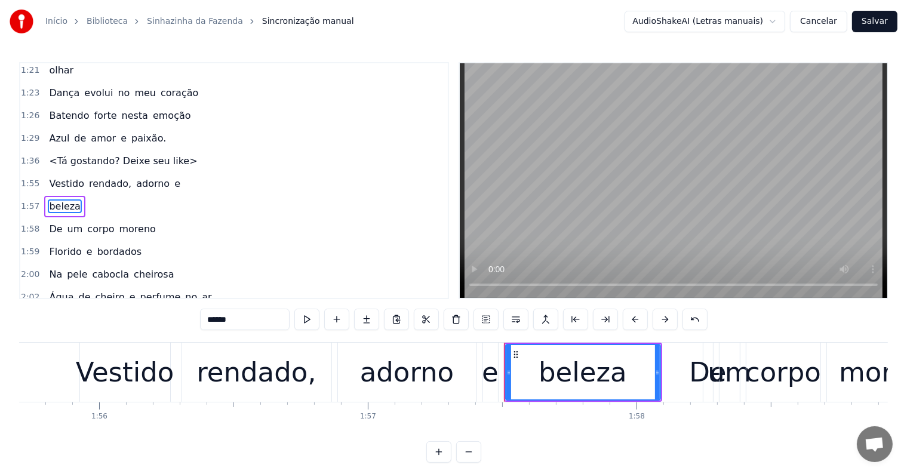
click at [135, 177] on span "adorno" at bounding box center [153, 184] width 36 height 14
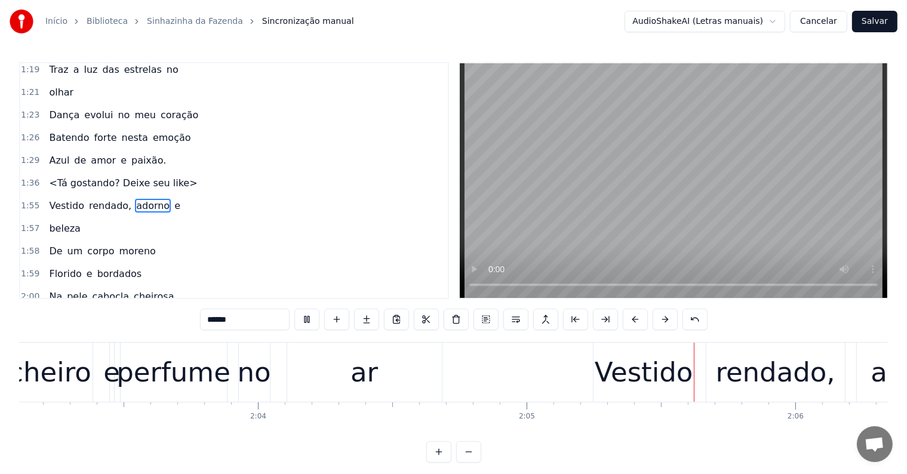
scroll to position [0, 33517]
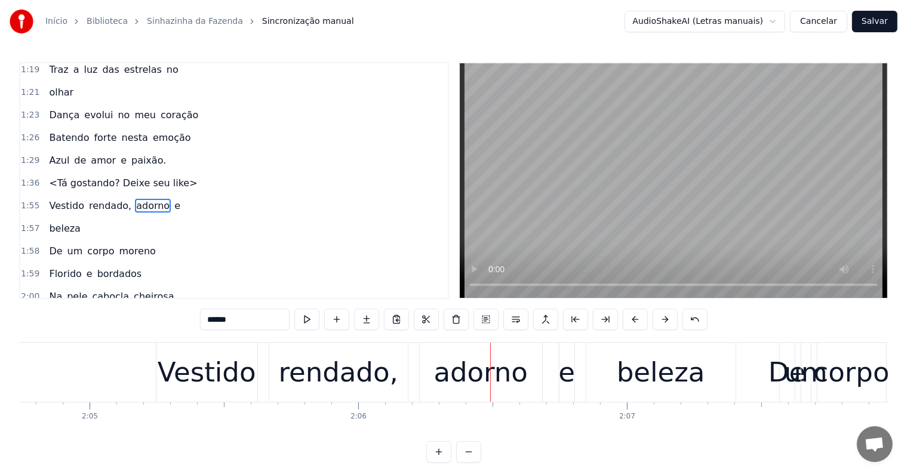
click at [627, 381] on div "beleza" at bounding box center [661, 372] width 88 height 41
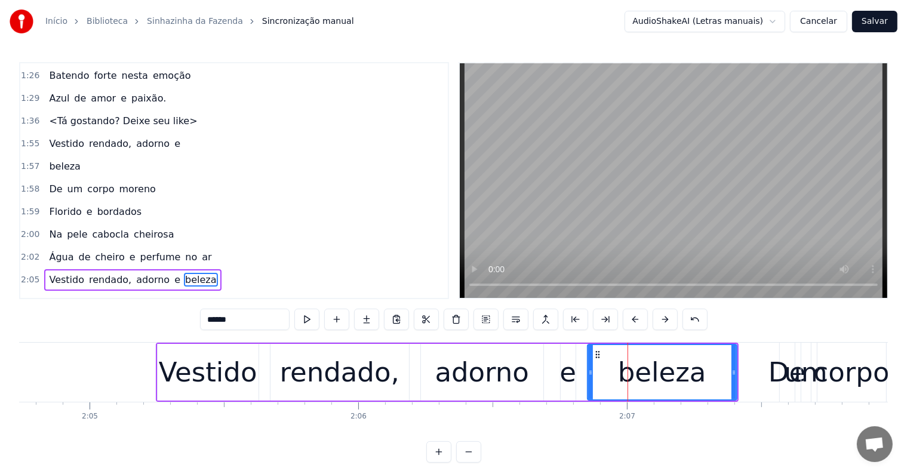
scroll to position [772, 0]
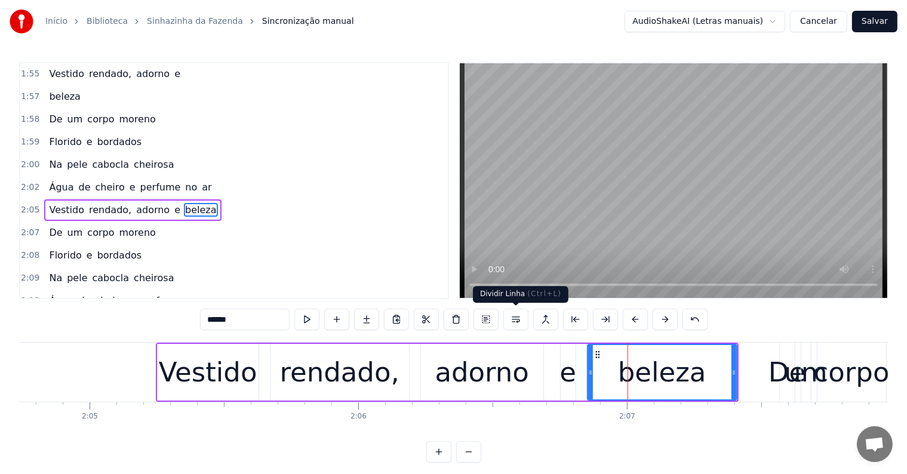
click at [514, 320] on button at bounding box center [515, 319] width 25 height 21
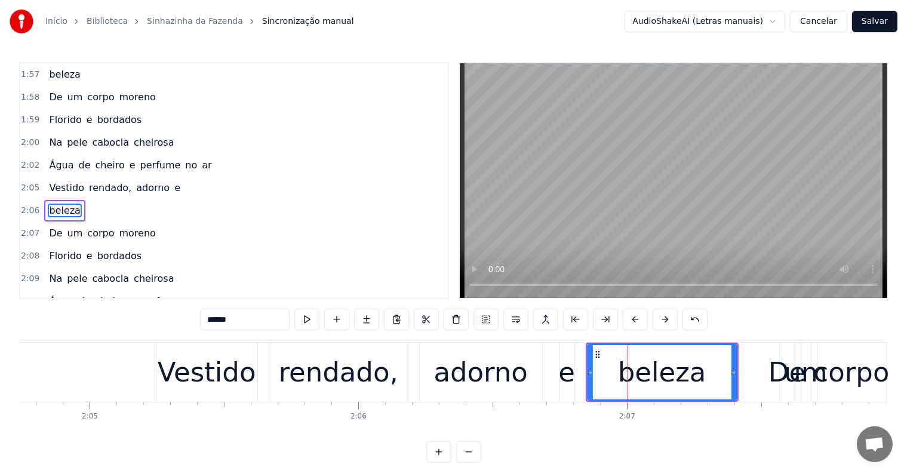
click at [440, 382] on div "adorno" at bounding box center [481, 372] width 94 height 41
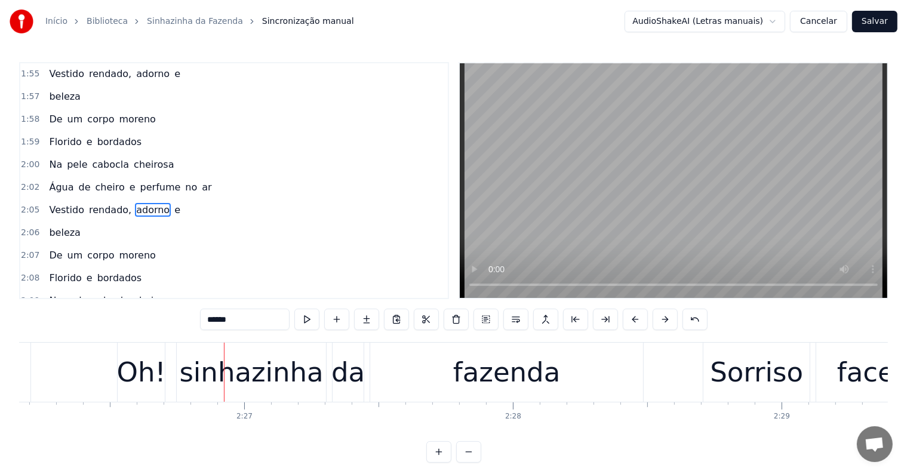
scroll to position [0, 39354]
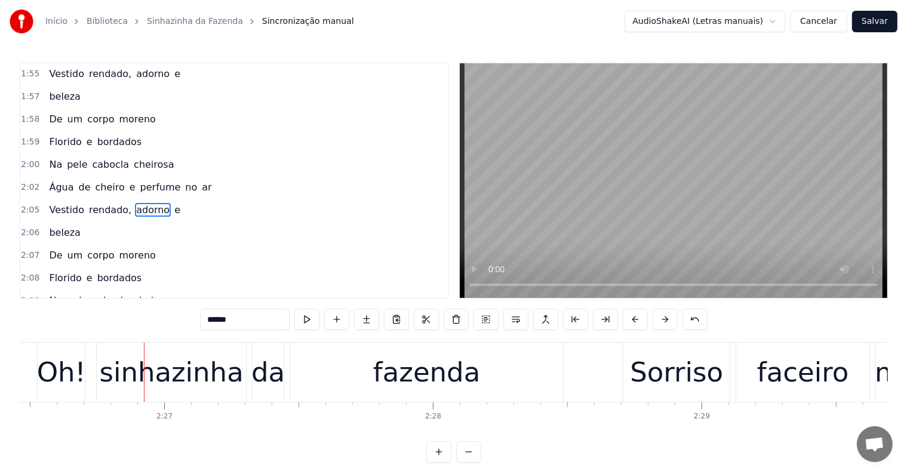
click at [64, 380] on div "Oh!" at bounding box center [61, 372] width 49 height 41
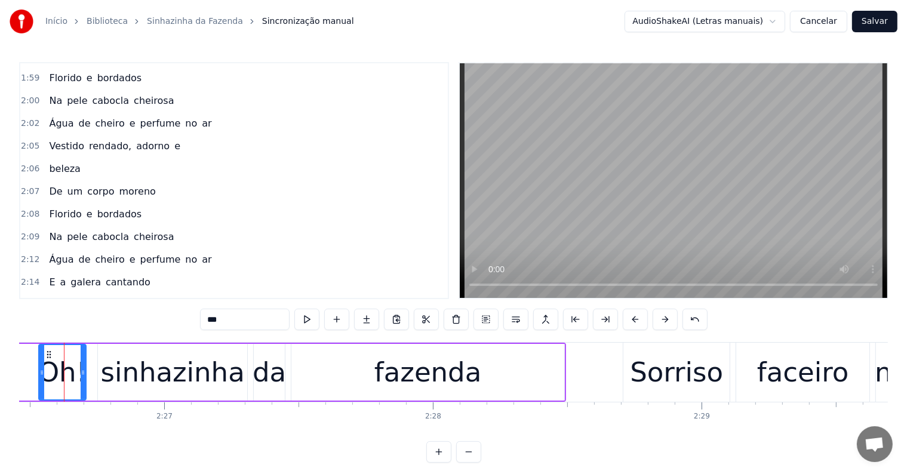
scroll to position [0, 39339]
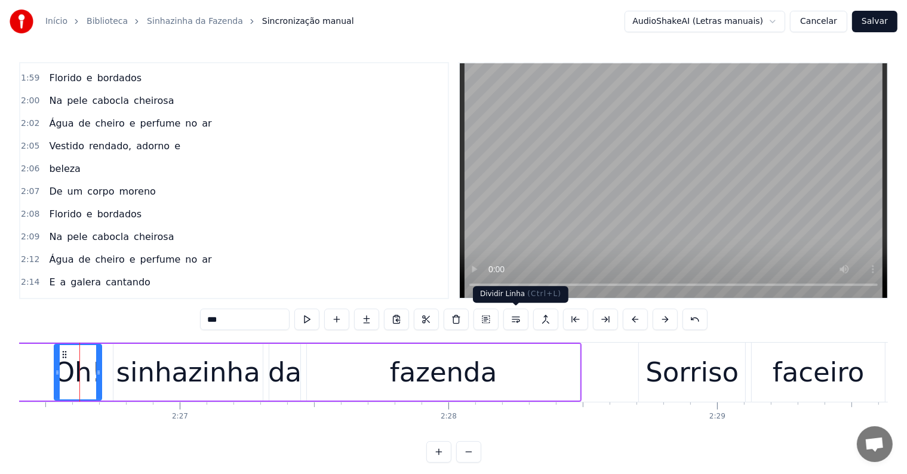
click at [514, 323] on button at bounding box center [515, 319] width 25 height 21
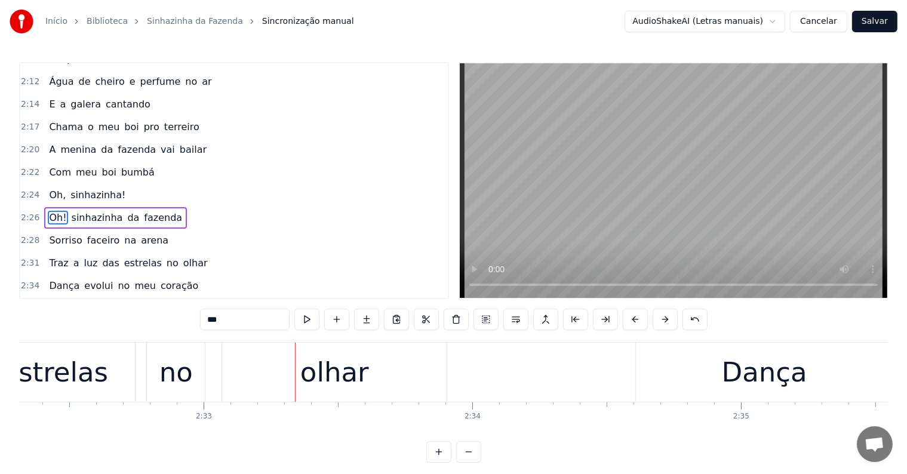
scroll to position [0, 40975]
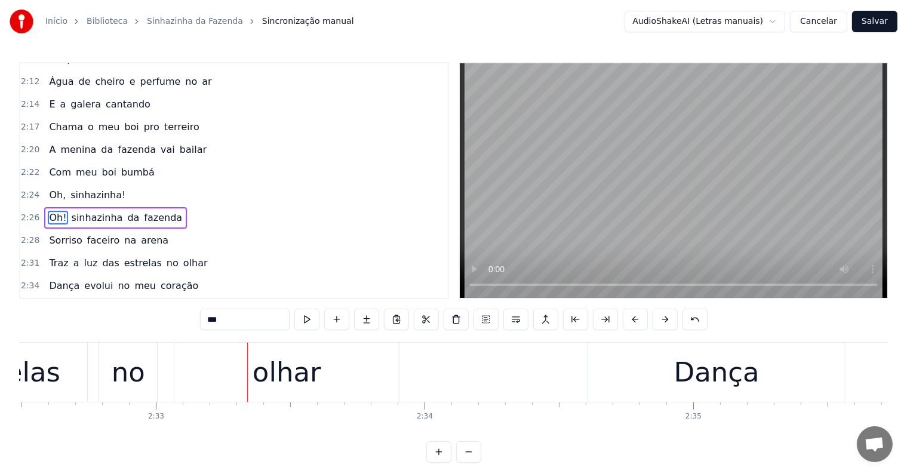
click at [270, 394] on div "olhar" at bounding box center [286, 372] width 225 height 59
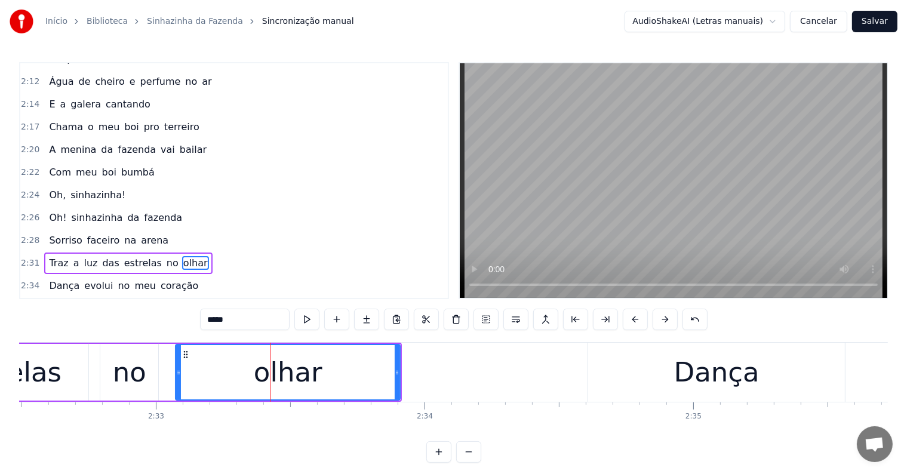
scroll to position [1058, 0]
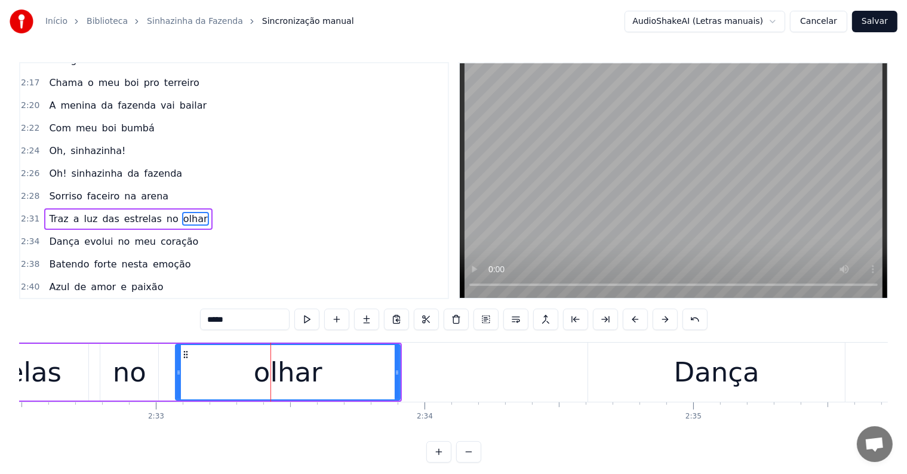
click at [101, 212] on span "das" at bounding box center [110, 219] width 19 height 14
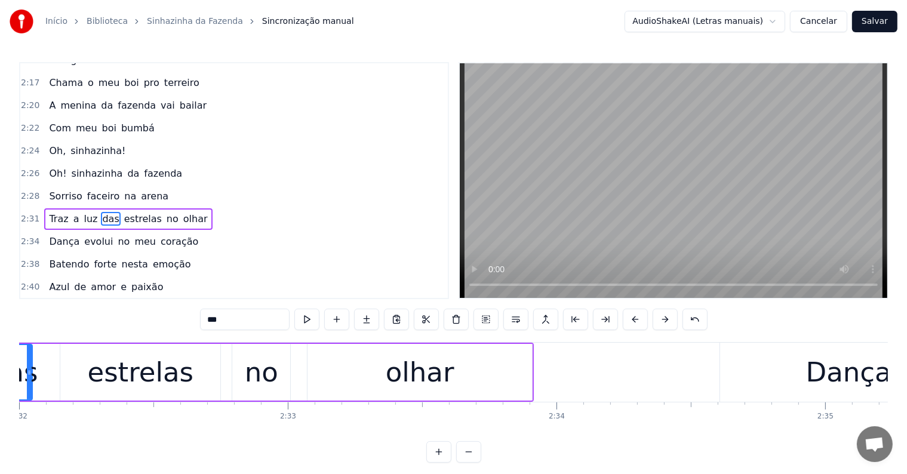
scroll to position [0, 40757]
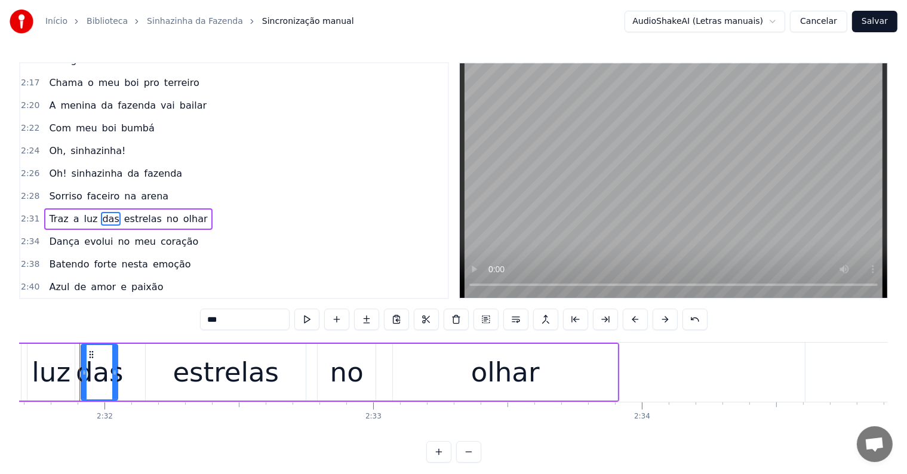
click at [229, 321] on input "***" at bounding box center [245, 319] width 90 height 21
click at [280, 366] on div "estrelas" at bounding box center [226, 372] width 160 height 57
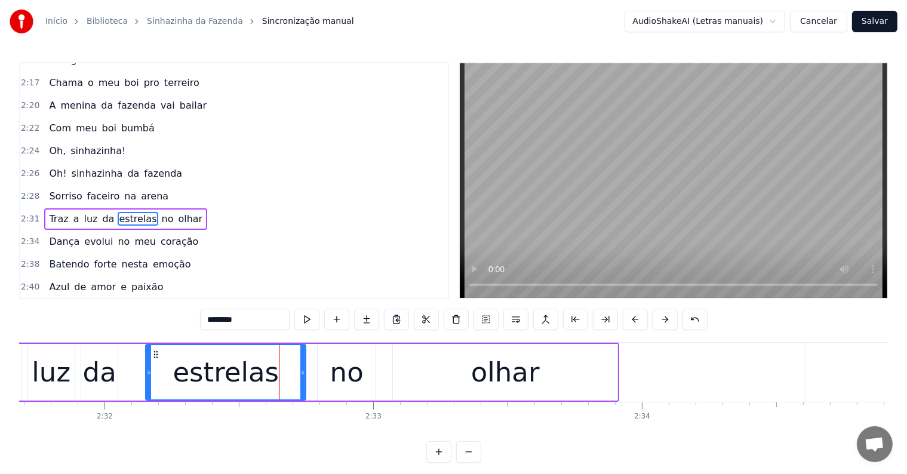
click at [260, 320] on input "********" at bounding box center [245, 319] width 90 height 21
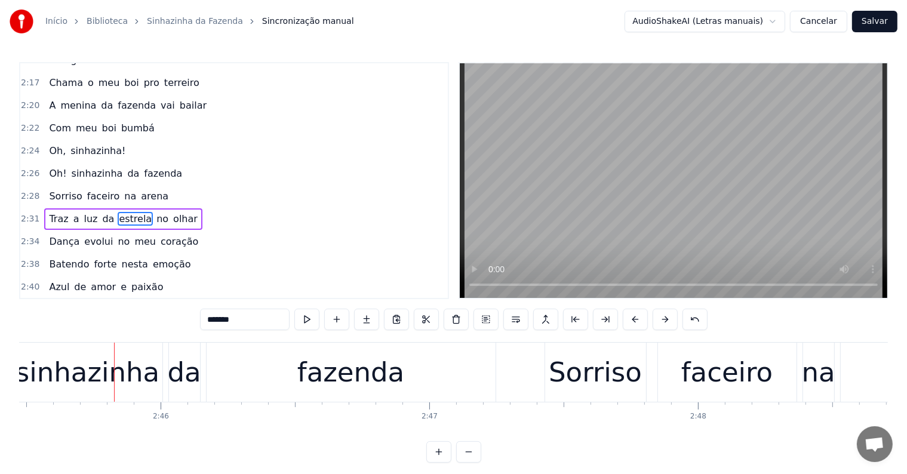
scroll to position [0, 44498]
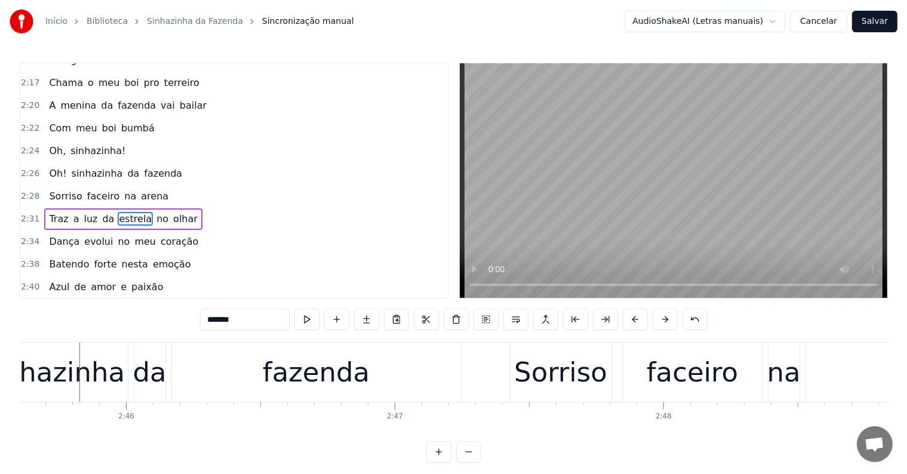
click at [318, 387] on div "fazenda" at bounding box center [316, 372] width 107 height 41
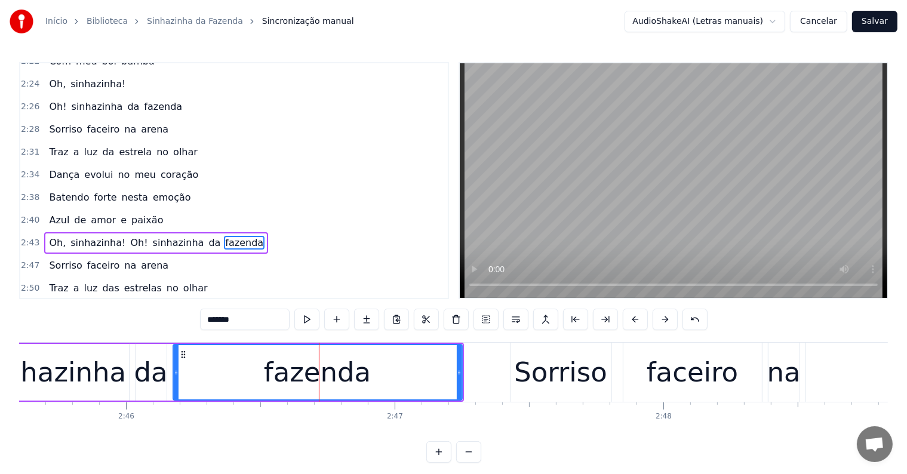
scroll to position [1146, 0]
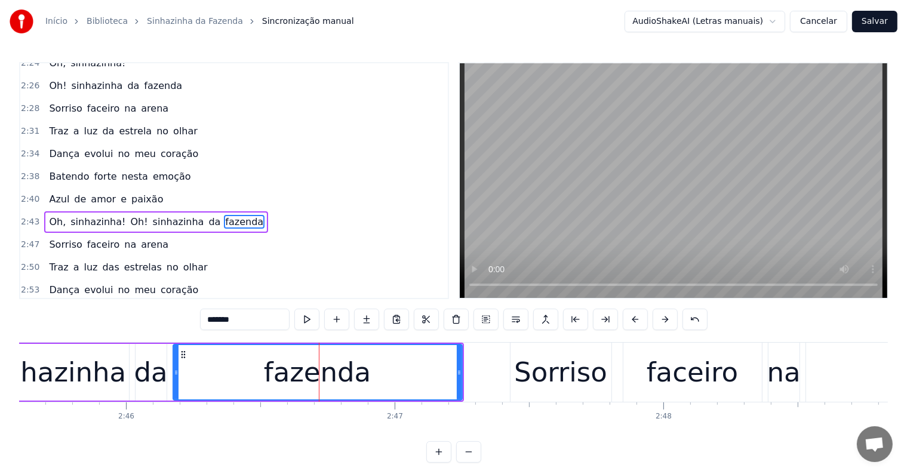
click at [130, 215] on span "Oh!" at bounding box center [140, 222] width 20 height 14
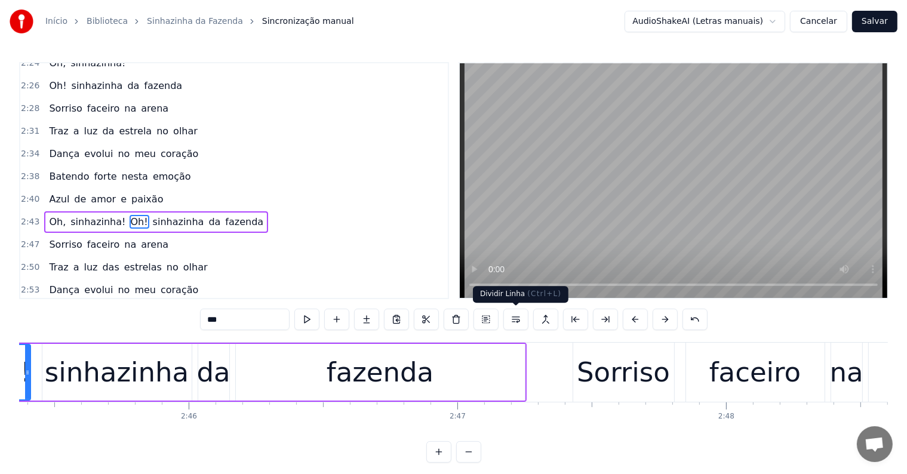
click at [516, 321] on button at bounding box center [515, 319] width 25 height 21
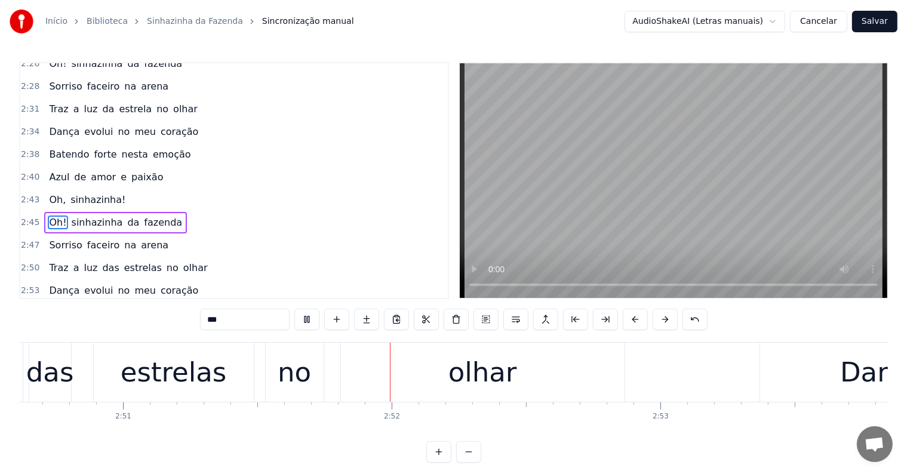
scroll to position [0, 45917]
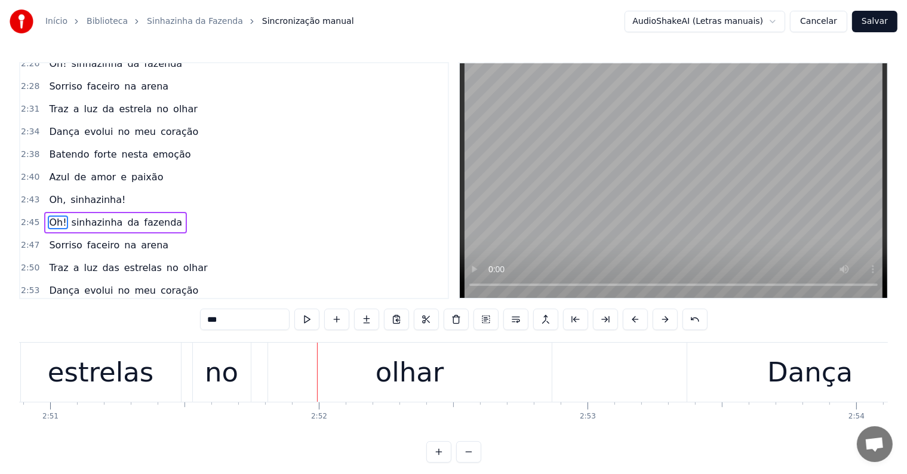
click at [133, 375] on div "estrelas" at bounding box center [101, 372] width 106 height 41
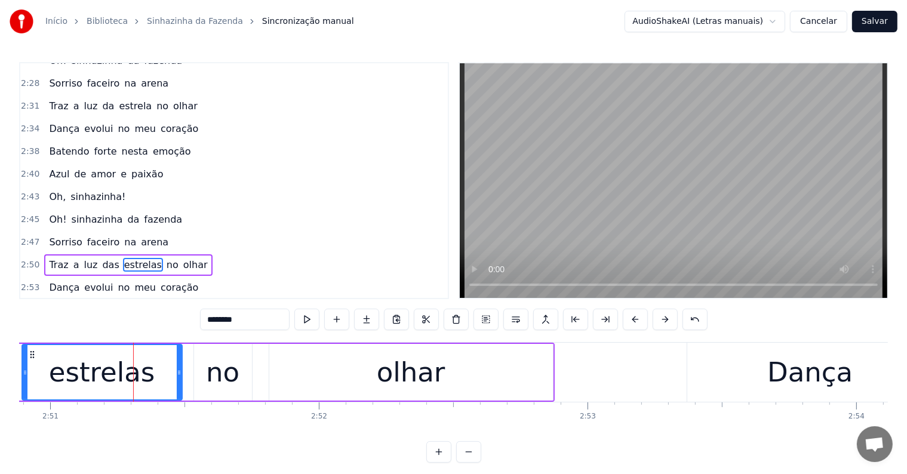
click at [182, 258] on span "olhar" at bounding box center [195, 265] width 27 height 14
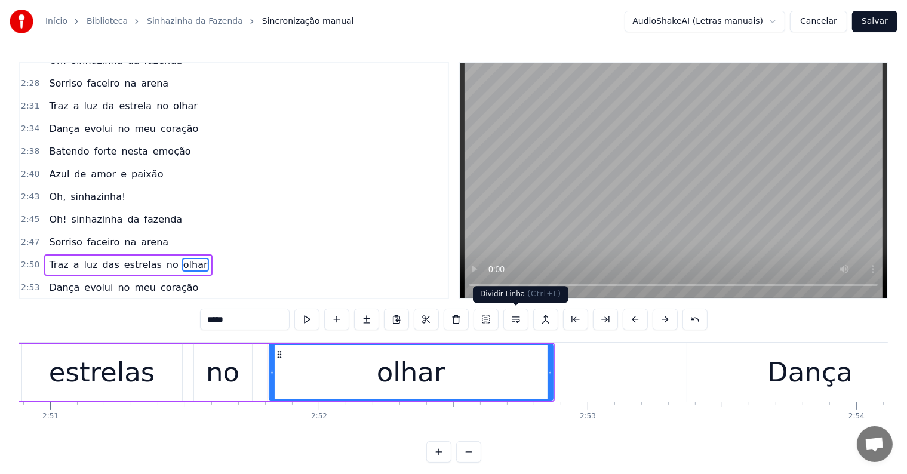
click at [514, 320] on button at bounding box center [515, 319] width 25 height 21
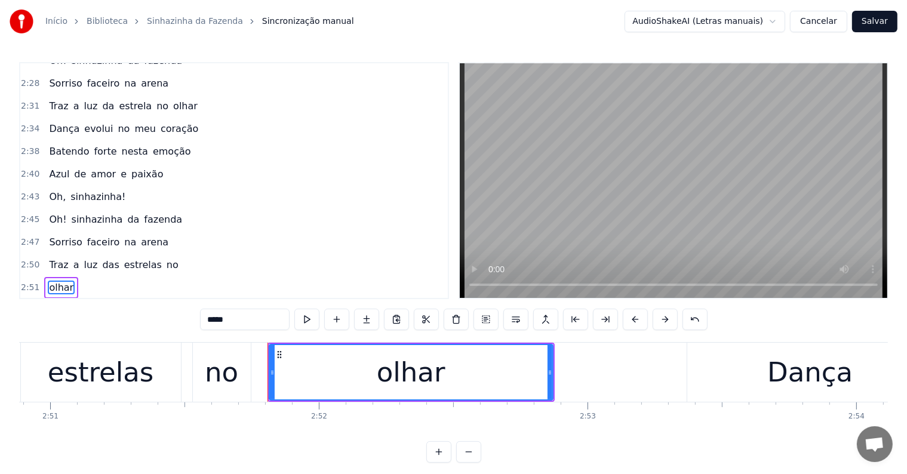
scroll to position [1193, 0]
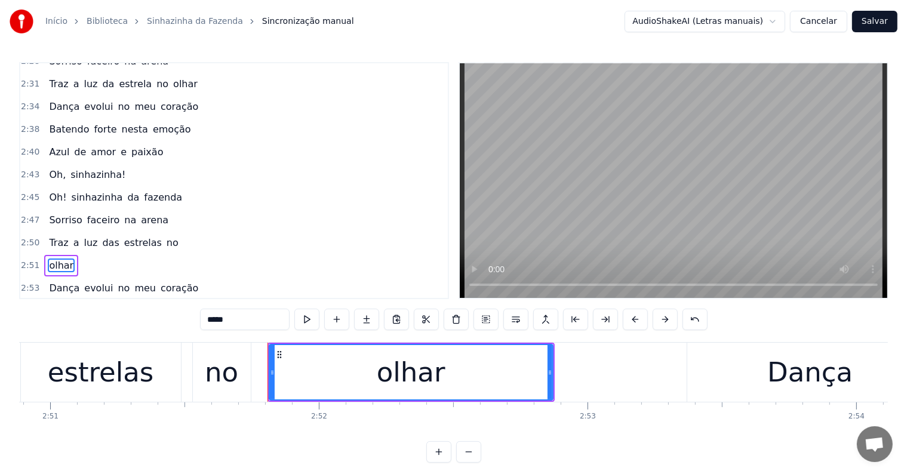
click at [101, 236] on span "das" at bounding box center [110, 243] width 19 height 14
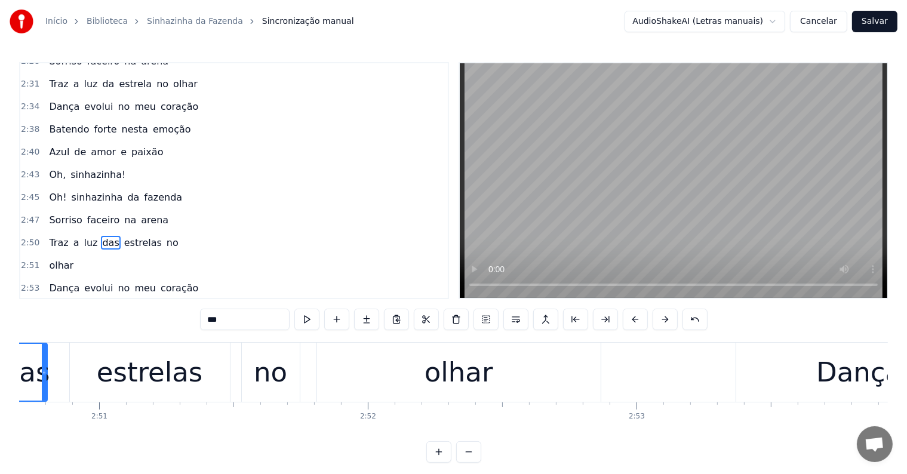
scroll to position [0, 45793]
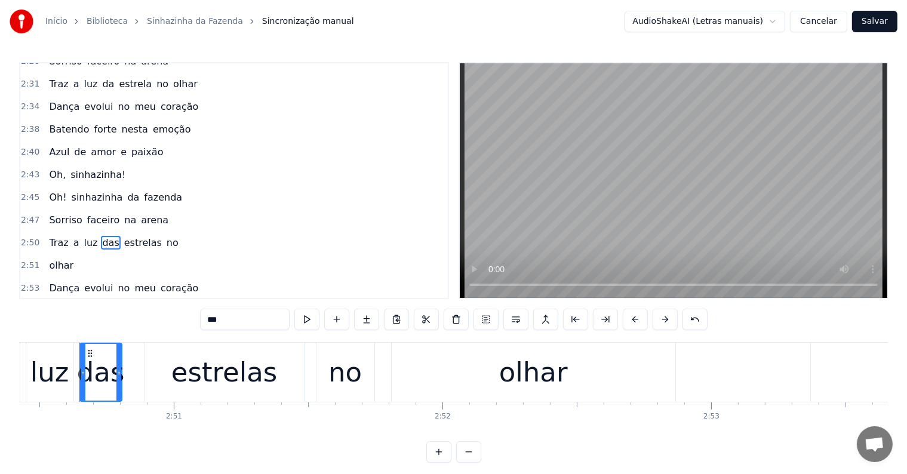
click at [234, 323] on input "***" at bounding box center [245, 319] width 90 height 21
click at [263, 364] on div "estrelas" at bounding box center [224, 372] width 106 height 41
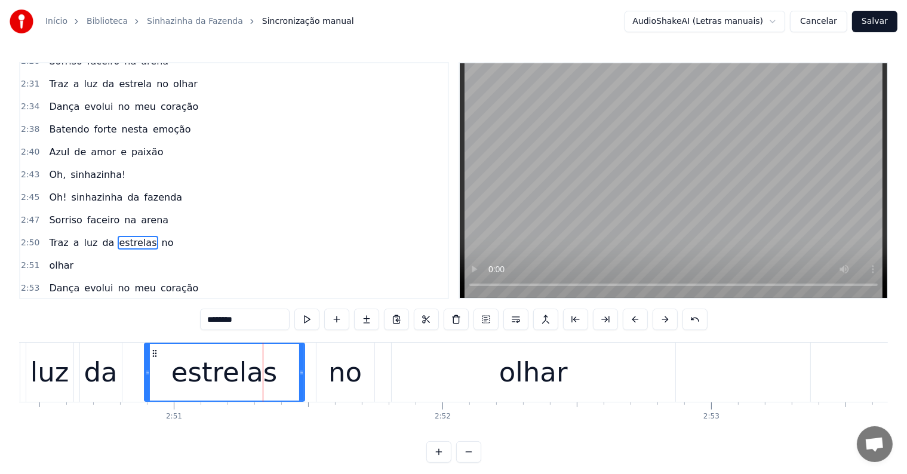
click at [258, 316] on input "********" at bounding box center [245, 319] width 90 height 21
type input "*******"
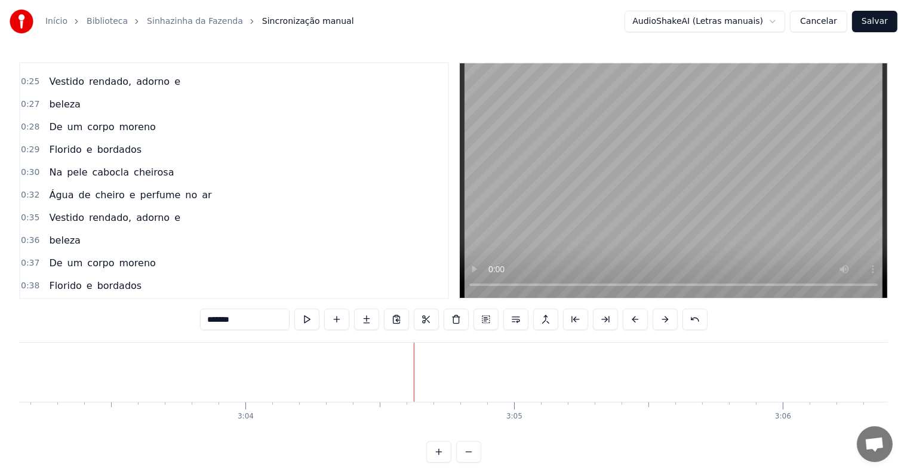
scroll to position [0, 0]
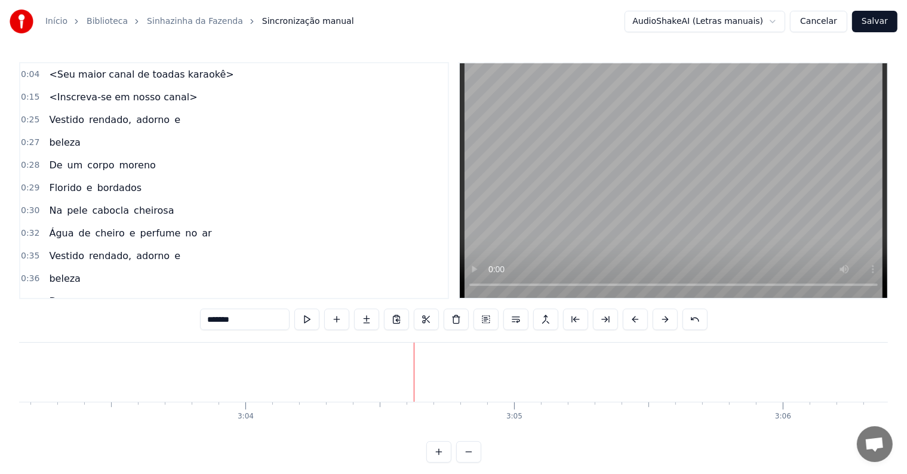
click at [74, 133] on div "beleza" at bounding box center [64, 142] width 41 height 21
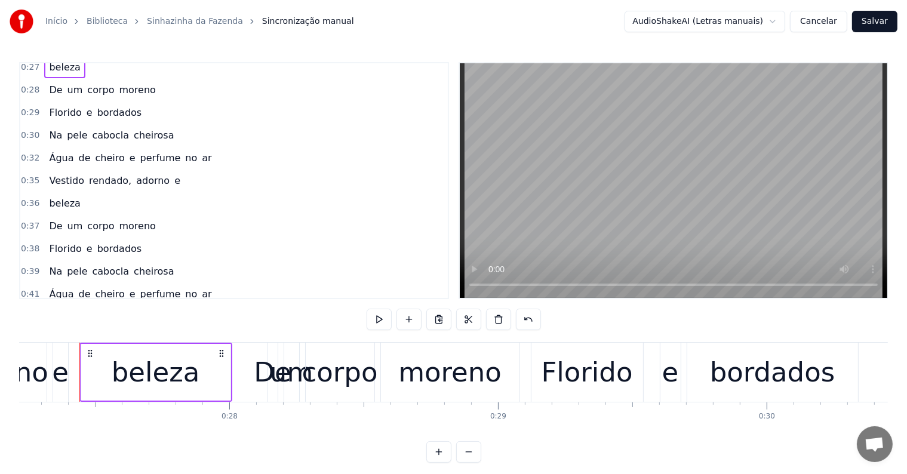
scroll to position [72, 0]
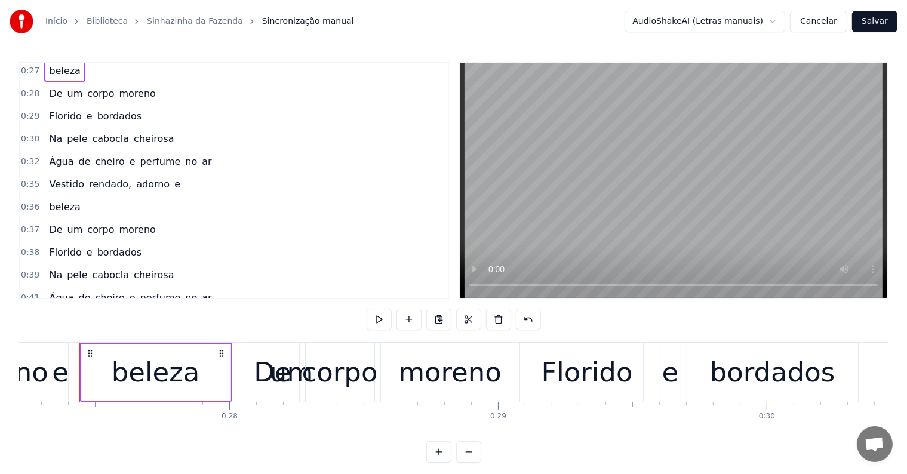
click at [59, 157] on span "Água" at bounding box center [61, 162] width 27 height 14
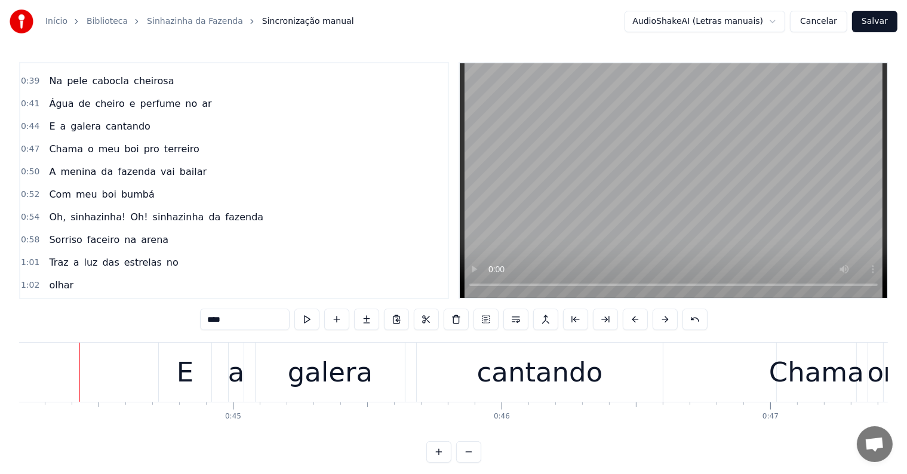
scroll to position [286, 0]
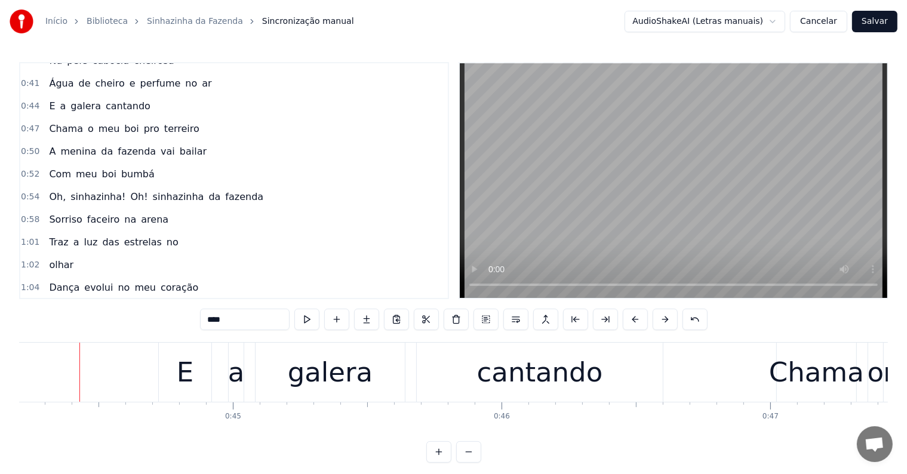
click at [130, 190] on span "Oh!" at bounding box center [140, 197] width 20 height 14
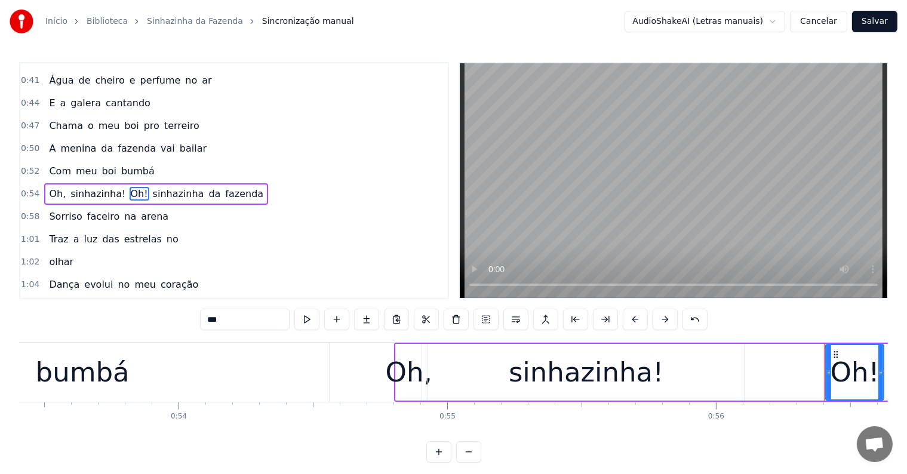
scroll to position [0, 15095]
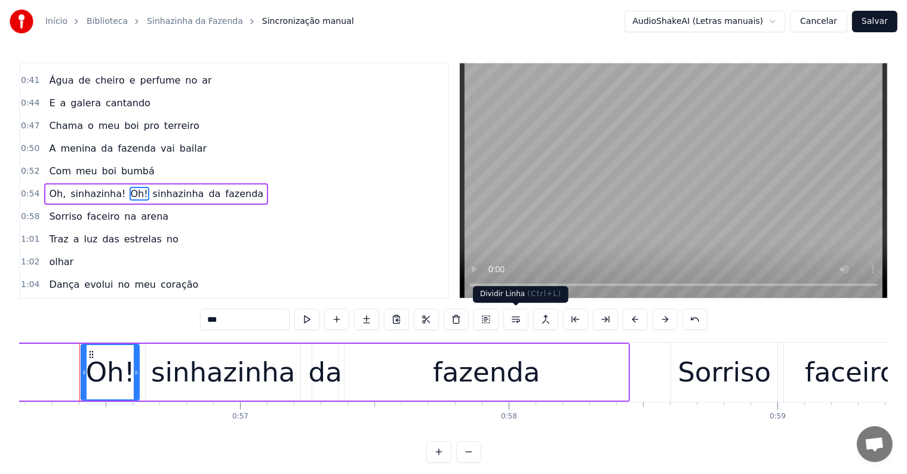
click at [514, 318] on button at bounding box center [515, 319] width 25 height 21
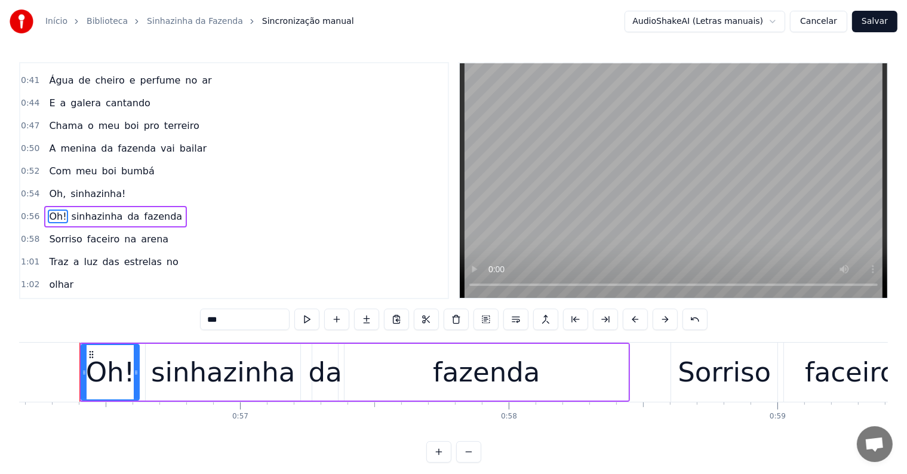
scroll to position [310, 0]
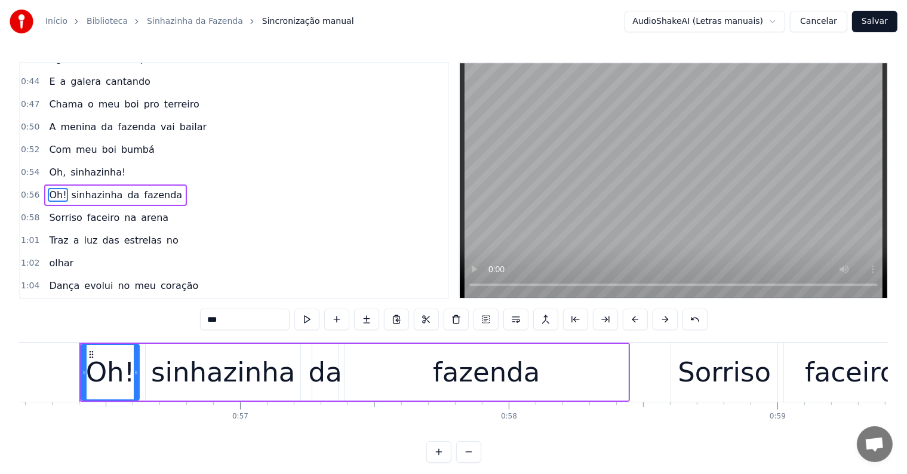
click at [101, 233] on span "das" at bounding box center [110, 240] width 19 height 14
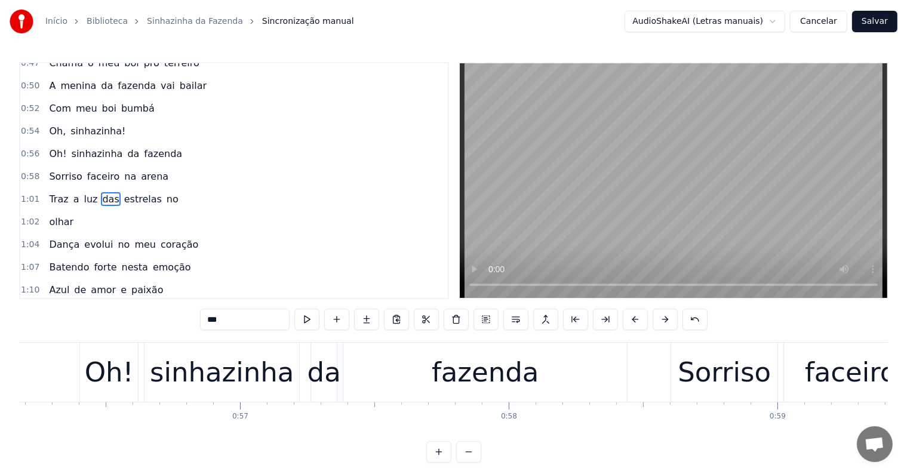
scroll to position [355, 0]
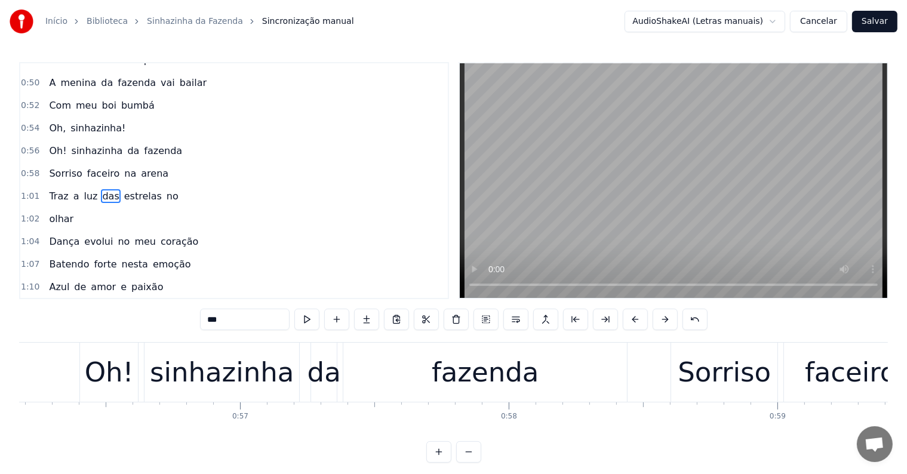
click at [262, 324] on input "***" at bounding box center [245, 319] width 90 height 21
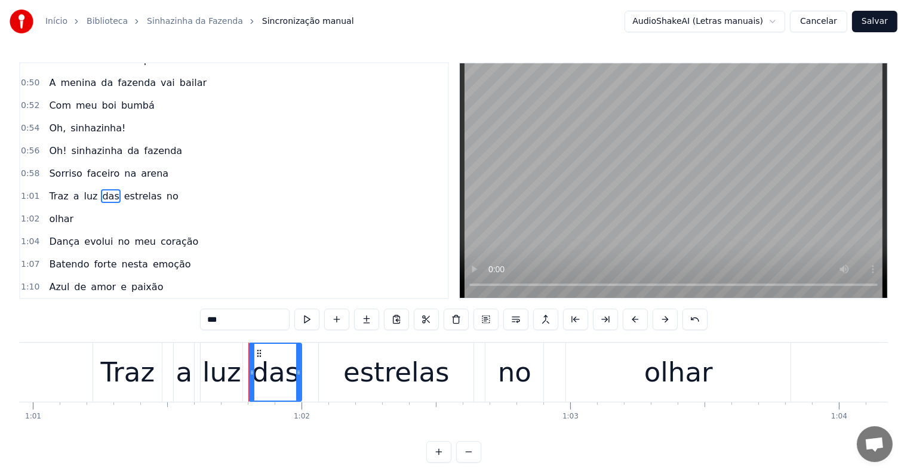
scroll to position [0, 16547]
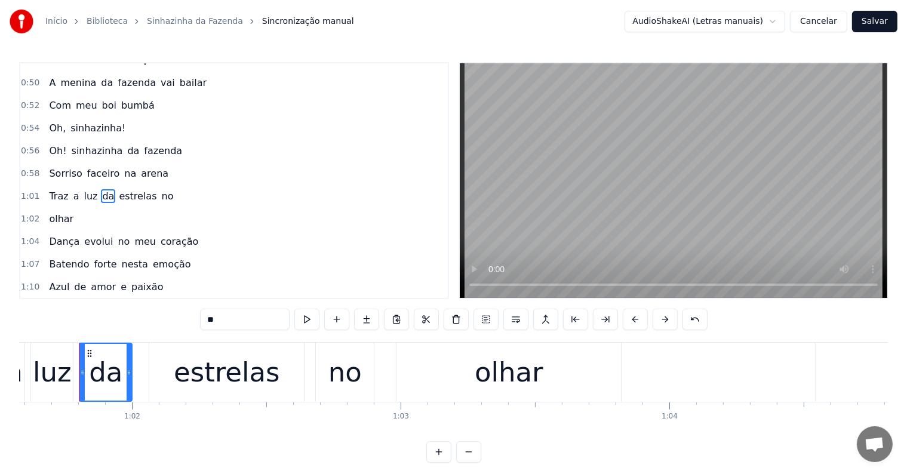
click at [249, 360] on div "estrelas" at bounding box center [227, 372] width 106 height 41
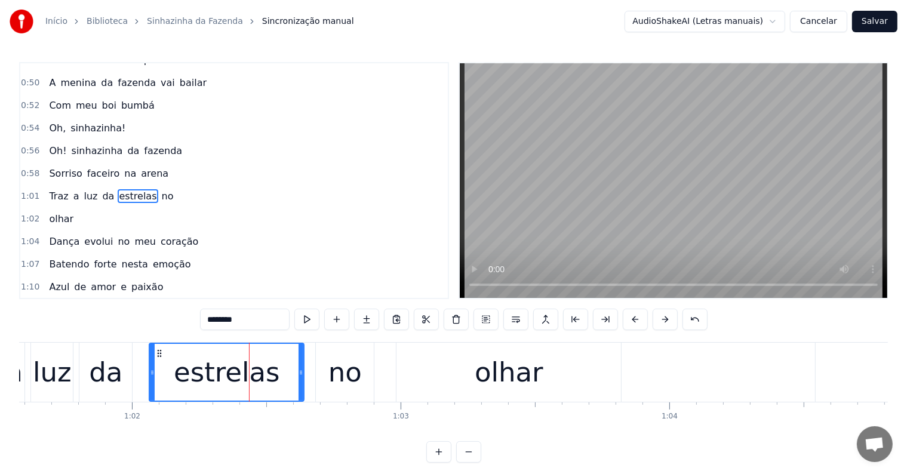
click at [250, 318] on input "********" at bounding box center [245, 319] width 90 height 21
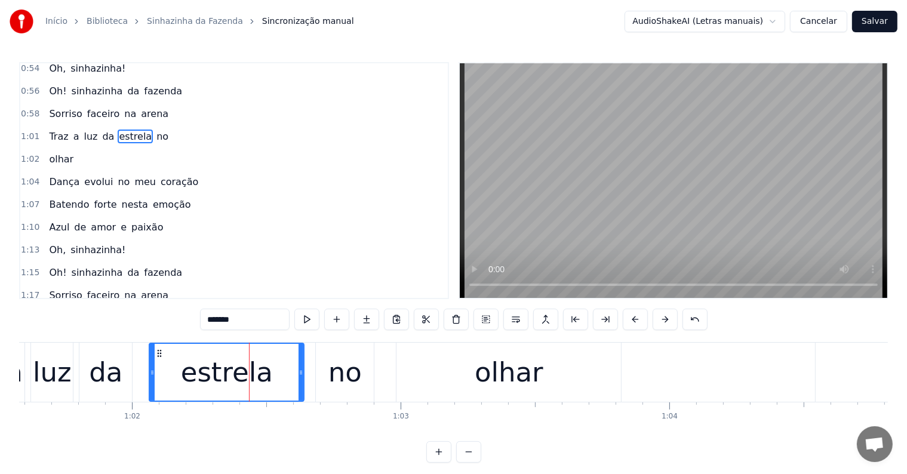
scroll to position [474, 0]
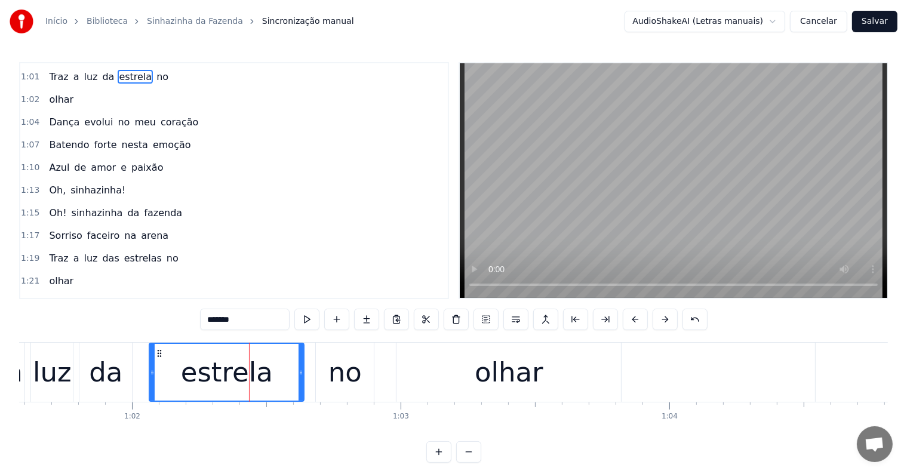
click at [101, 251] on span "das" at bounding box center [110, 258] width 19 height 14
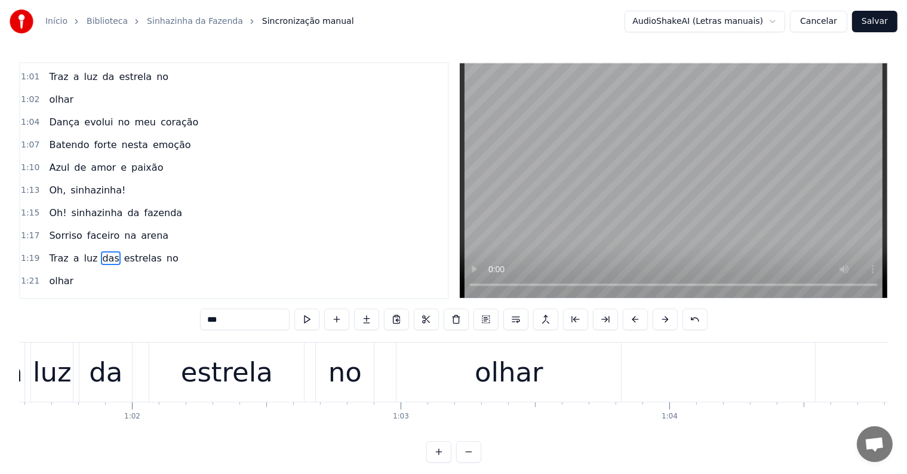
scroll to position [530, 0]
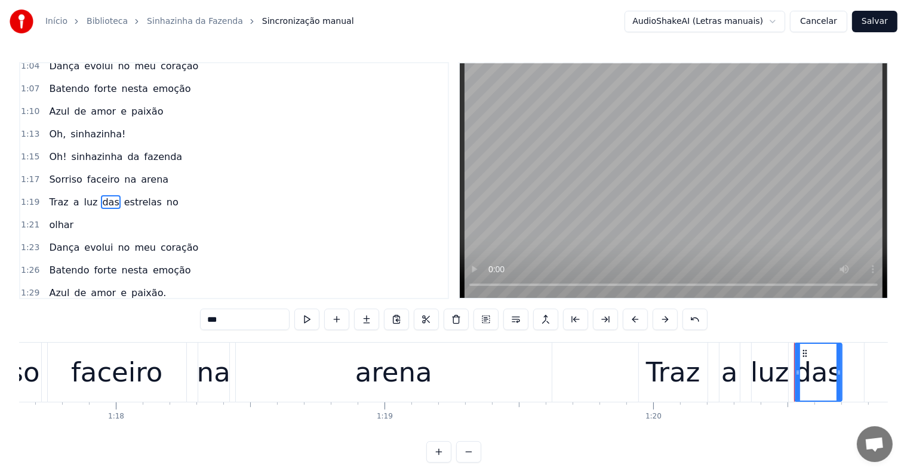
click at [251, 322] on input "***" at bounding box center [245, 319] width 90 height 21
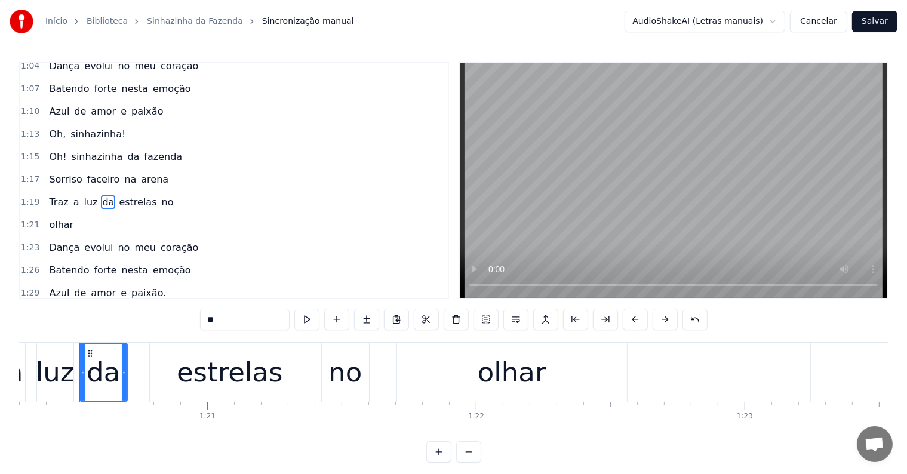
click at [256, 377] on div "estrelas" at bounding box center [230, 372] width 106 height 41
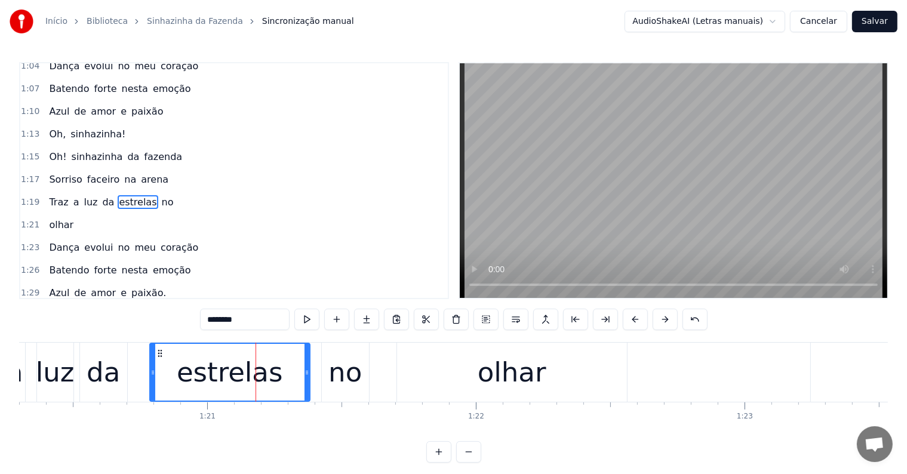
click at [257, 319] on input "********" at bounding box center [245, 319] width 90 height 21
click at [91, 380] on div "da" at bounding box center [103, 372] width 33 height 41
type input "**"
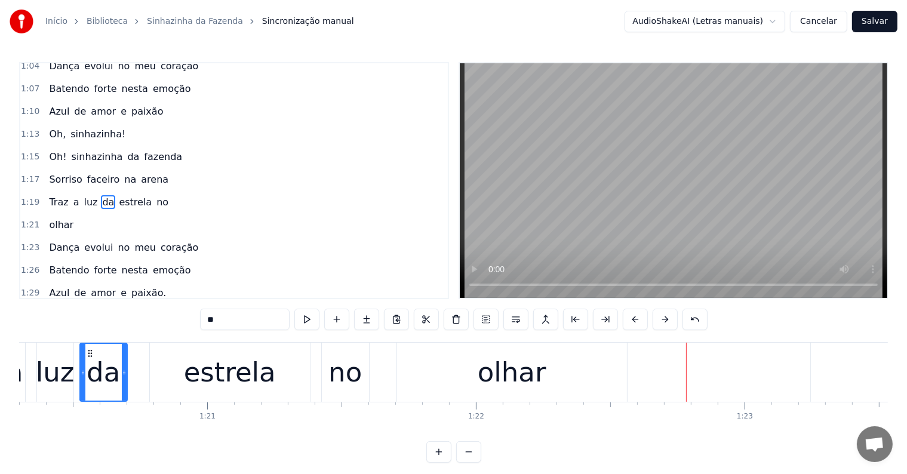
scroll to position [590, 0]
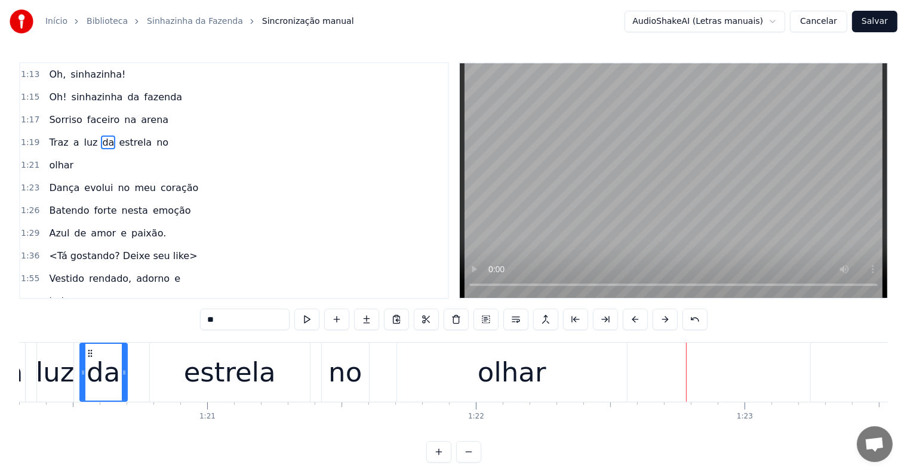
click at [867, 21] on button "Salvar" at bounding box center [874, 21] width 45 height 21
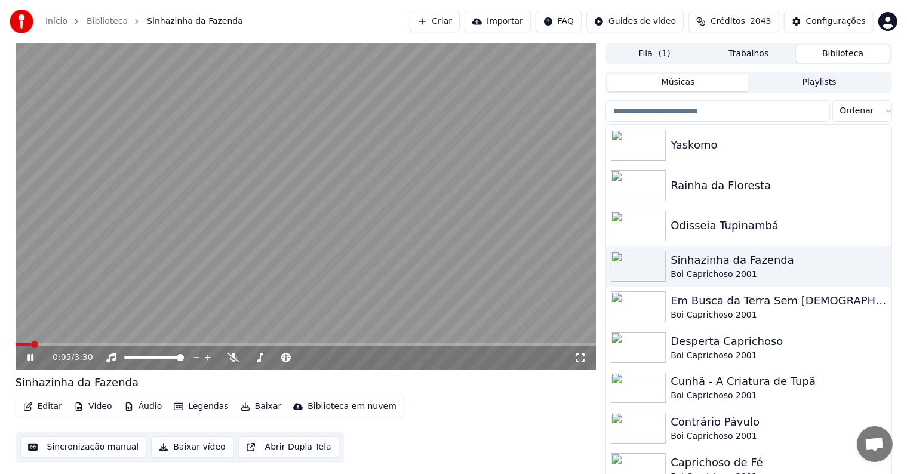
click at [245, 408] on button "Baixar" at bounding box center [261, 406] width 51 height 17
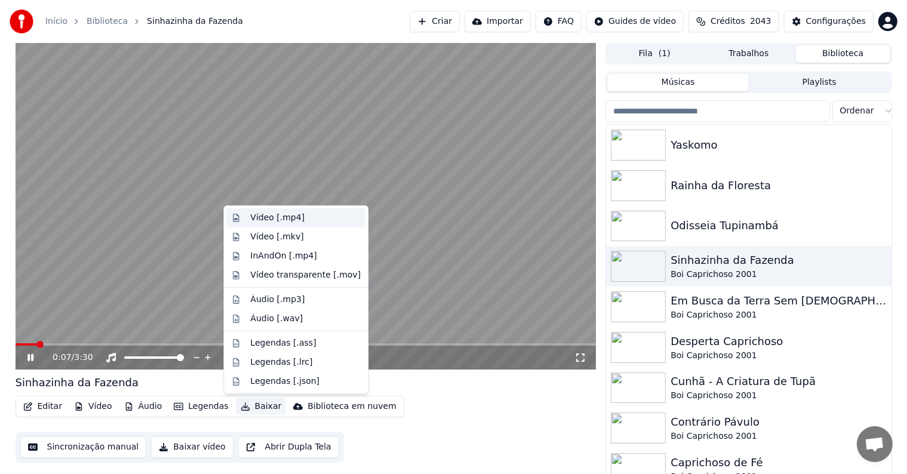
click at [276, 221] on div "Vídeo [.mp4]" at bounding box center [277, 218] width 54 height 12
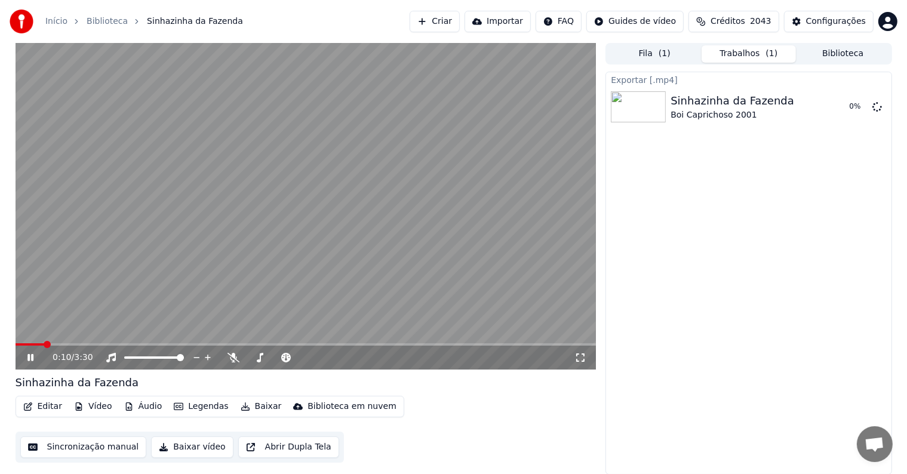
click at [838, 56] on button "Biblioteca" at bounding box center [843, 53] width 94 height 17
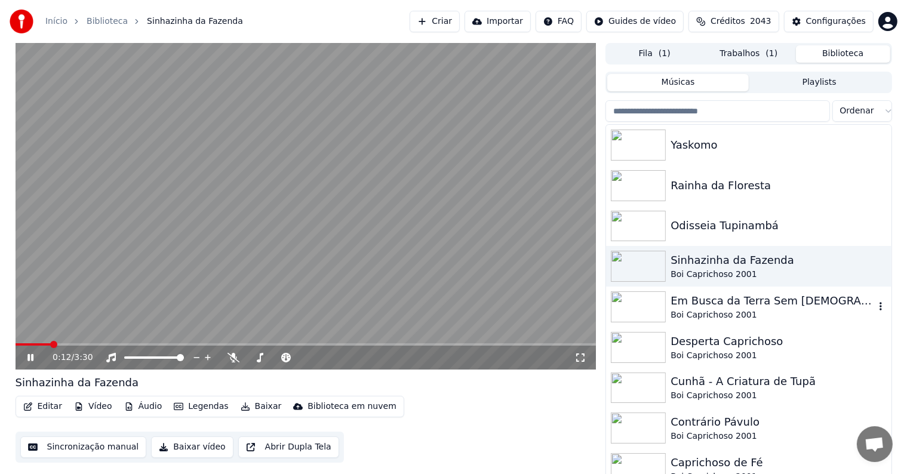
click at [687, 306] on div "Em Busca da Terra Sem [DEMOGRAPHIC_DATA]" at bounding box center [773, 301] width 204 height 17
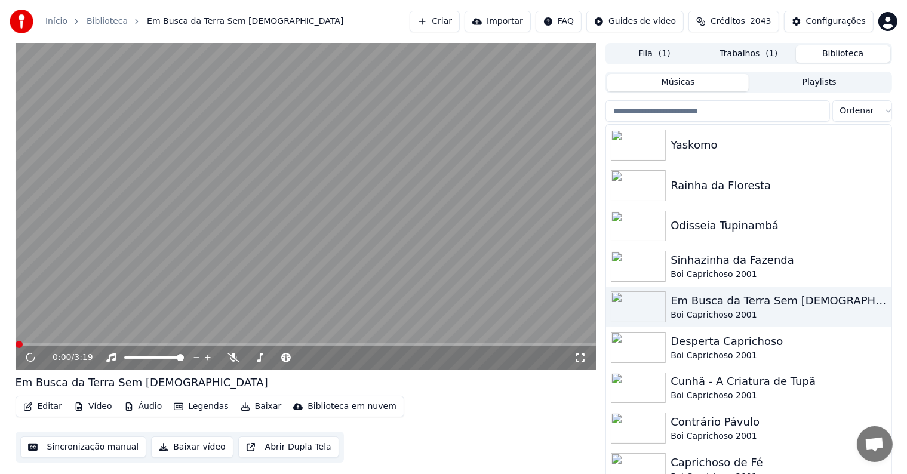
click at [258, 406] on button "Baixar" at bounding box center [261, 406] width 51 height 17
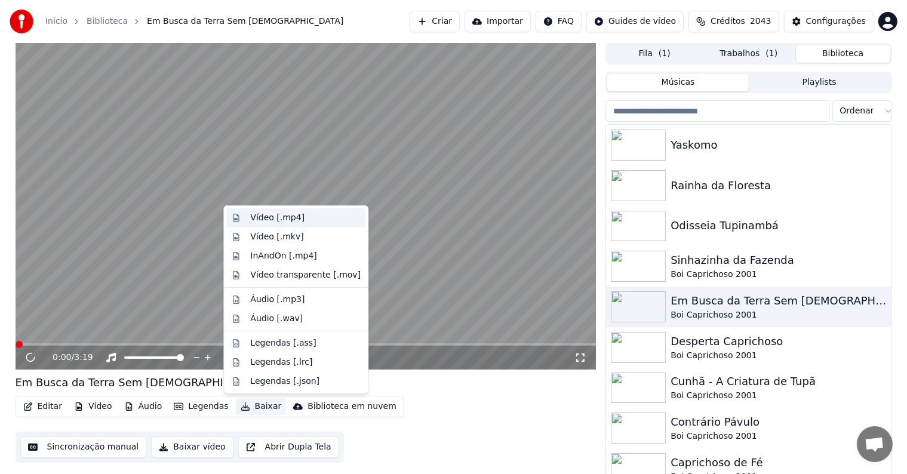
click at [270, 215] on div "Vídeo [.mp4]" at bounding box center [277, 218] width 54 height 12
